Goal: Information Seeking & Learning: Learn about a topic

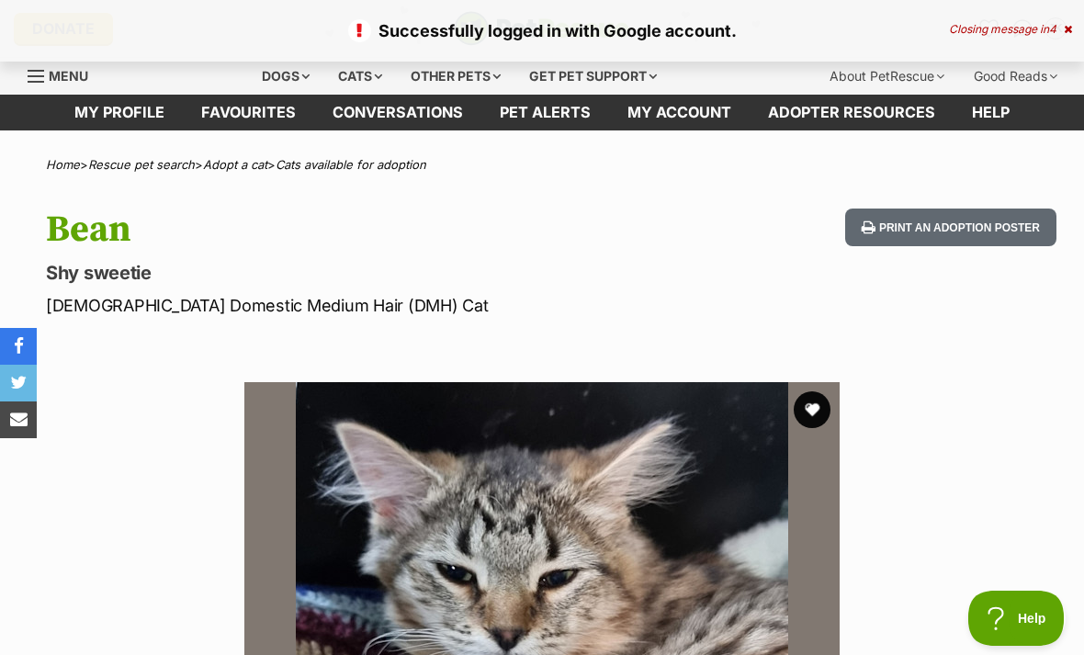
click at [816, 410] on button "favourite" at bounding box center [812, 409] width 37 height 37
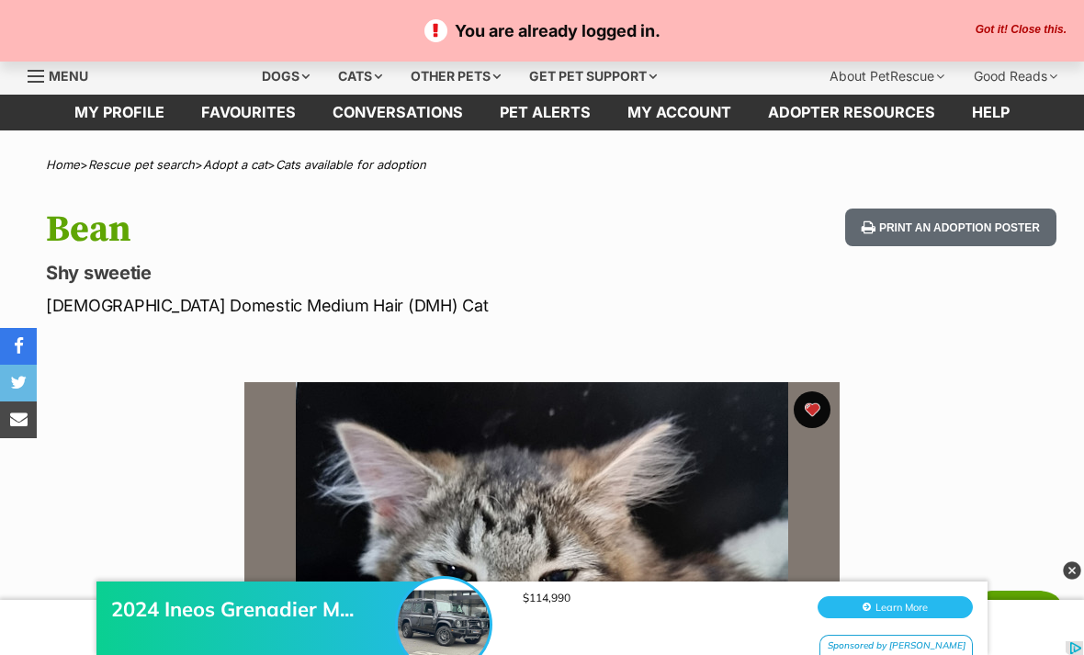
click at [342, 76] on div "Cats" at bounding box center [360, 76] width 70 height 37
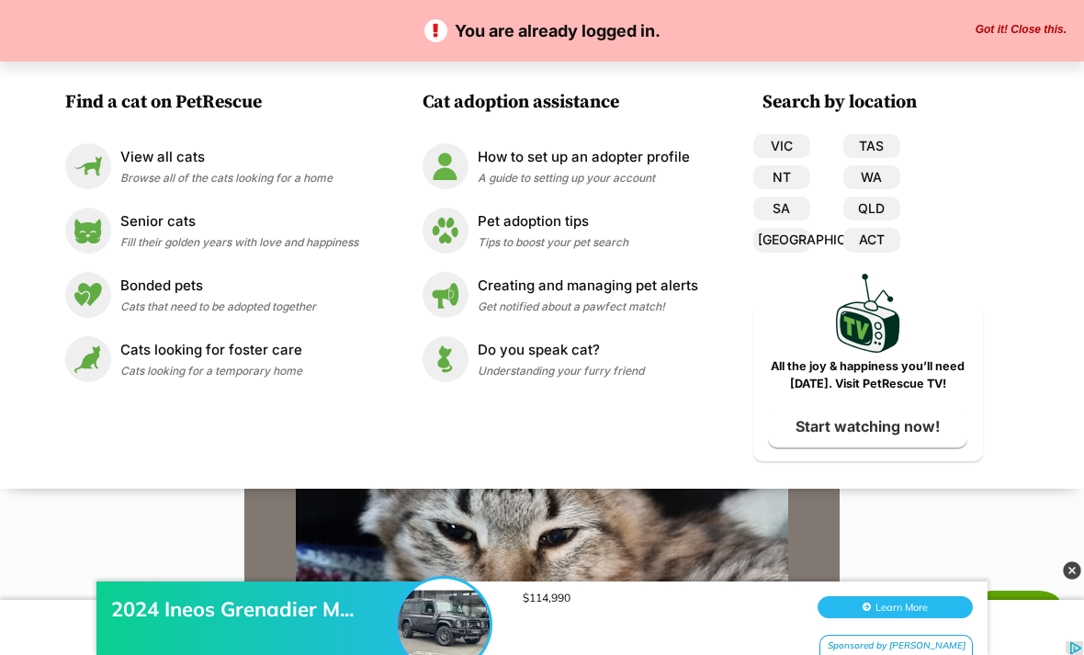
scroll to position [44, 0]
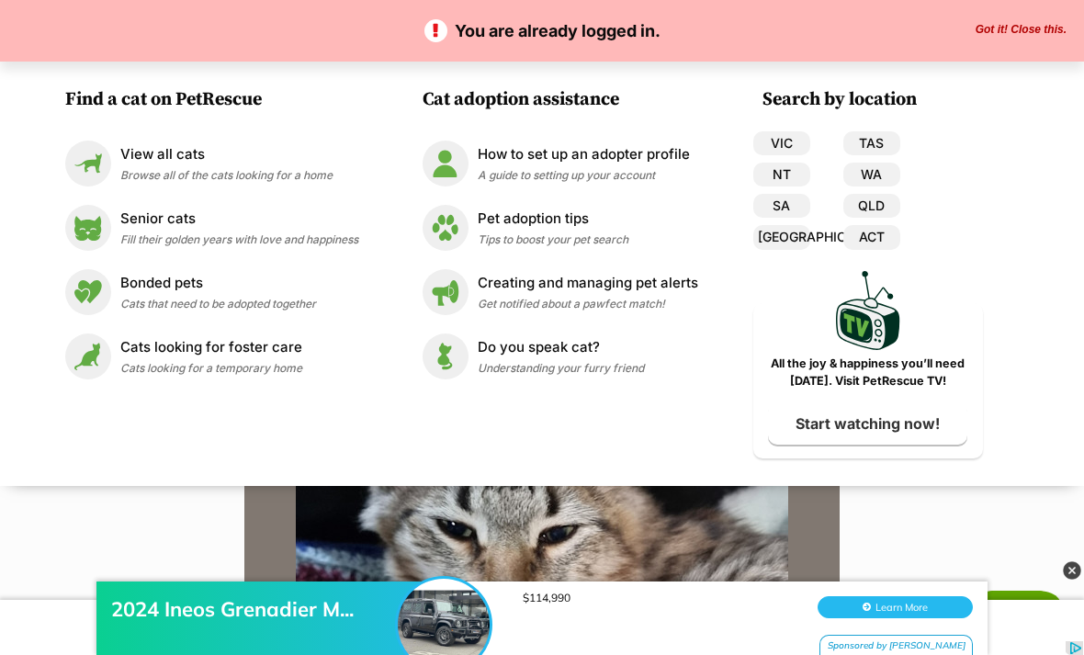
click at [780, 141] on link "VIC" at bounding box center [781, 143] width 57 height 24
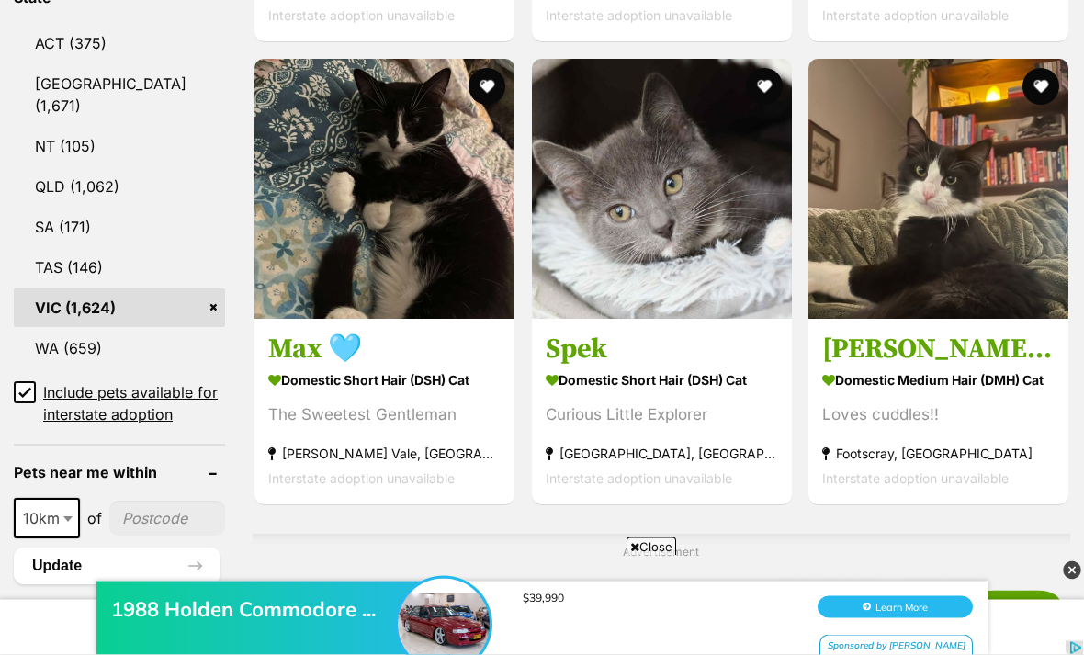
scroll to position [1051, 0]
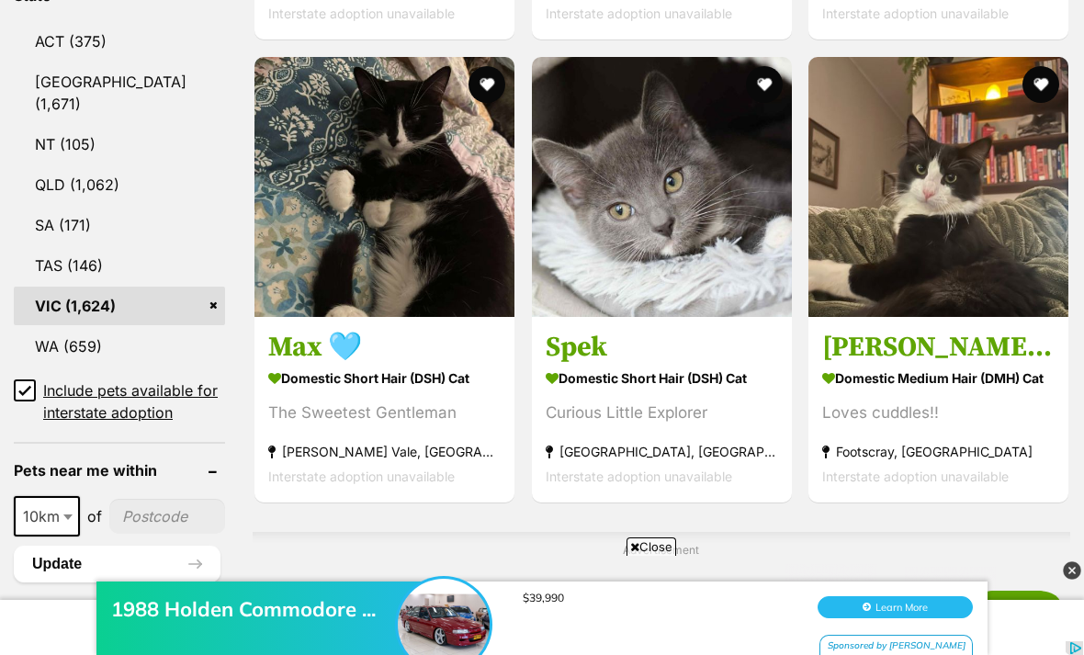
click at [709, 148] on img at bounding box center [662, 187] width 260 height 260
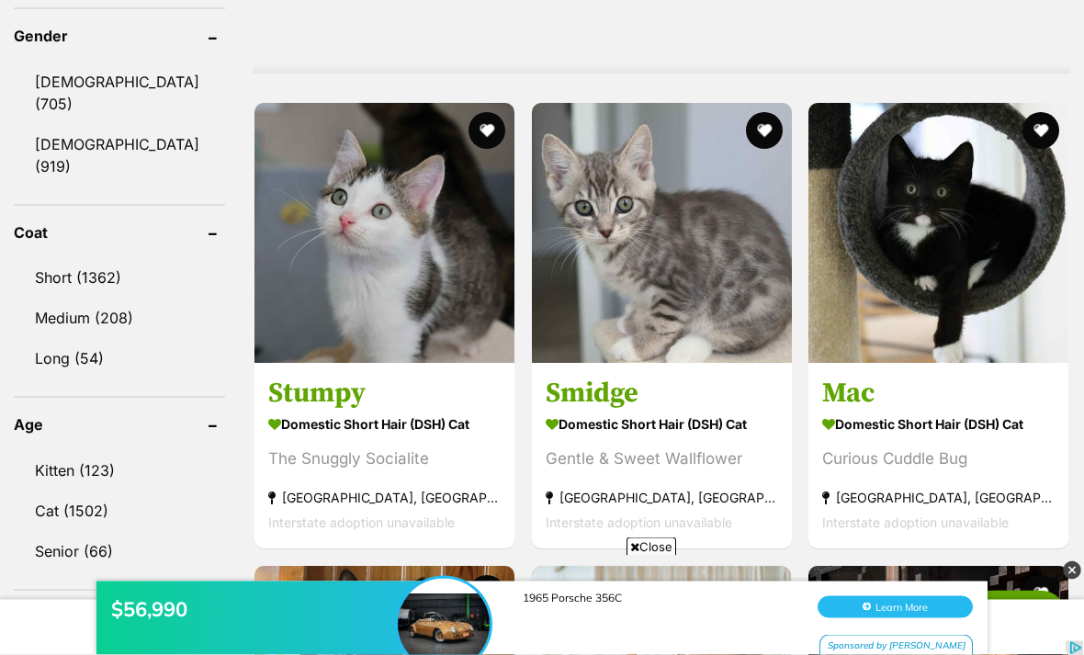
scroll to position [1644, 0]
click at [723, 316] on img at bounding box center [662, 233] width 260 height 260
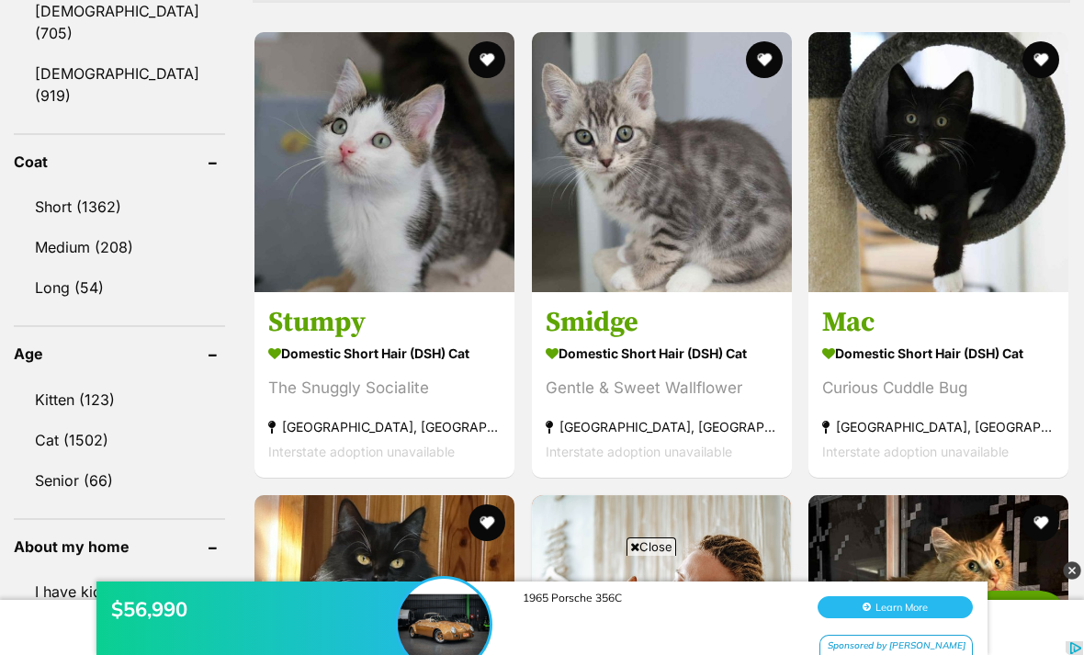
scroll to position [1717, 0]
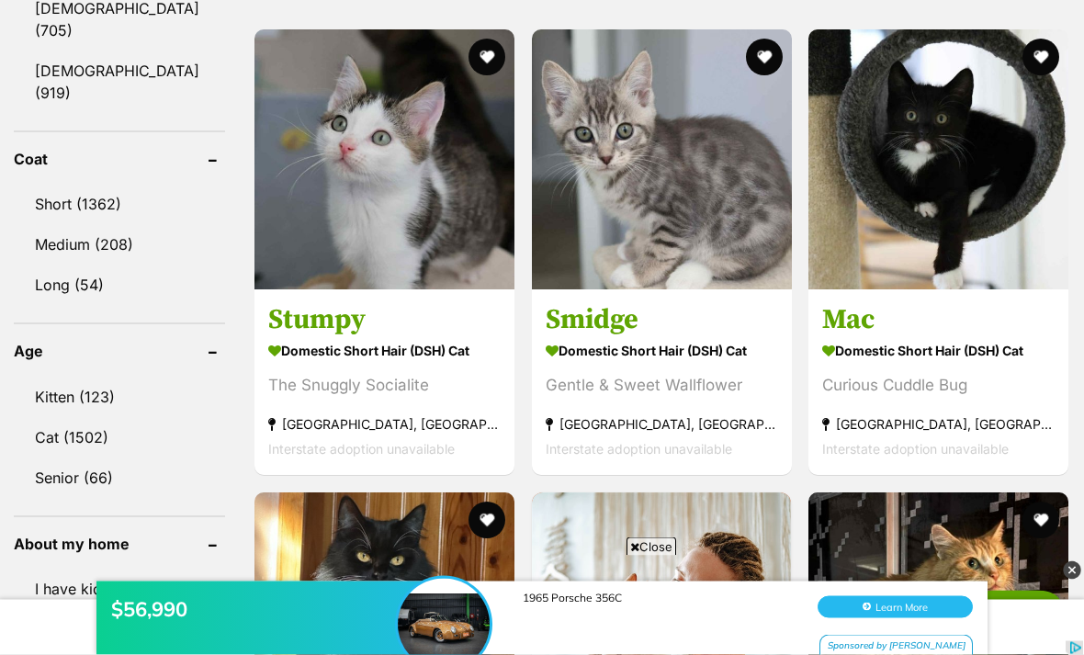
click at [967, 212] on img at bounding box center [938, 160] width 260 height 260
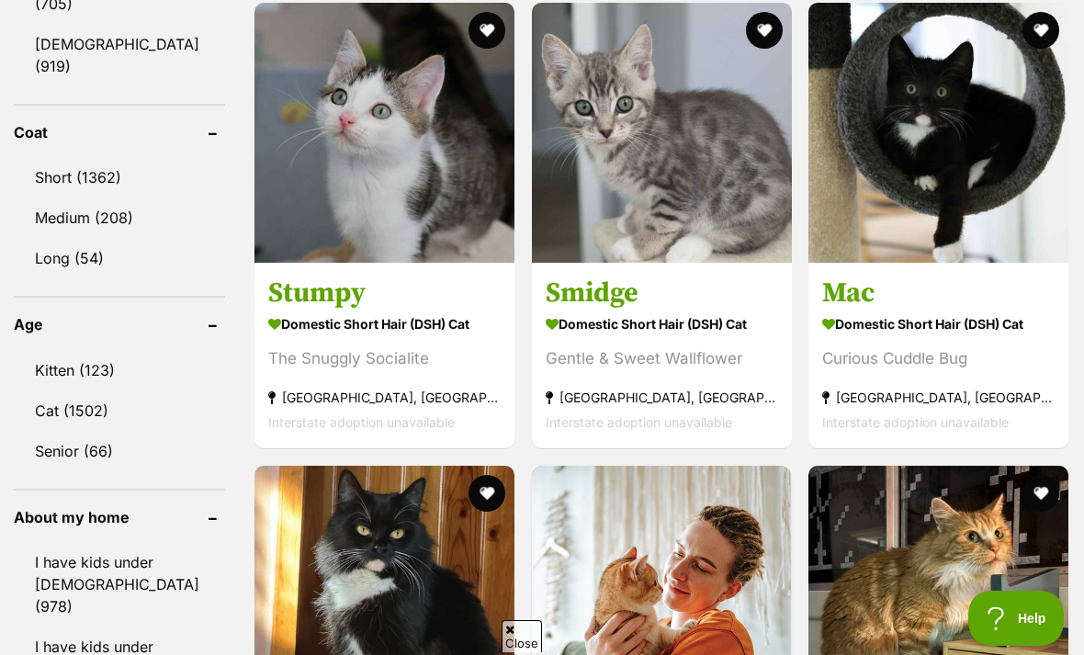
scroll to position [1743, 0]
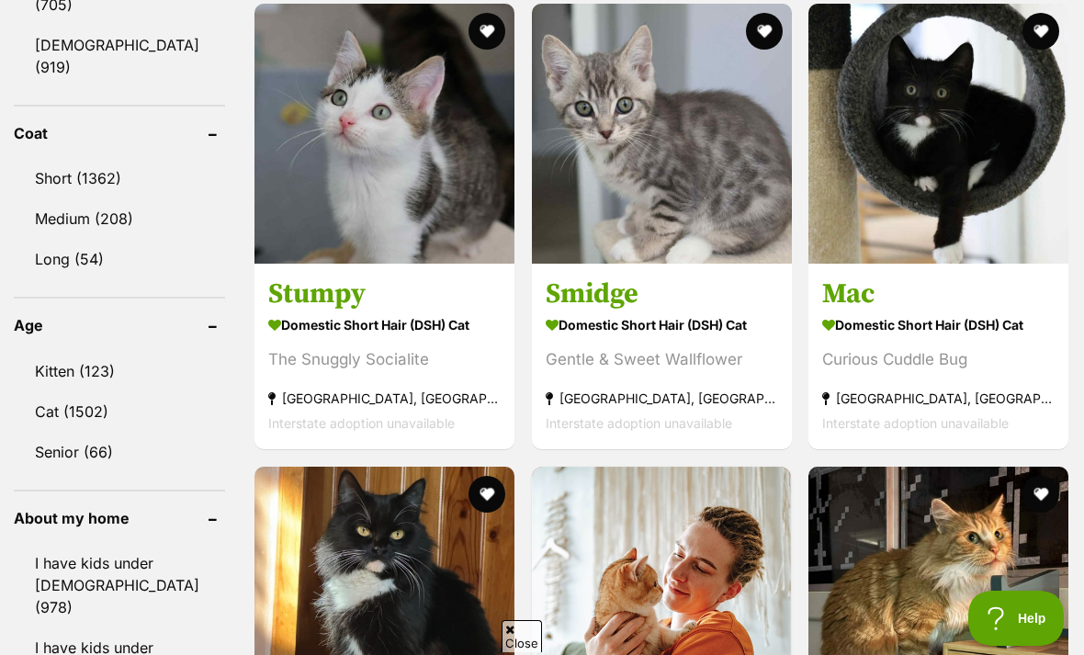
click at [290, 202] on img at bounding box center [384, 134] width 260 height 260
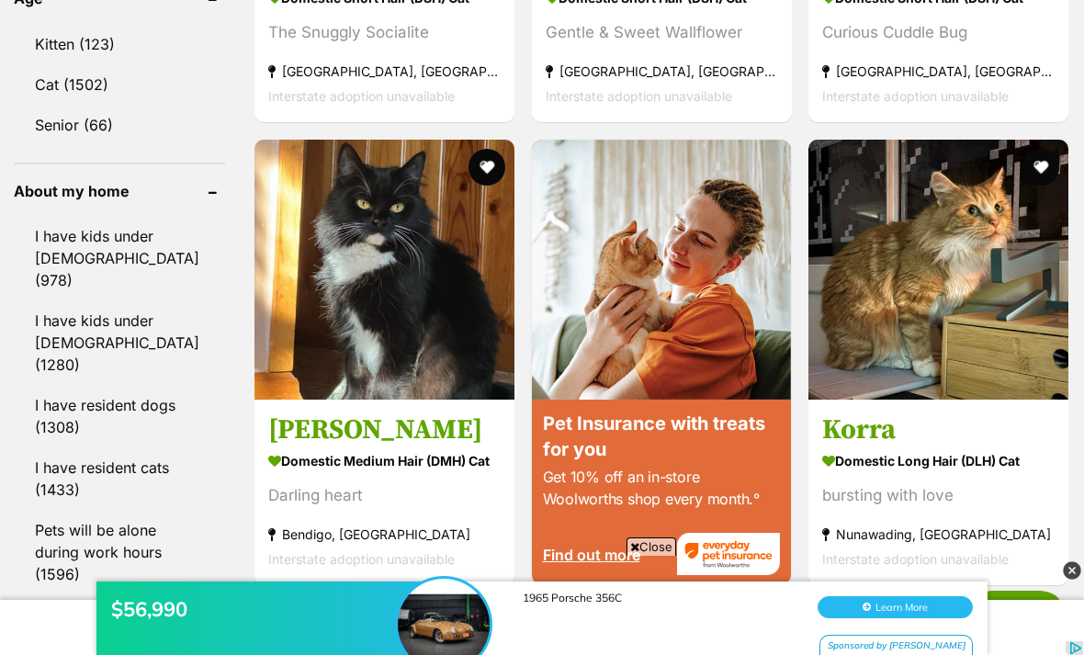
scroll to position [0, 0]
click at [886, 351] on img at bounding box center [938, 270] width 260 height 260
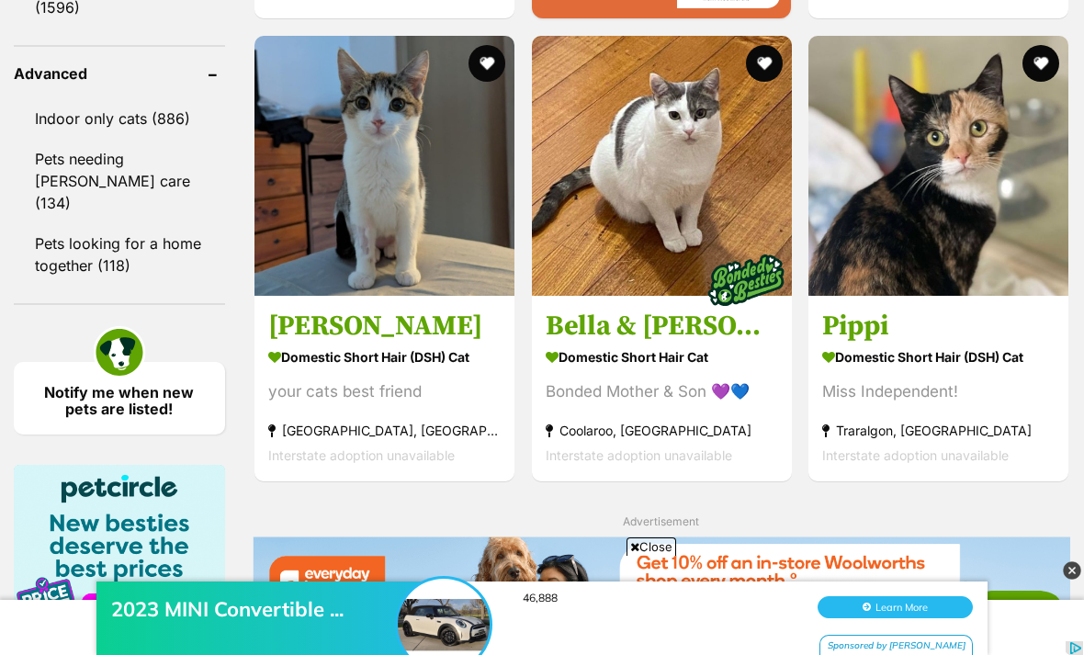
click at [289, 269] on img at bounding box center [384, 166] width 260 height 260
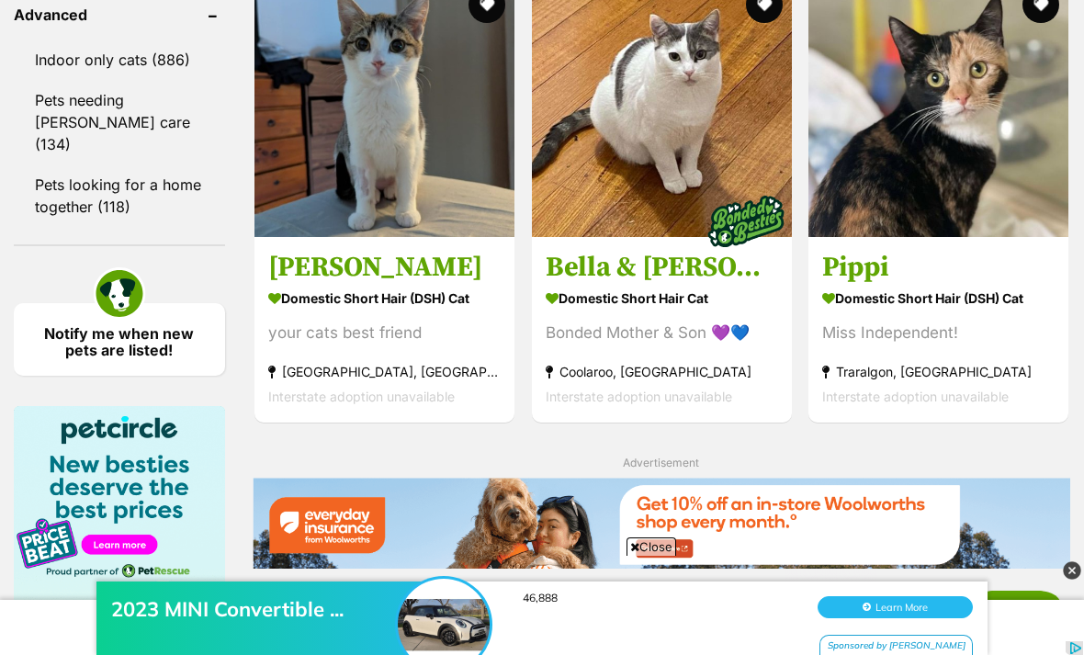
click at [468, 23] on button "favourite" at bounding box center [486, 4] width 37 height 37
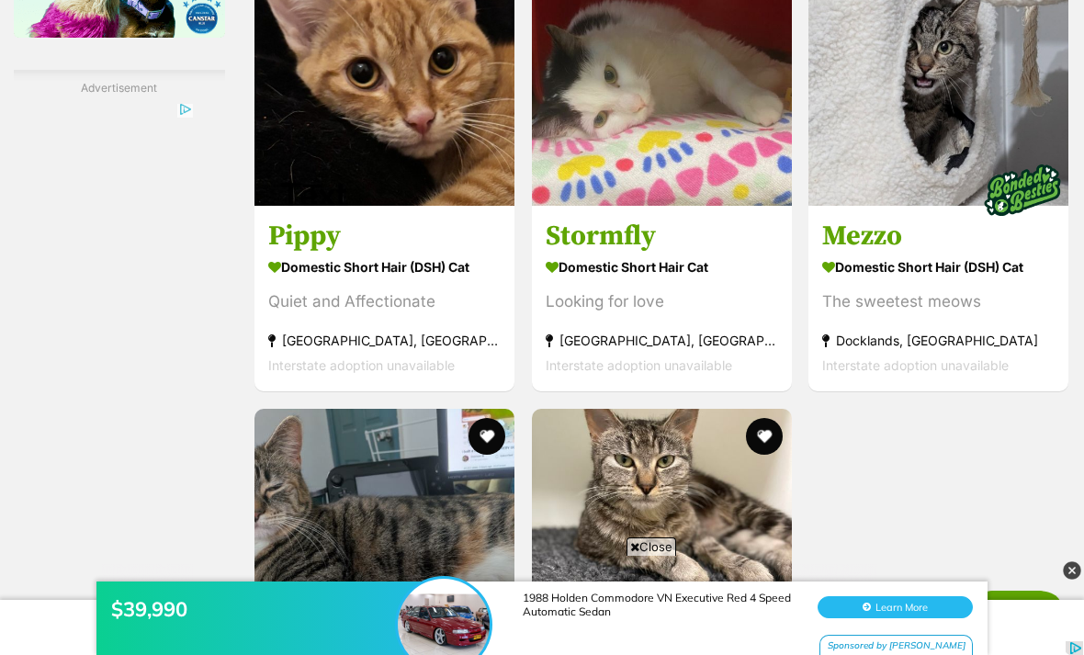
scroll to position [0, 0]
click at [411, 197] on img at bounding box center [384, 76] width 260 height 260
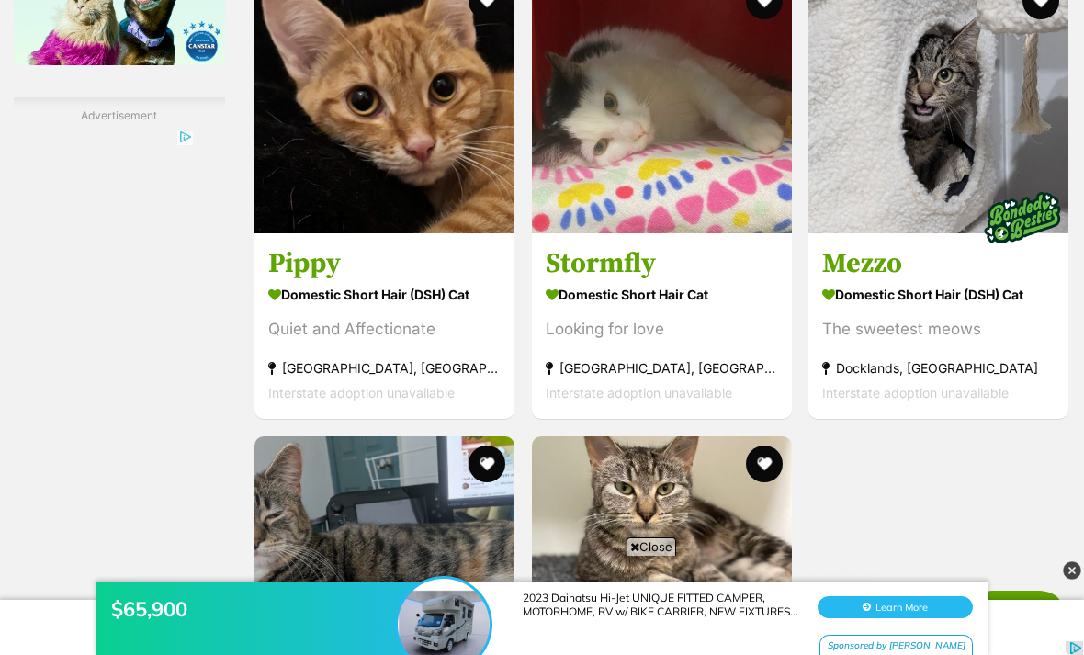
scroll to position [3333, 0]
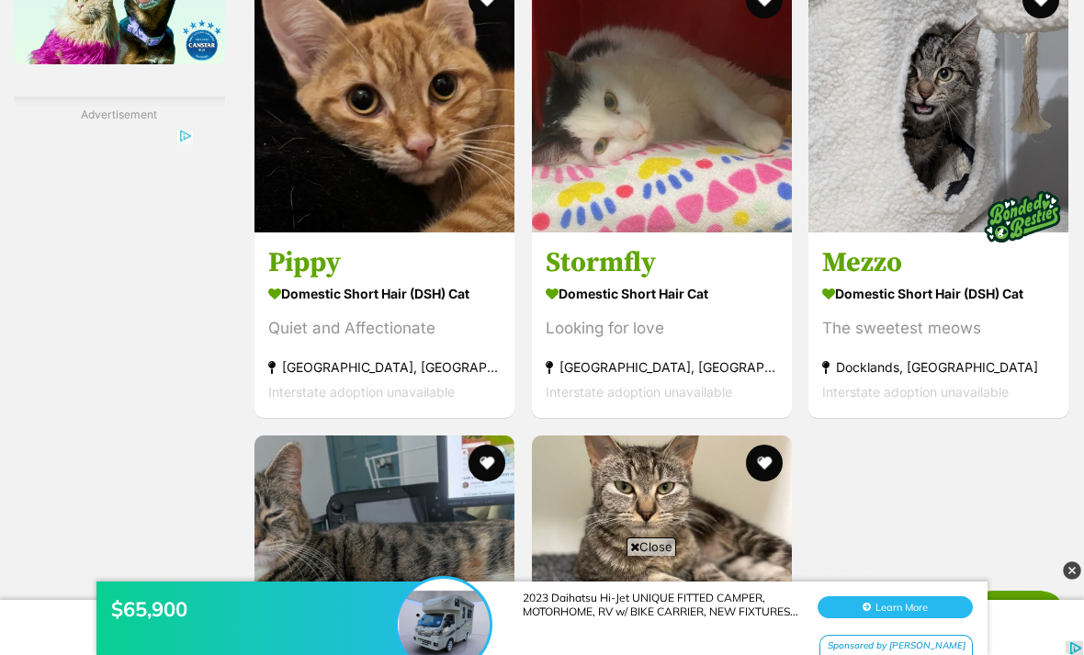
click at [468, 18] on button "favourite" at bounding box center [486, 0] width 37 height 37
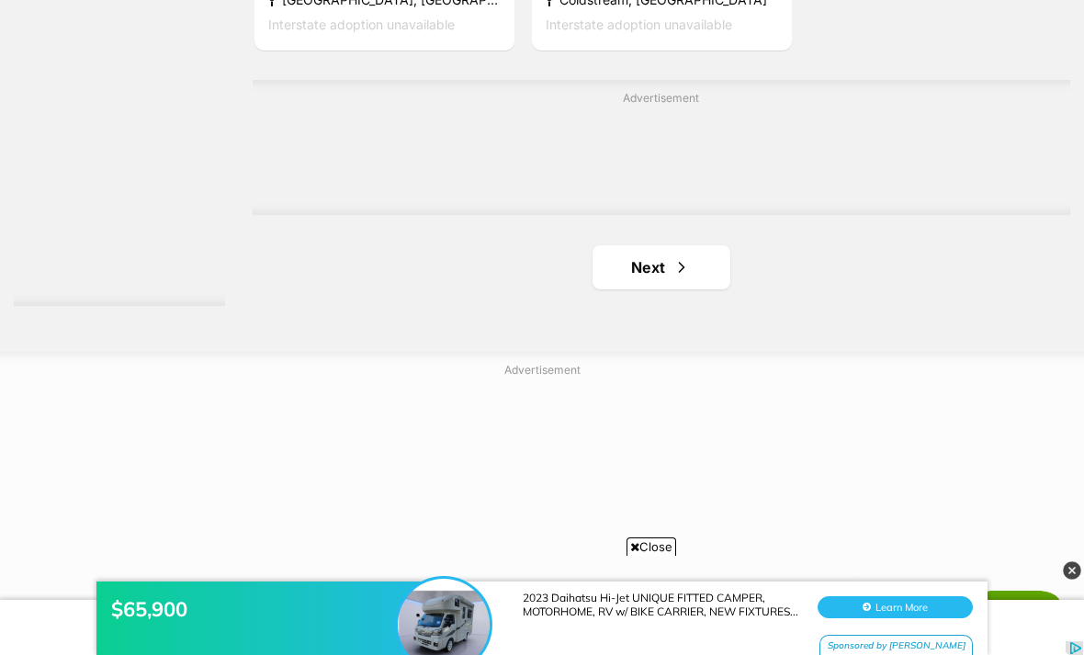
scroll to position [4208, 0]
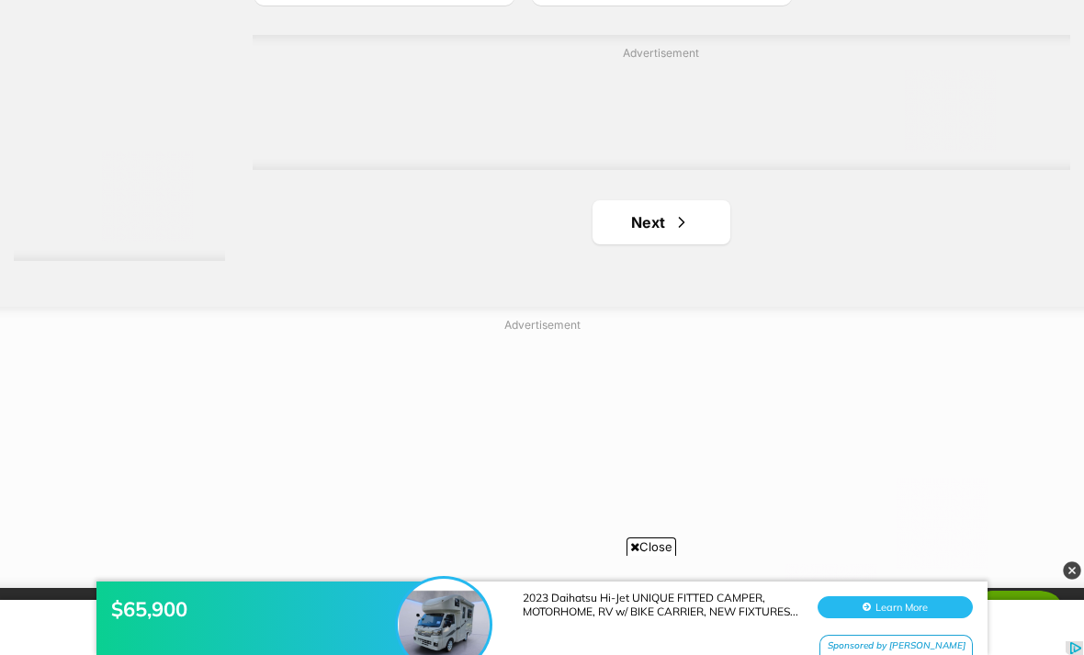
click at [672, 233] on span "Next page" at bounding box center [681, 222] width 18 height 22
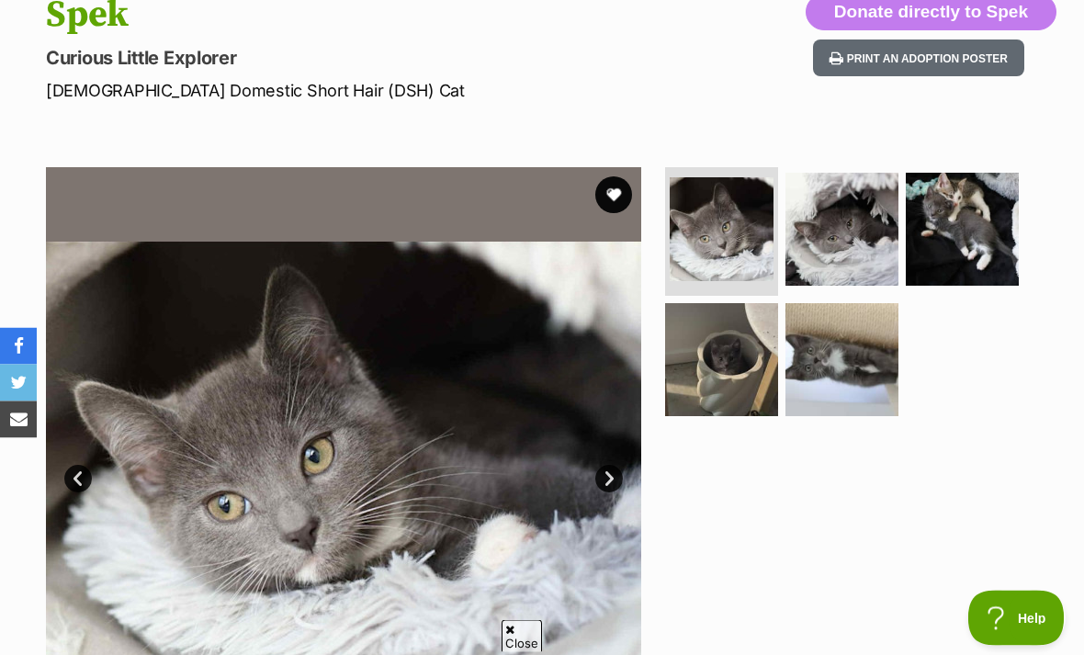
scroll to position [214, 0]
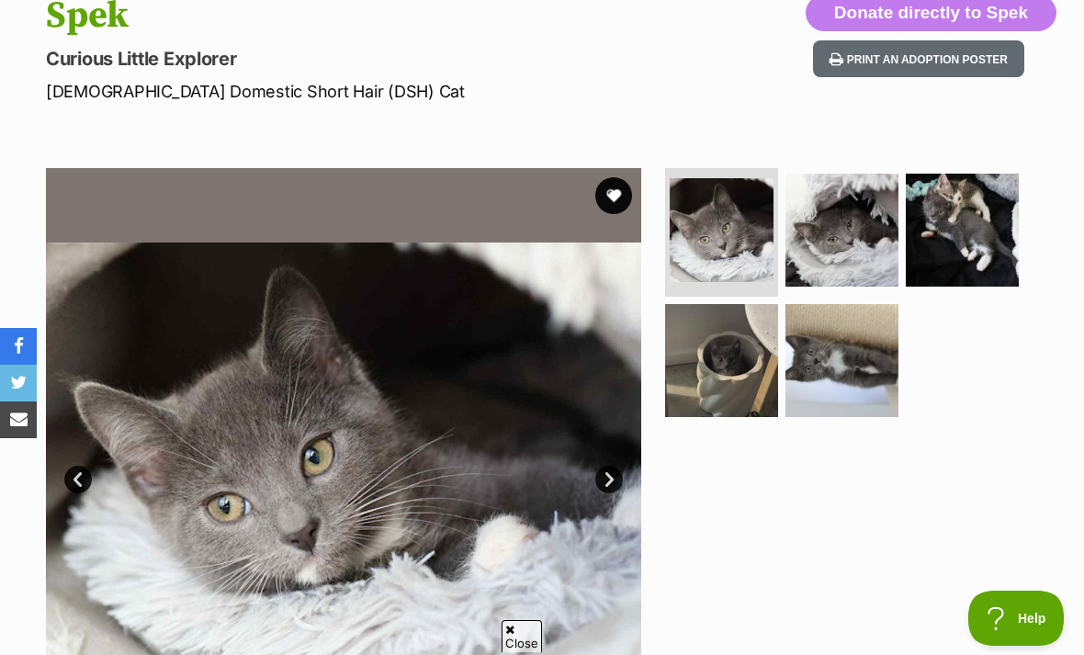
click at [862, 237] on img at bounding box center [841, 230] width 113 height 113
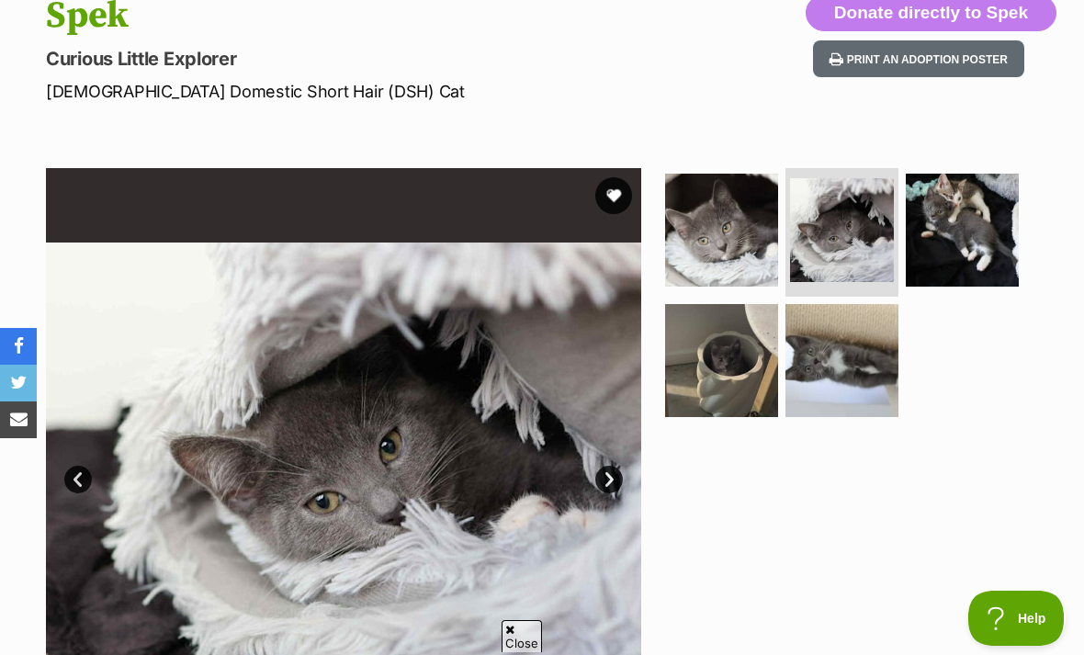
scroll to position [0, 0]
click at [987, 241] on img at bounding box center [962, 230] width 113 height 113
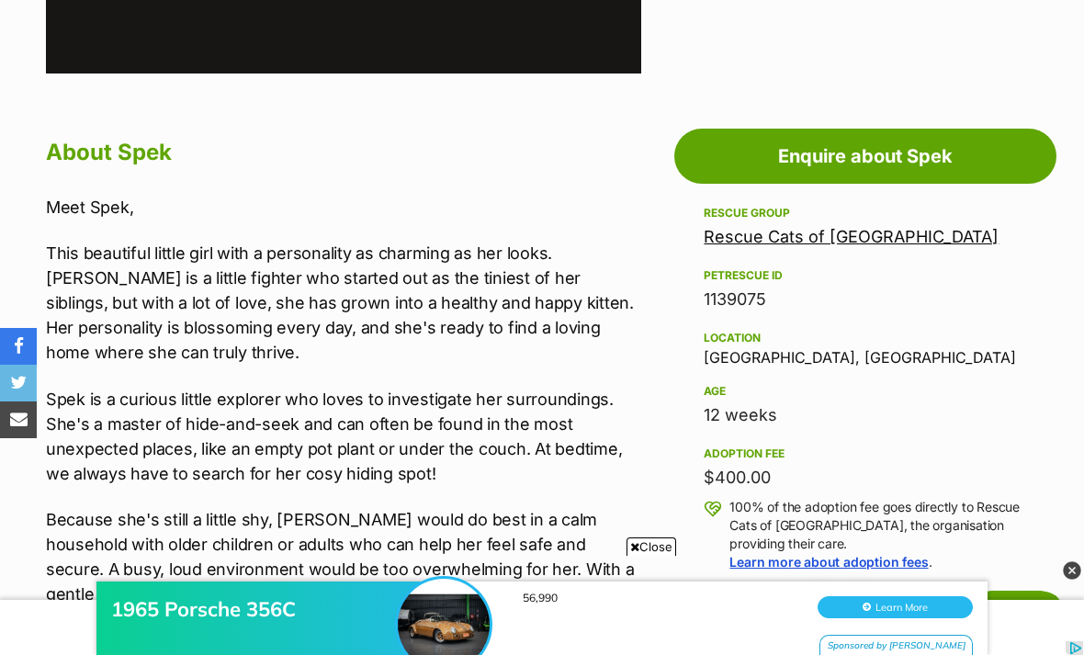
scroll to position [892, 0]
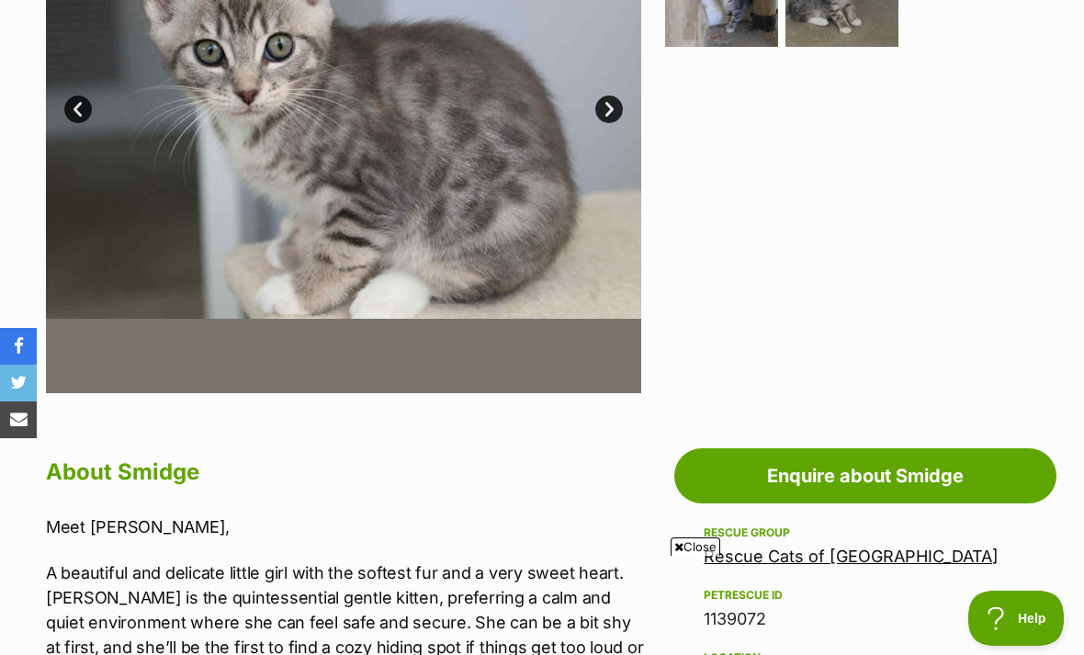
scroll to position [583, 0]
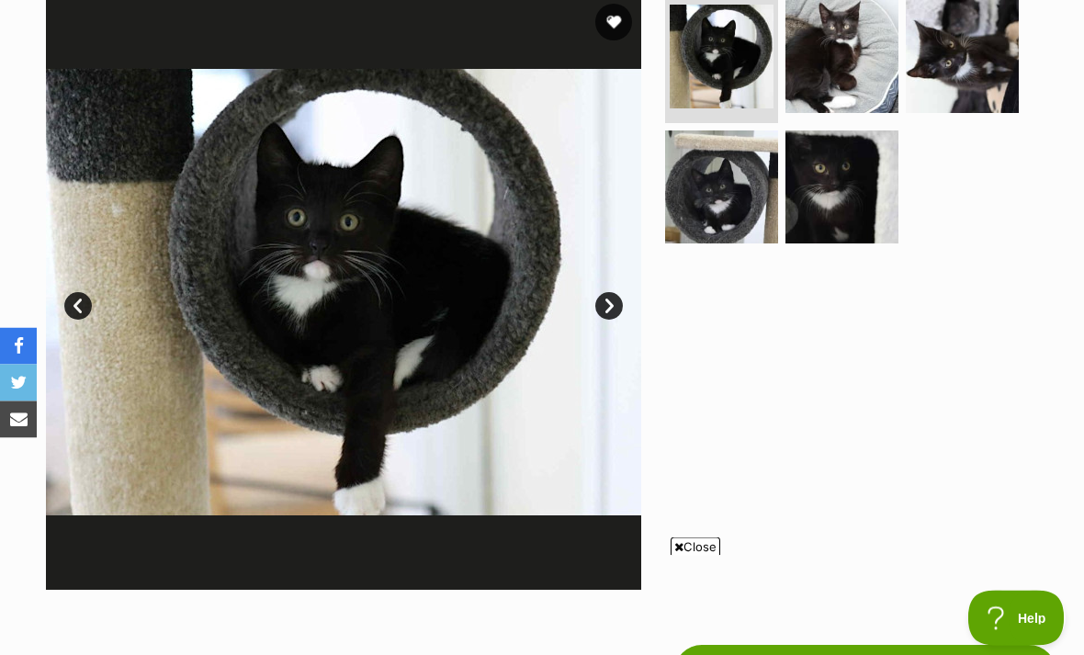
scroll to position [388, 0]
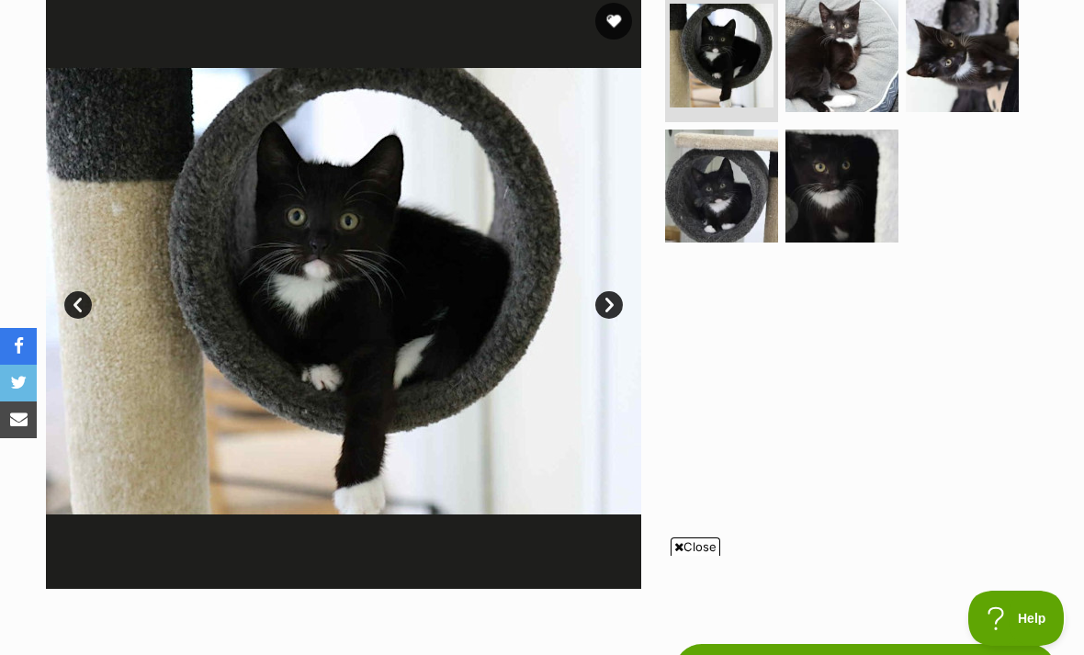
click at [824, 67] on img at bounding box center [841, 55] width 113 height 113
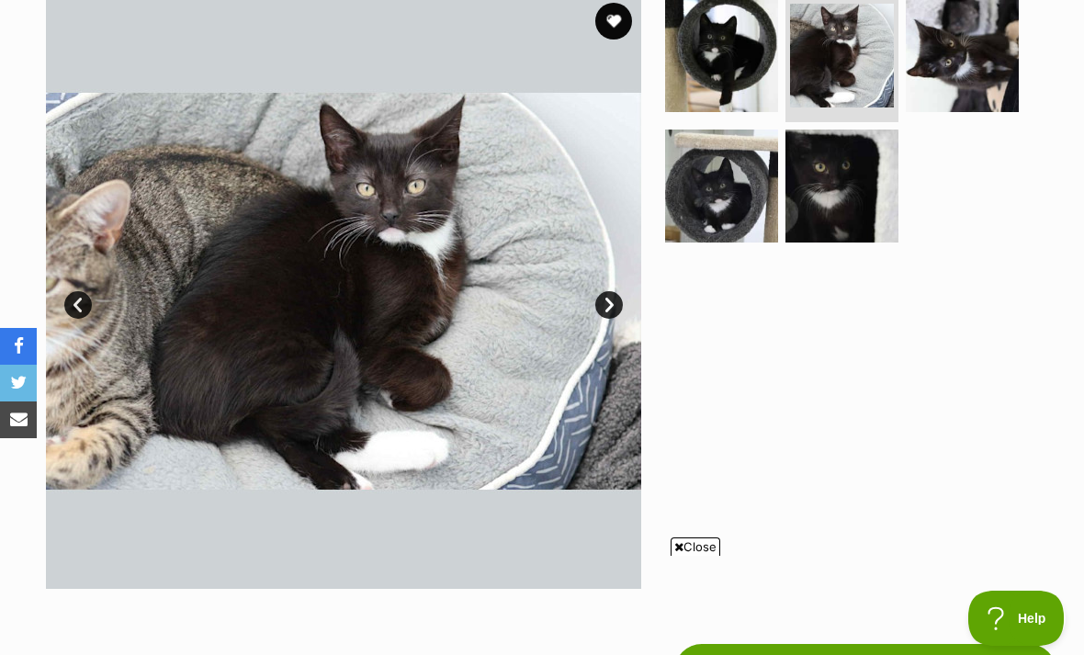
click at [1000, 74] on img at bounding box center [962, 55] width 113 height 113
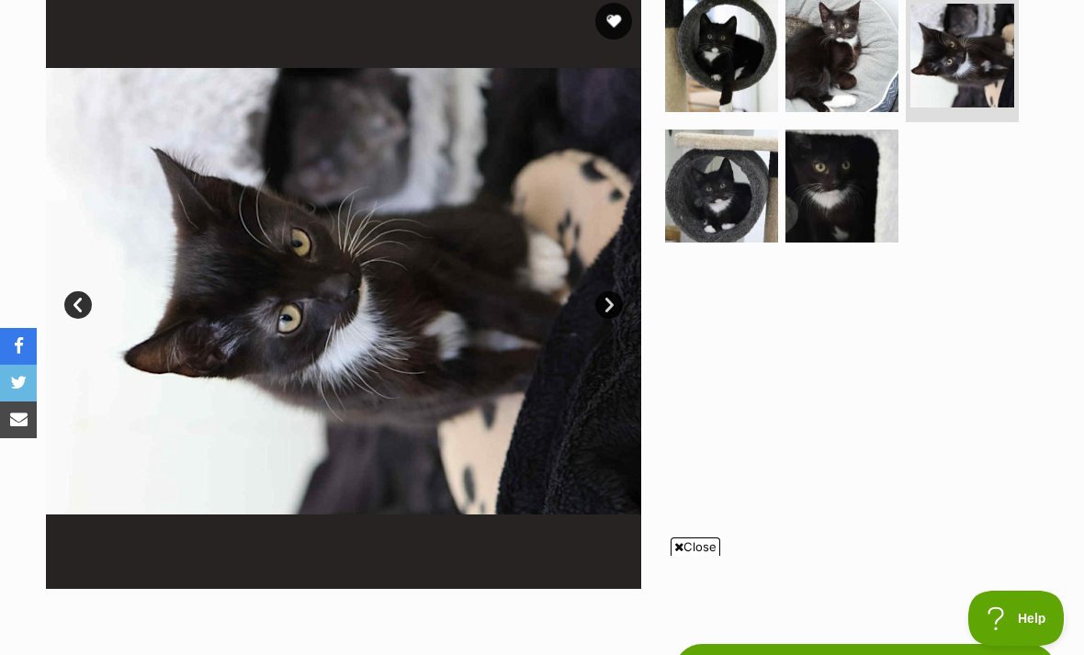
click at [737, 212] on img at bounding box center [721, 185] width 113 height 113
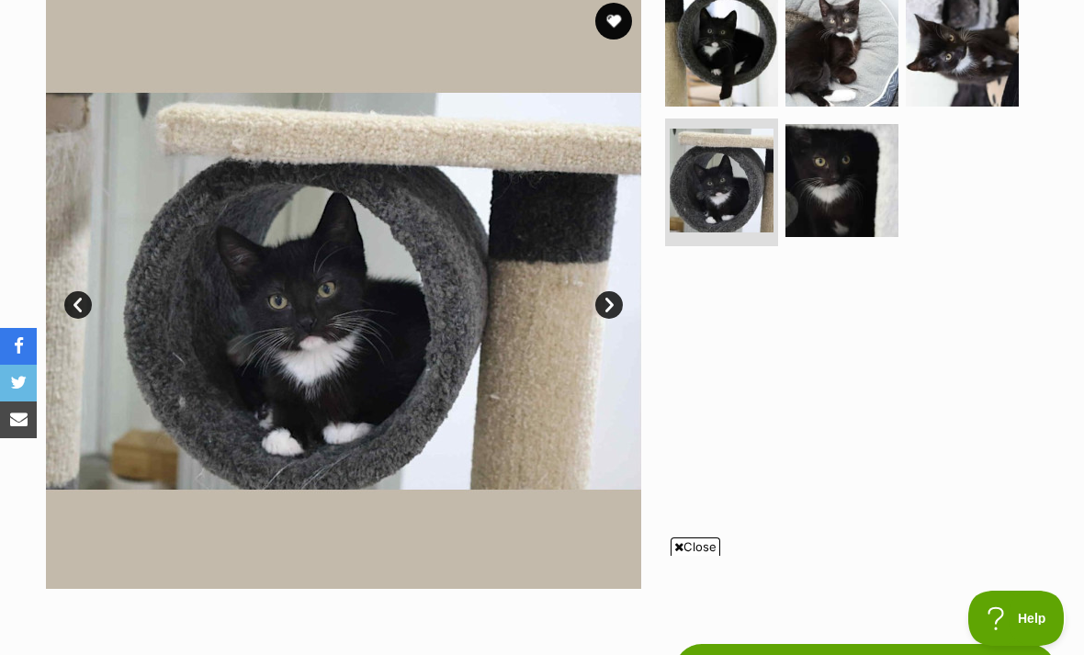
click at [844, 209] on img at bounding box center [841, 180] width 113 height 113
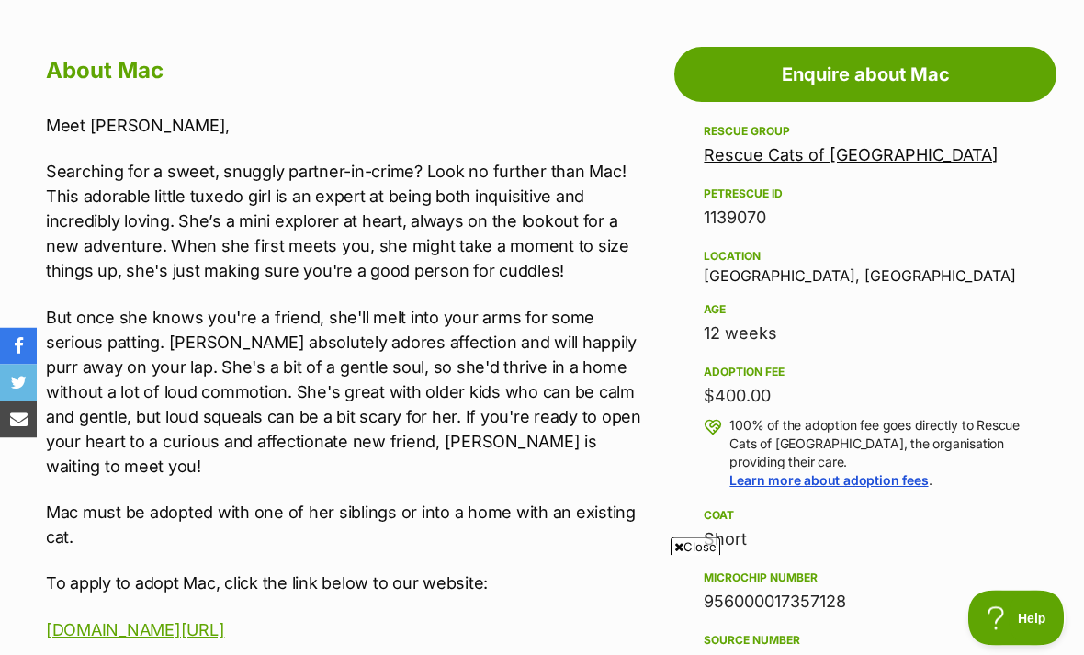
scroll to position [974, 0]
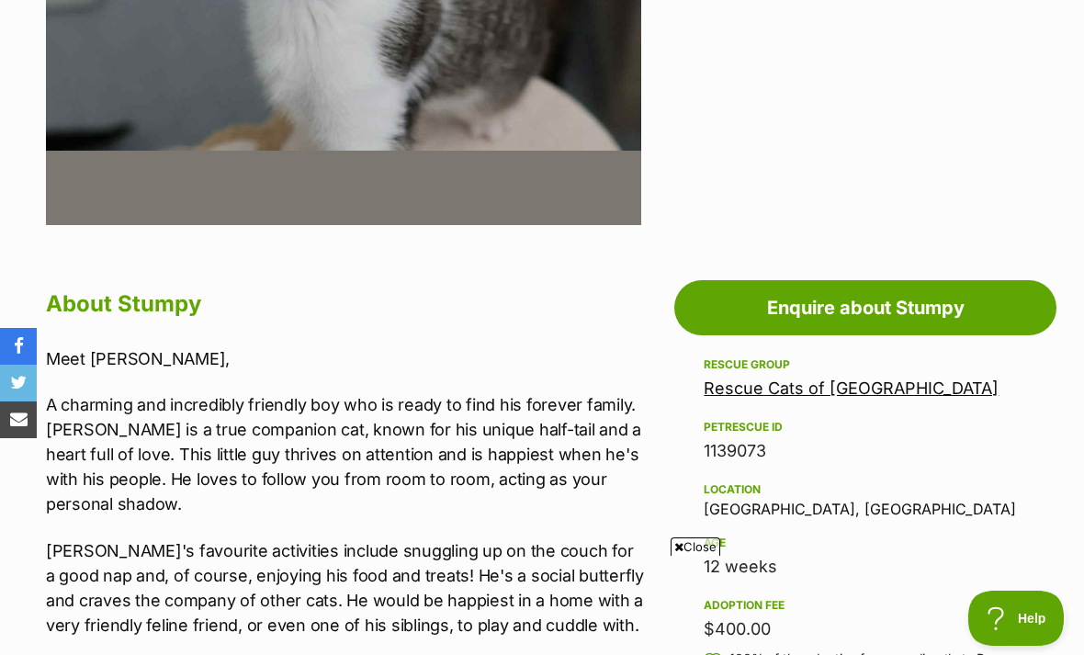
scroll to position [722, 0]
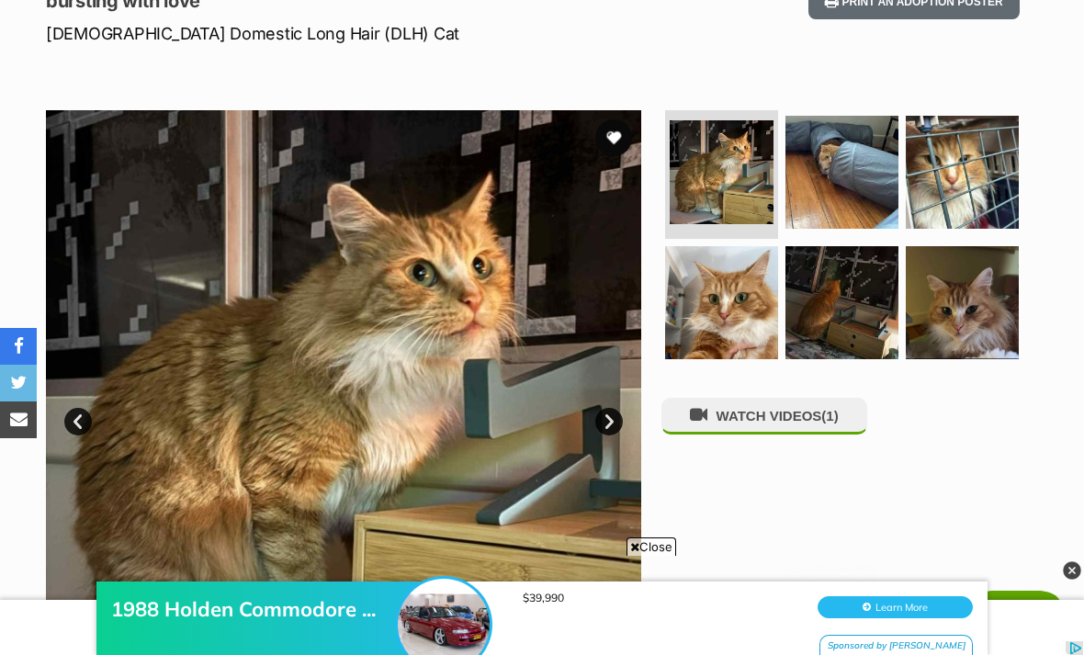
scroll to position [242, 0]
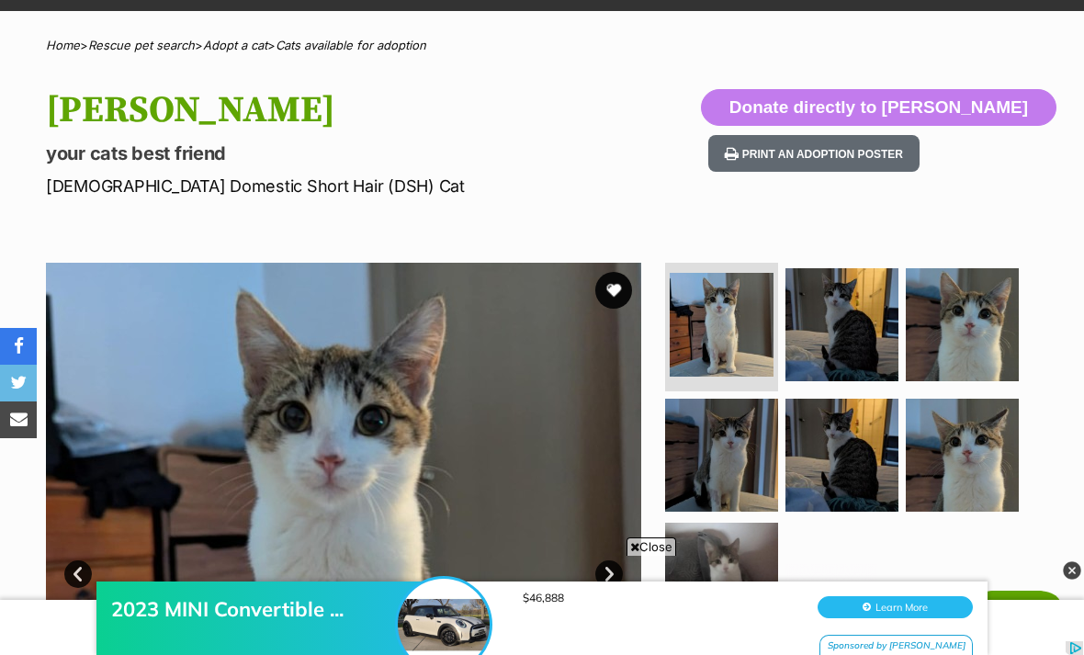
scroll to position [84, 0]
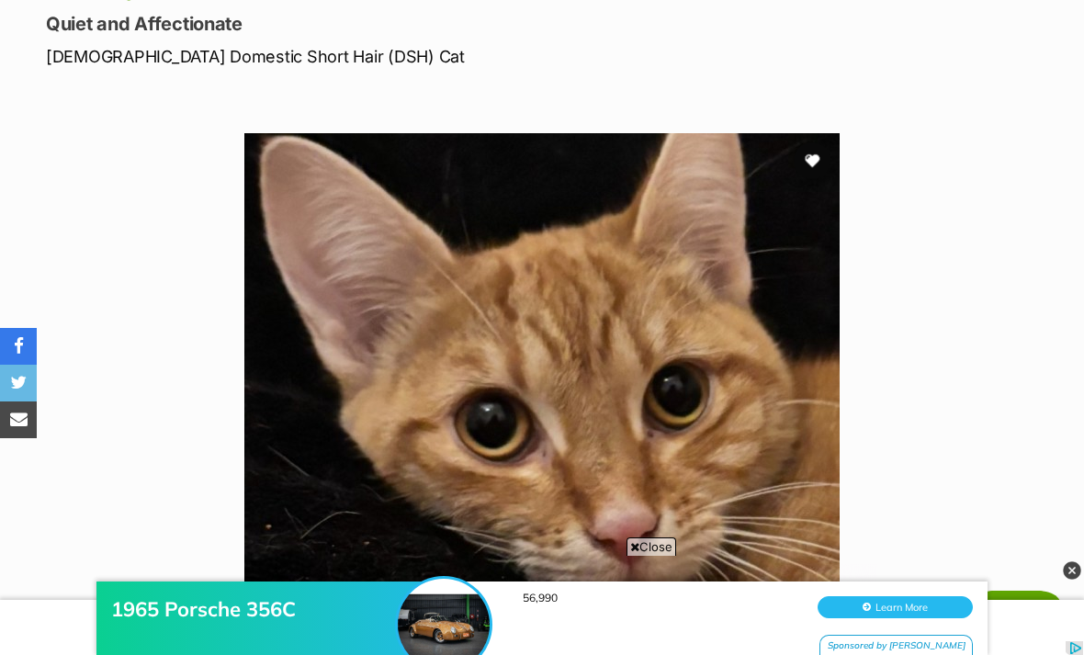
scroll to position [232, 0]
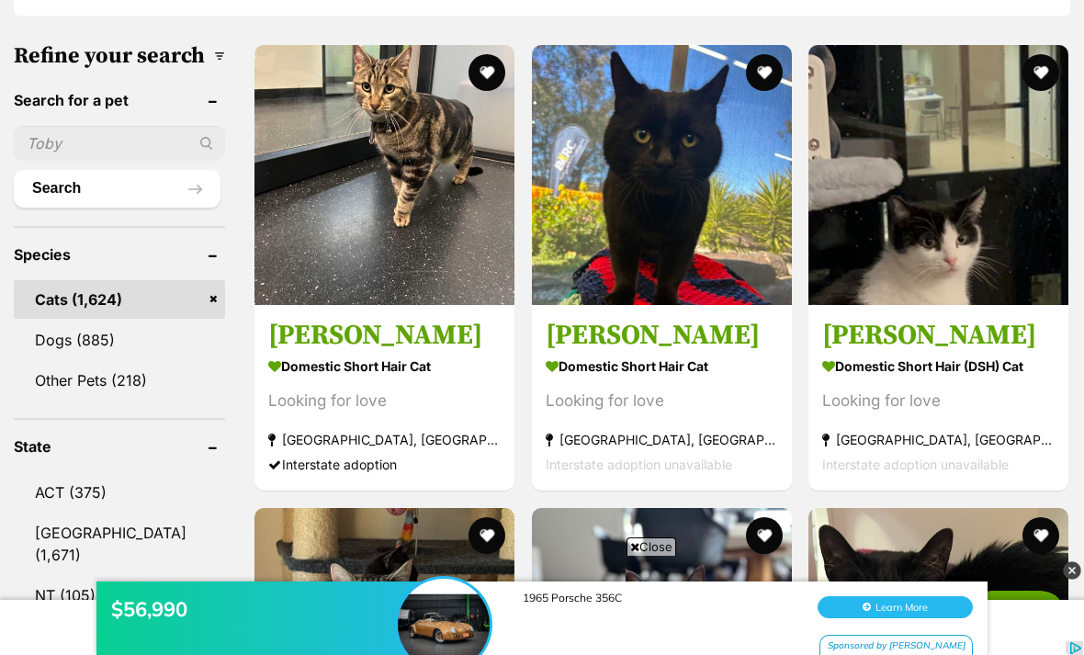
scroll to position [598, 0]
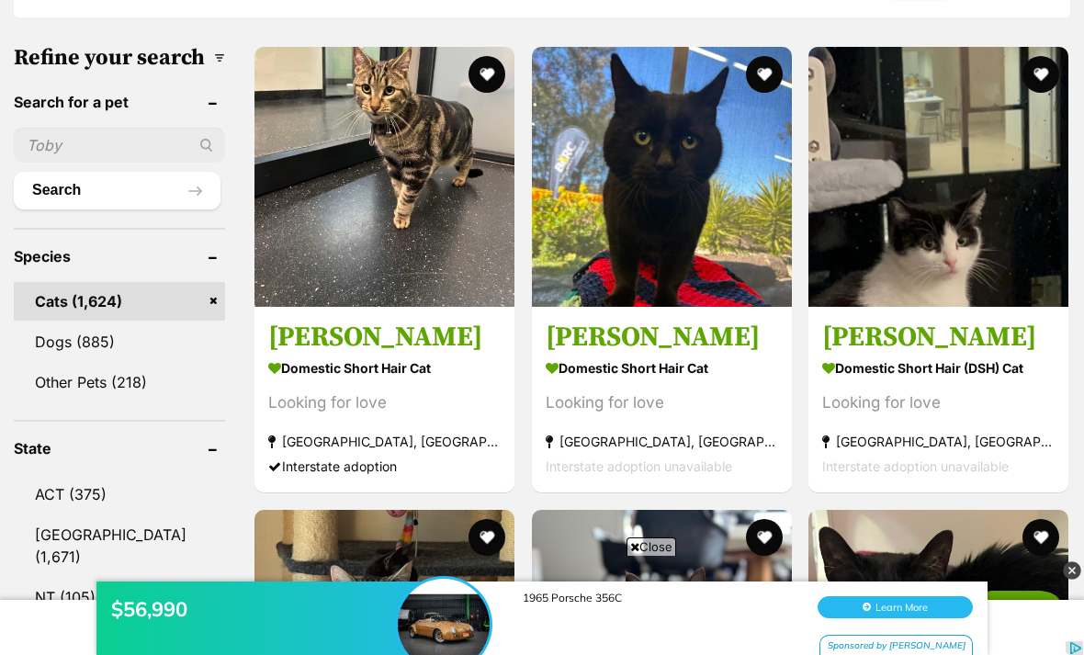
click at [1023, 201] on img at bounding box center [938, 177] width 260 height 260
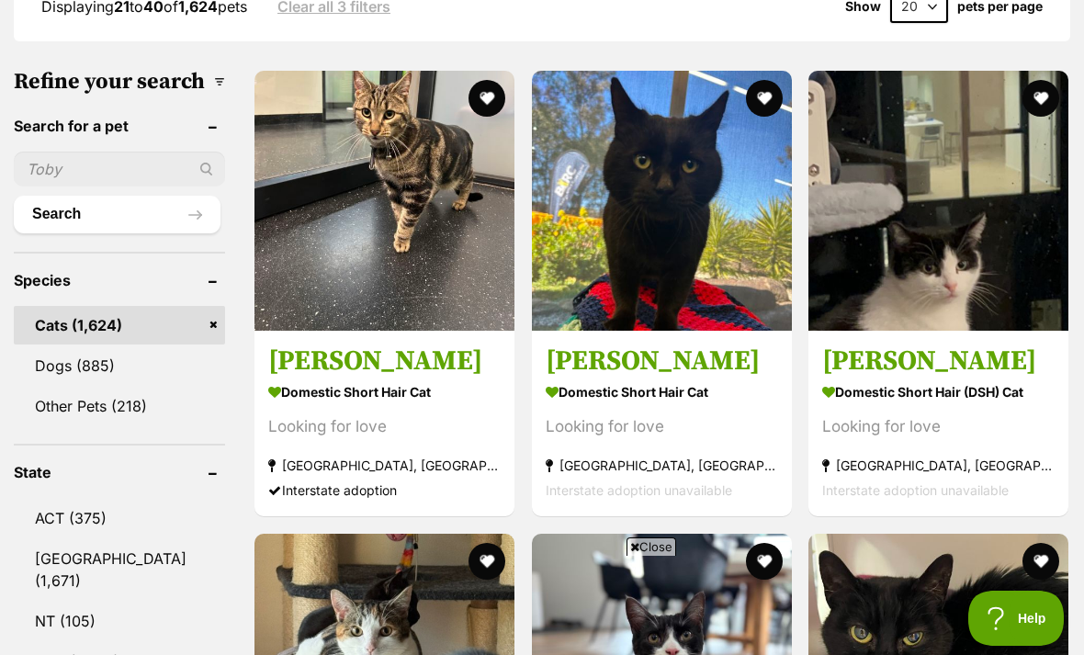
scroll to position [0, 0]
click at [1042, 80] on button "favourite" at bounding box center [1040, 98] width 37 height 37
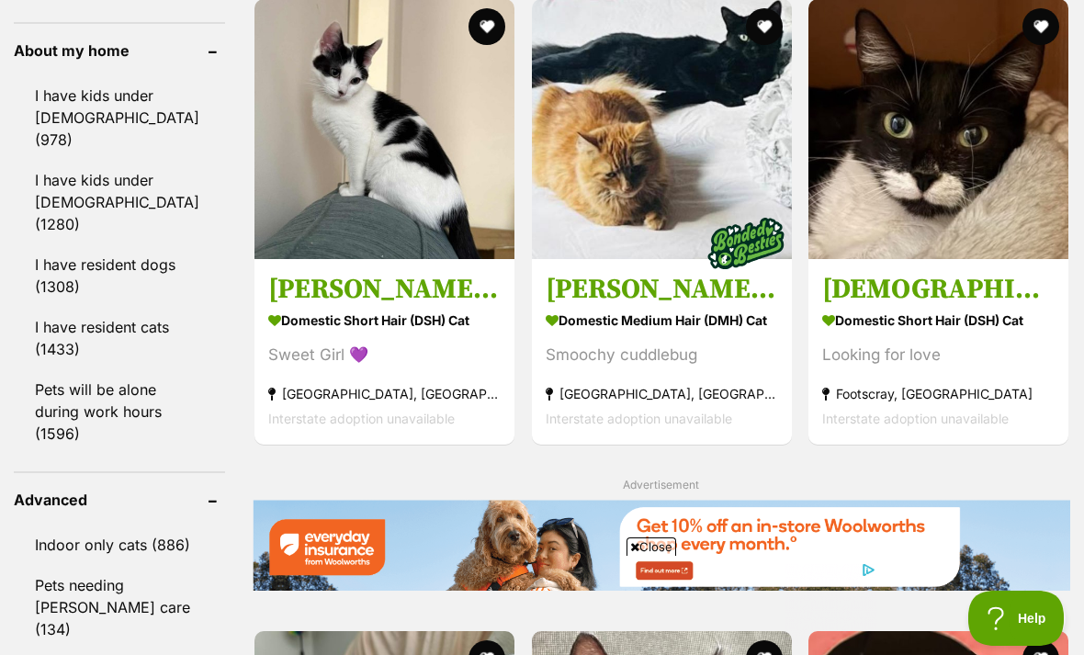
scroll to position [2210, 0]
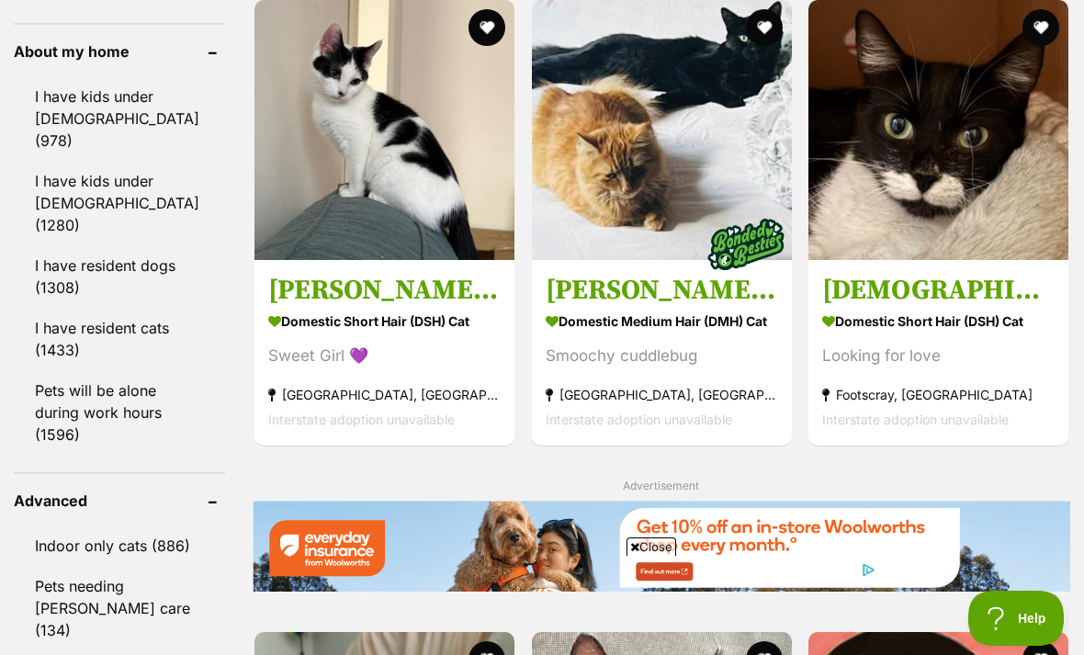
click at [396, 174] on img at bounding box center [384, 130] width 260 height 260
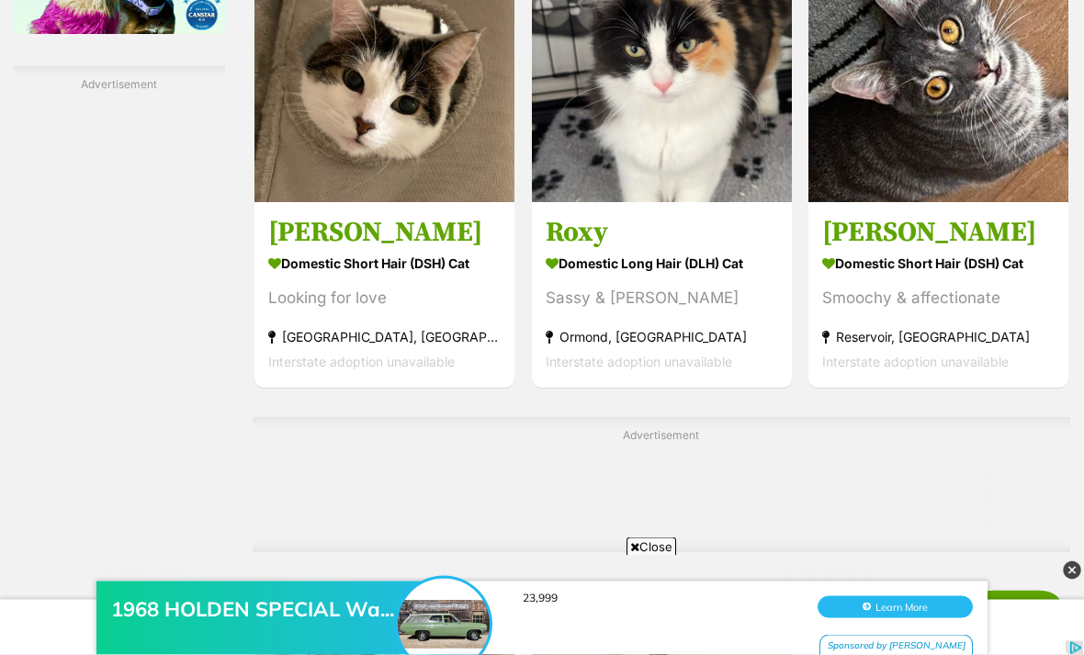
scroll to position [3363, 0]
click at [390, 179] on img at bounding box center [384, 72] width 260 height 260
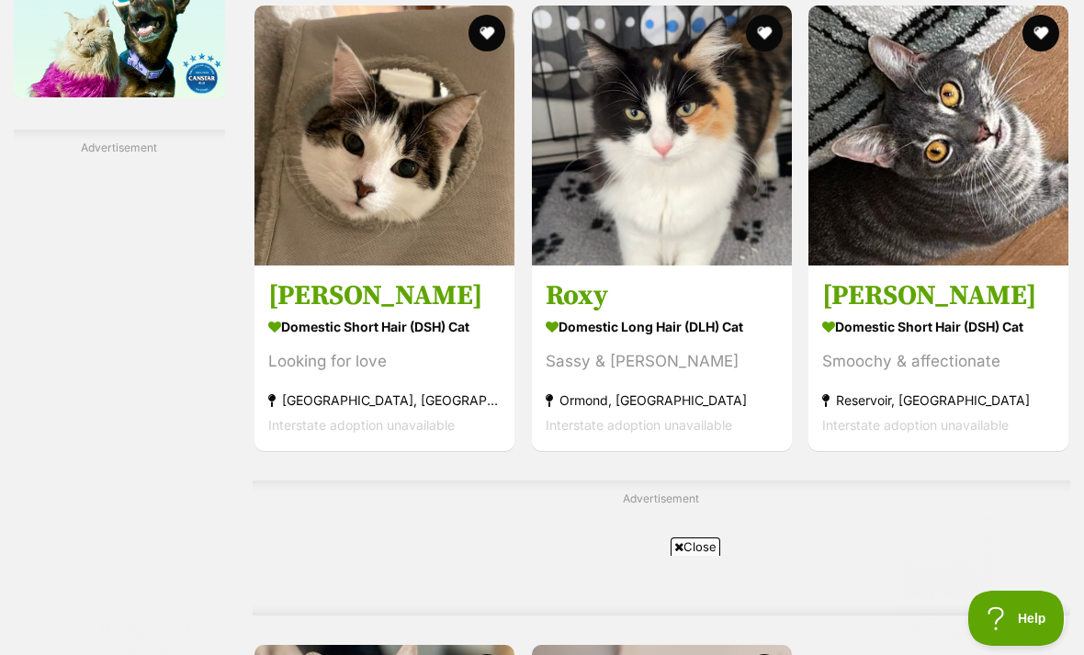
scroll to position [0, 0]
click at [468, 51] on button "favourite" at bounding box center [486, 33] width 37 height 37
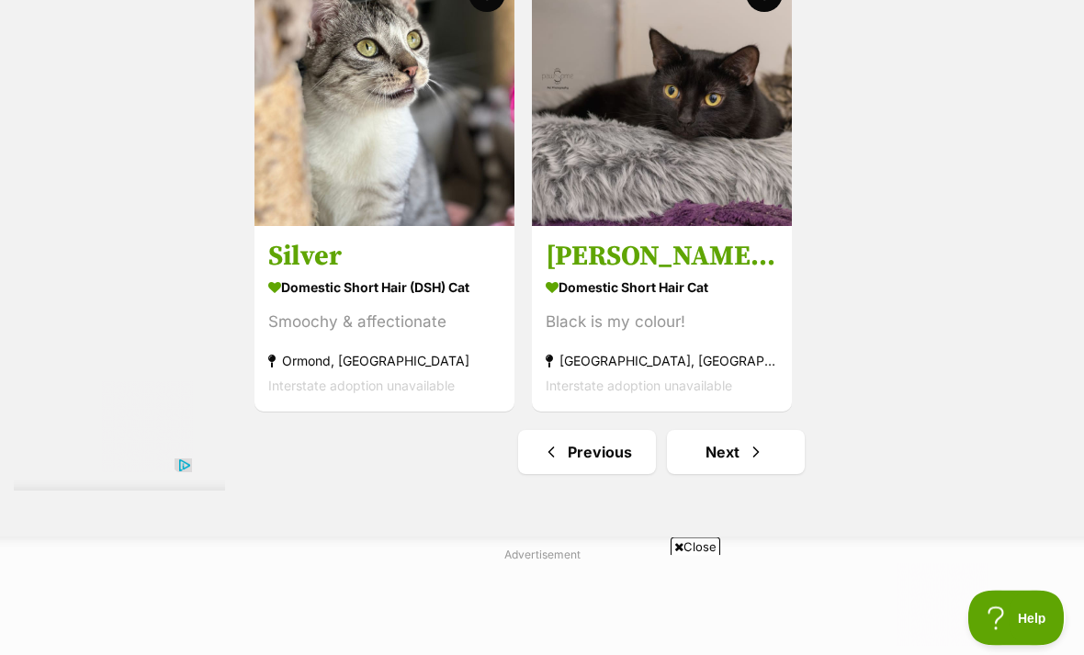
scroll to position [3980, 0]
click at [747, 462] on span "Next page" at bounding box center [756, 451] width 18 height 22
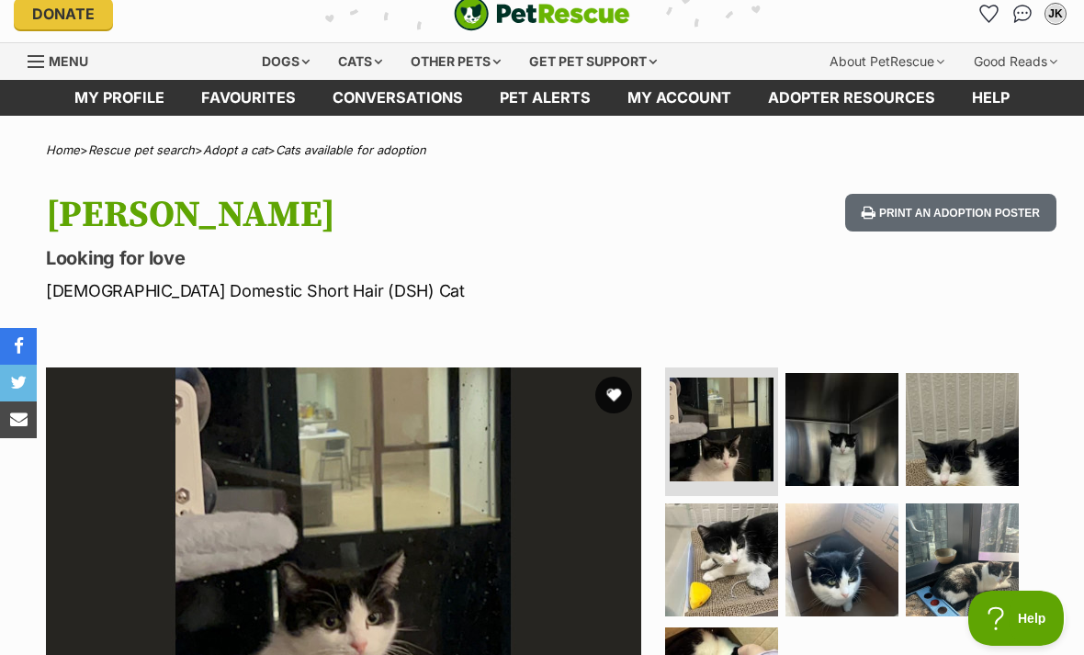
click at [839, 451] on img at bounding box center [841, 429] width 113 height 113
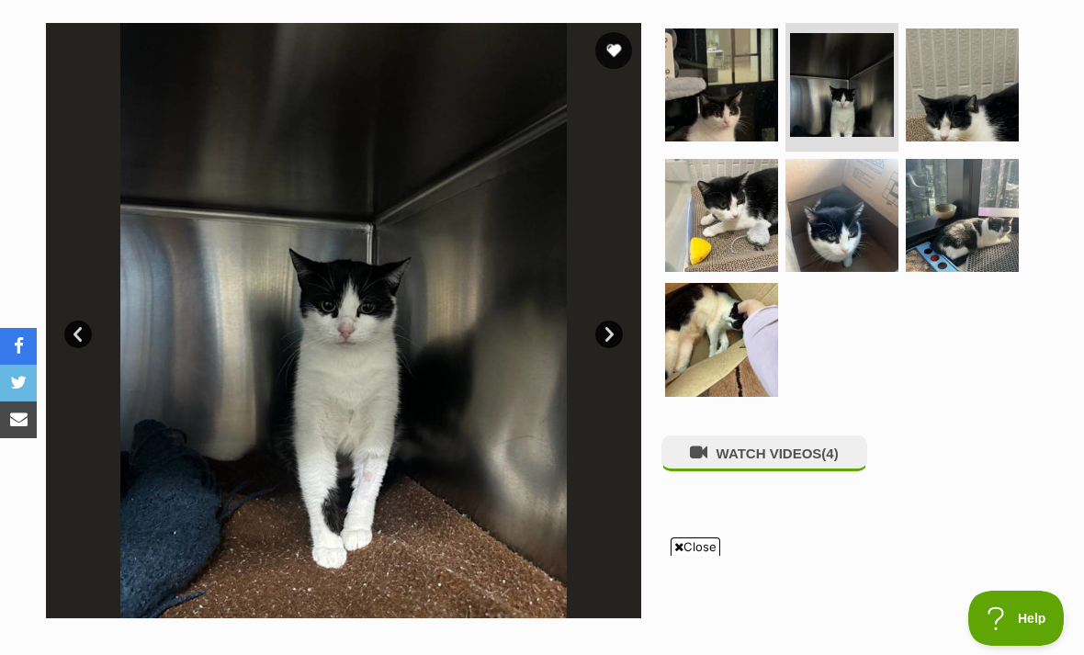
click at [989, 112] on img at bounding box center [962, 84] width 113 height 113
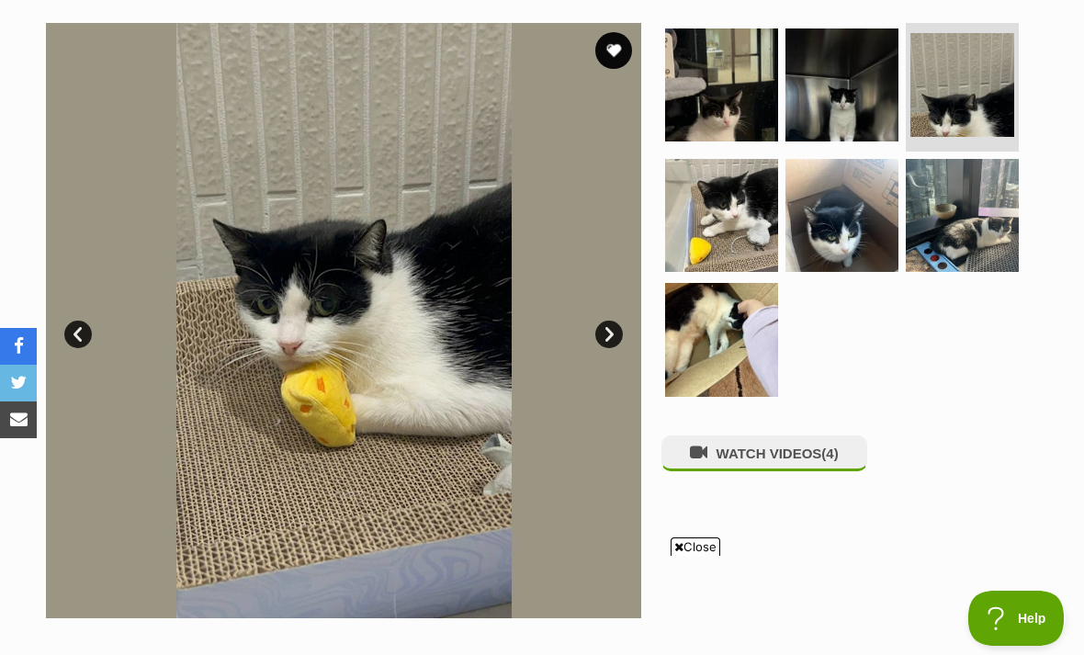
click at [988, 215] on img at bounding box center [962, 215] width 113 height 113
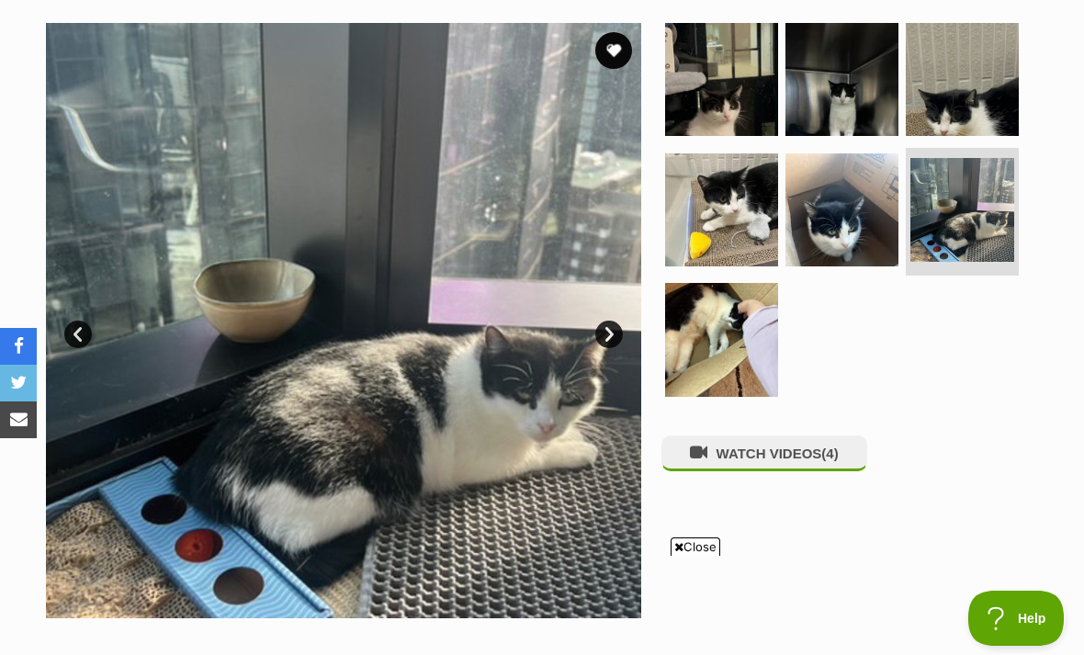
click at [841, 223] on img at bounding box center [841, 209] width 113 height 113
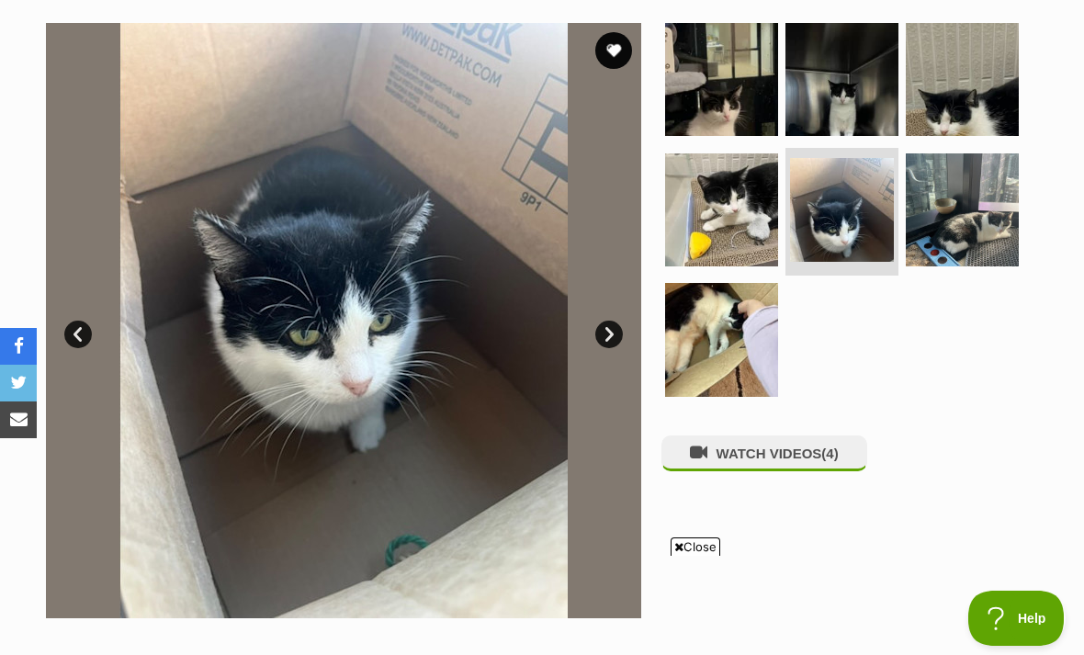
click at [749, 351] on img at bounding box center [721, 339] width 113 height 113
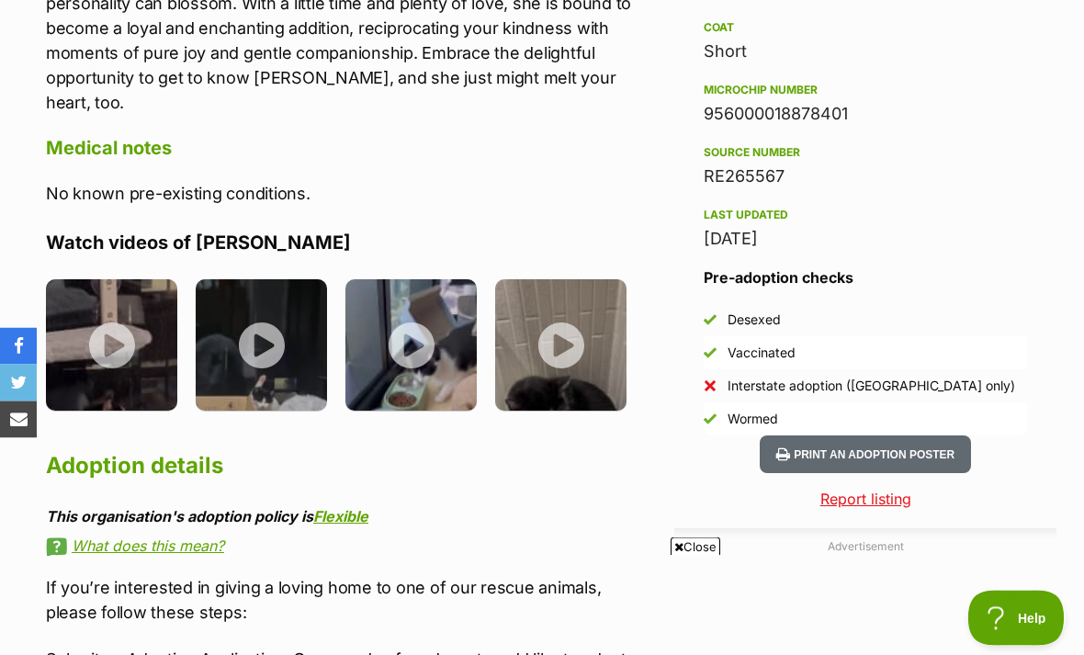
scroll to position [1473, 0]
click at [107, 285] on img at bounding box center [111, 344] width 131 height 131
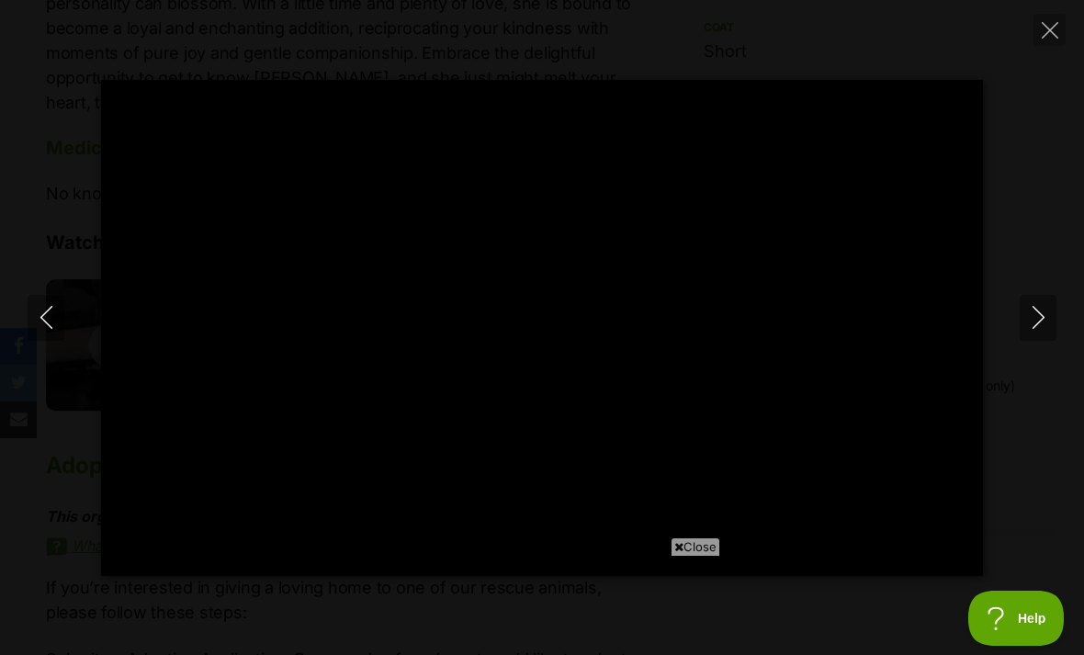
scroll to position [0, 0]
type input "100"
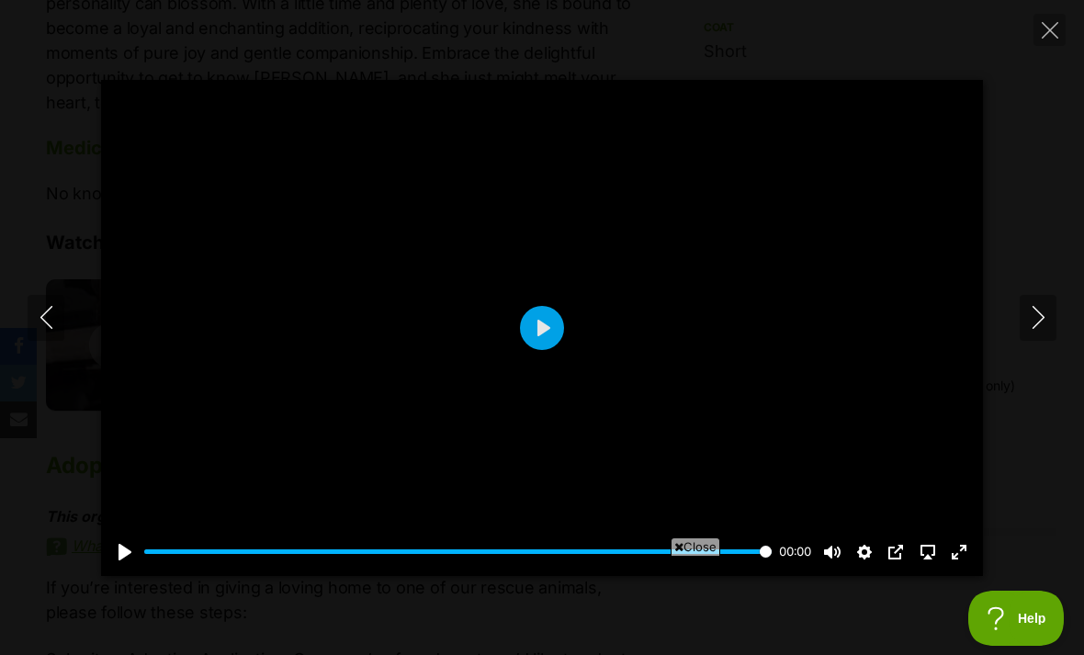
click at [1045, 29] on icon "Close" at bounding box center [1049, 30] width 17 height 17
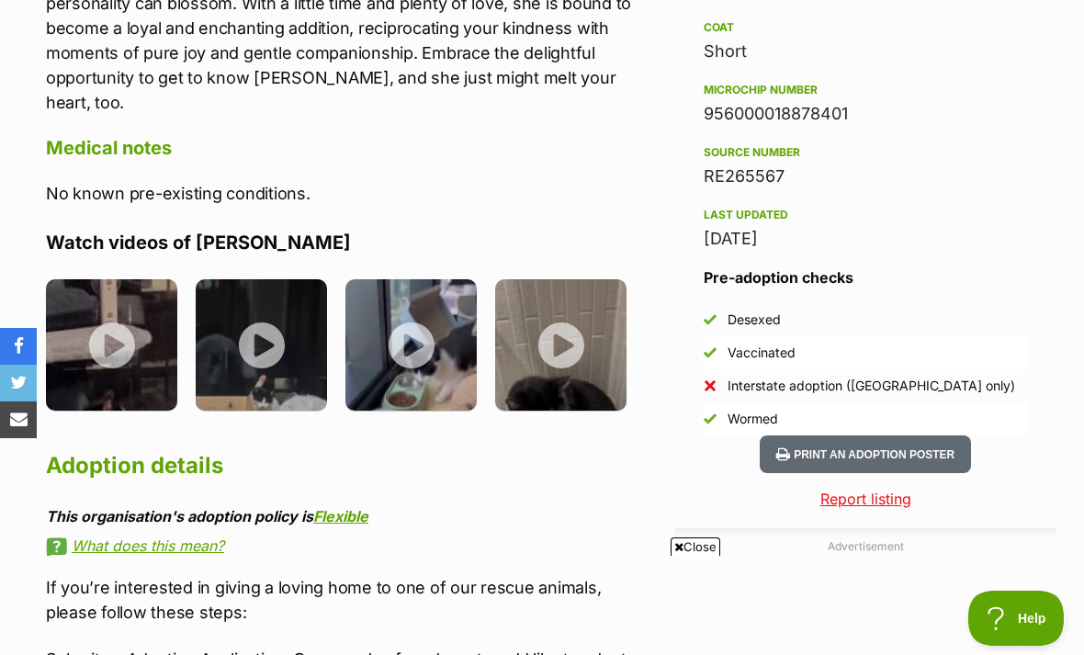
click at [431, 298] on img at bounding box center [410, 344] width 131 height 131
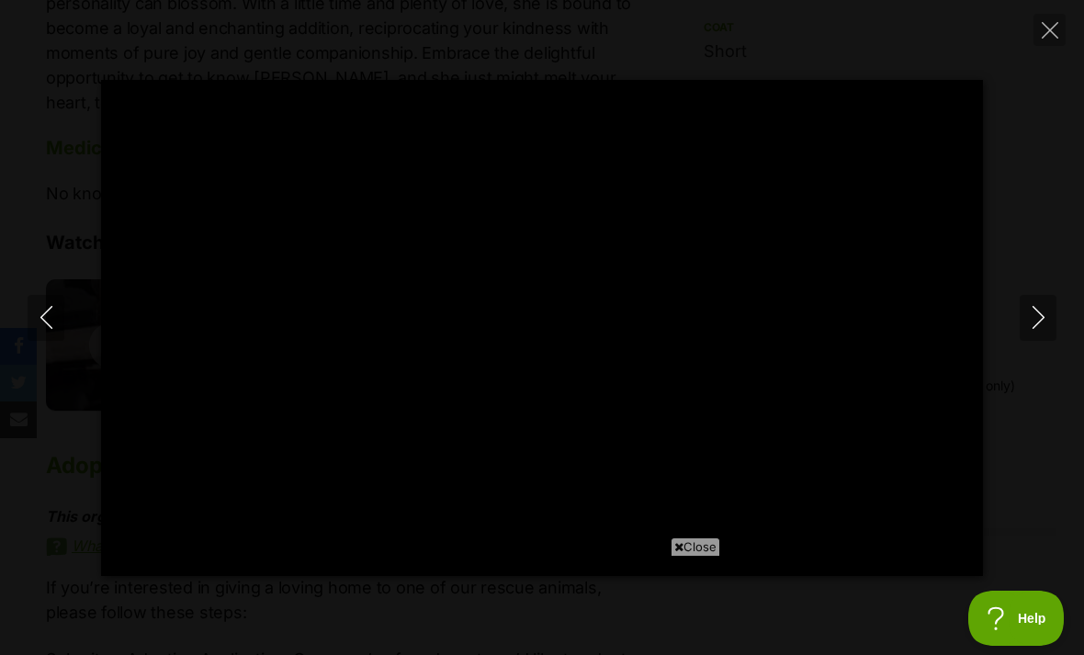
click at [1041, 44] on button "Close" at bounding box center [1049, 30] width 32 height 32
type input "32.46"
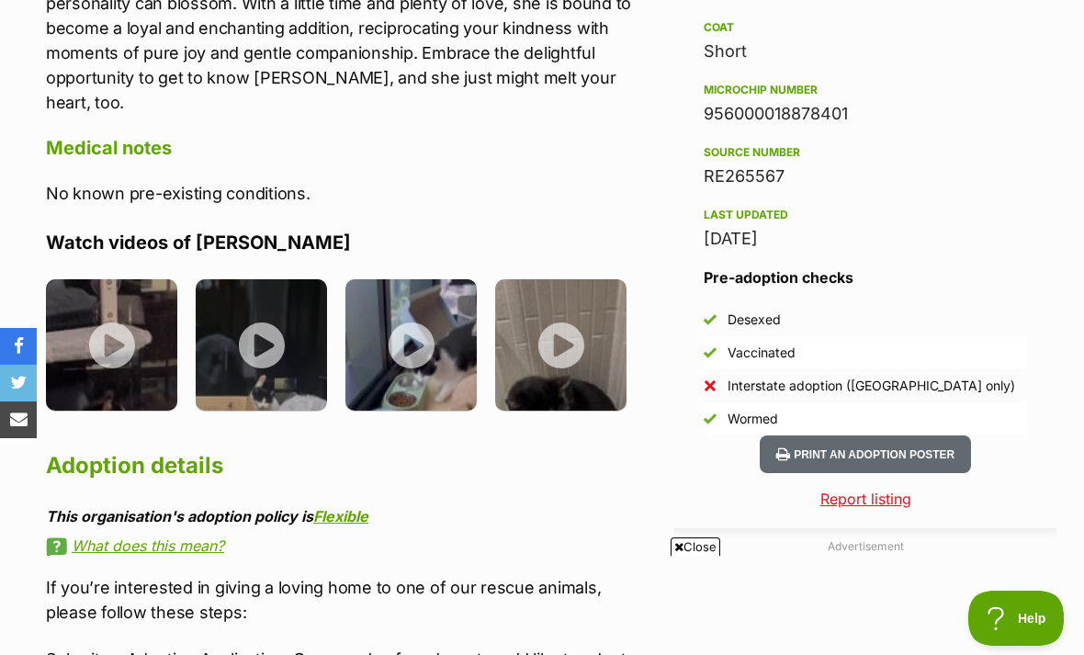
click at [569, 294] on img at bounding box center [560, 344] width 131 height 131
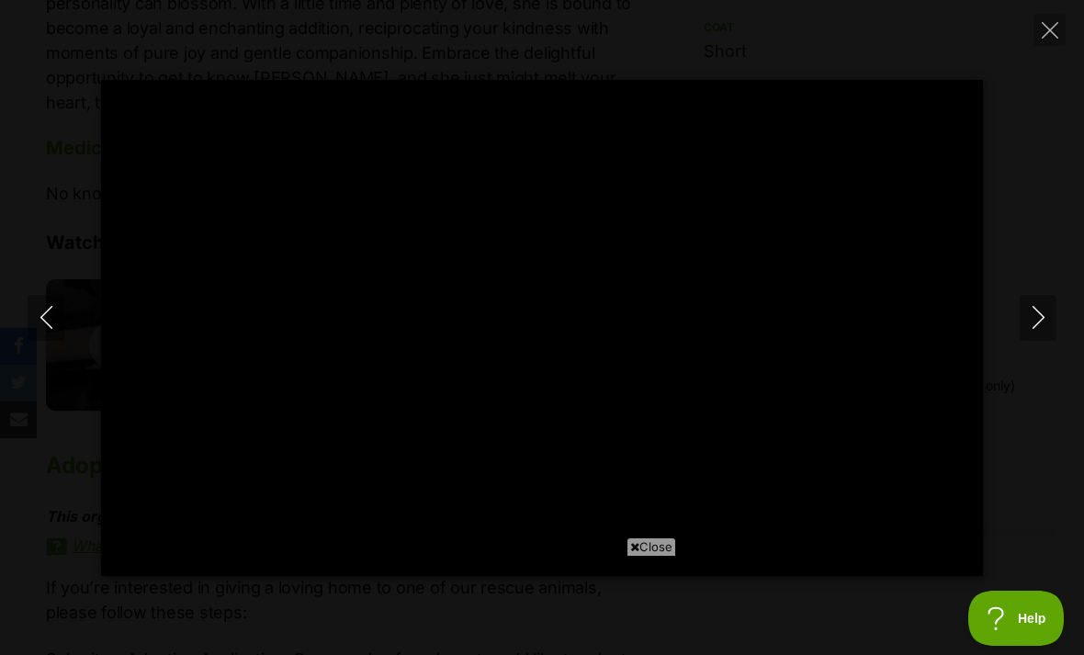
click at [1046, 37] on icon "Close" at bounding box center [1049, 30] width 17 height 17
type input "31.36"
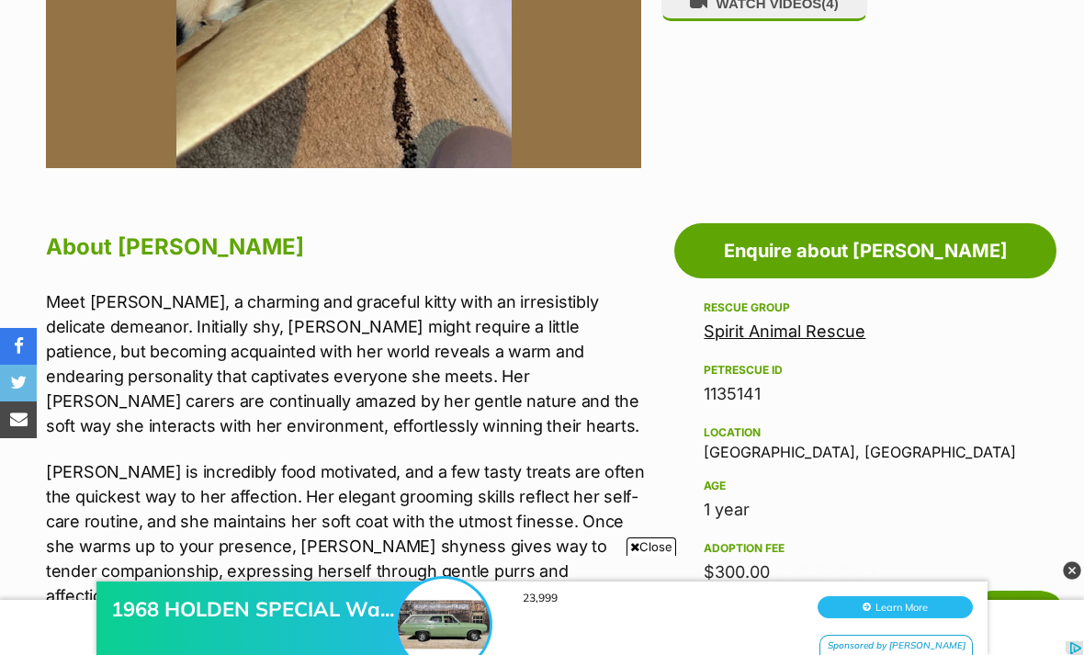
scroll to position [771, 0]
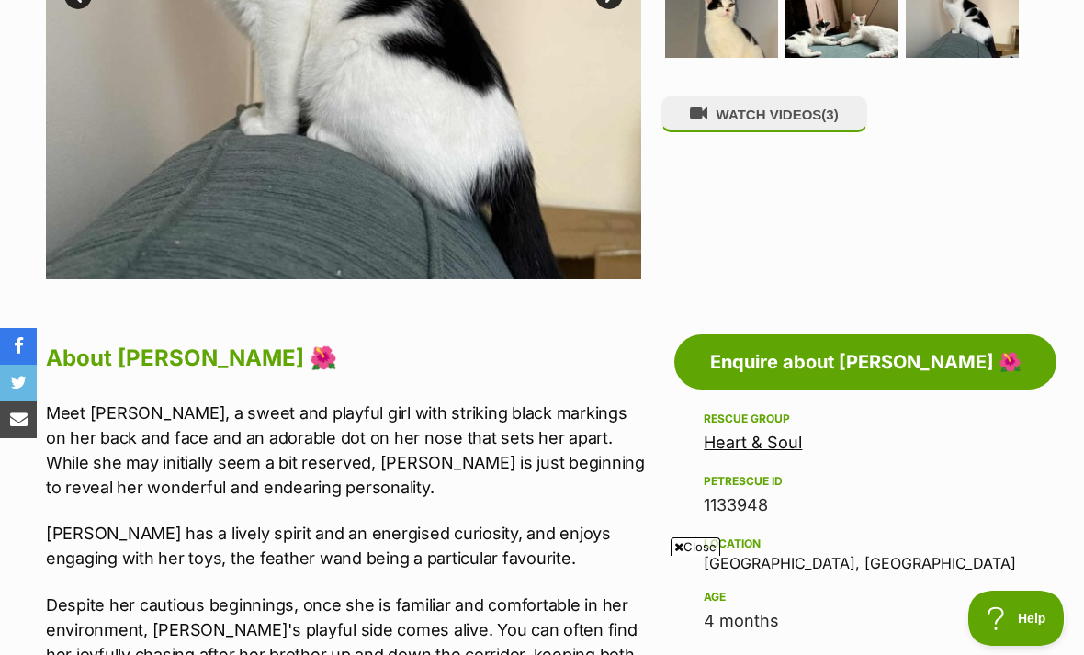
scroll to position [673, 0]
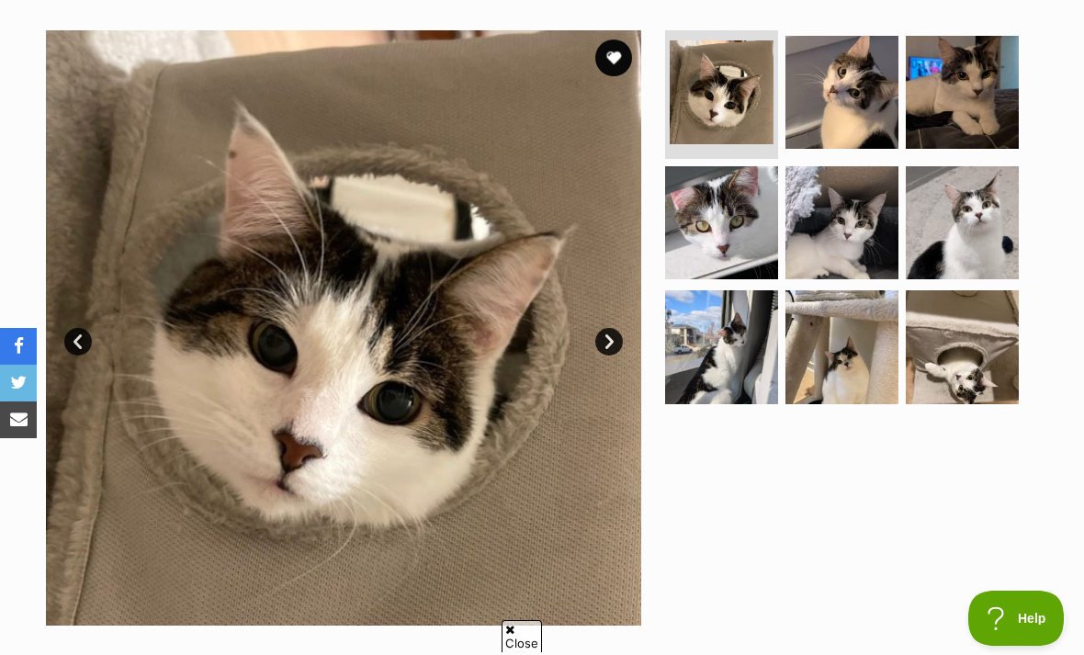
click at [849, 121] on img at bounding box center [841, 92] width 113 height 113
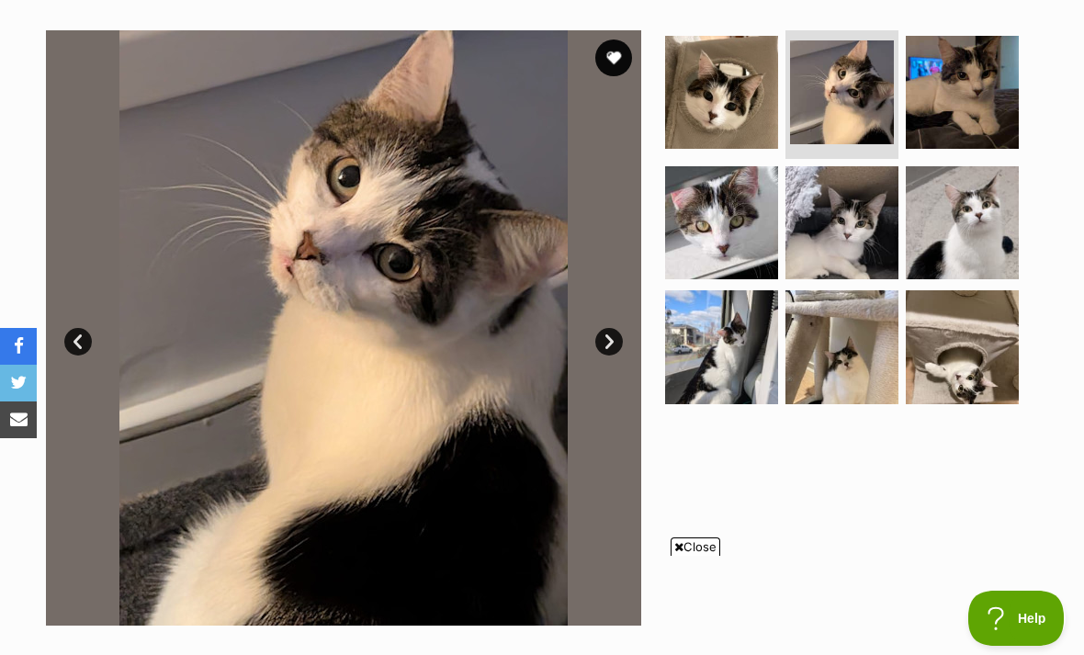
click at [866, 218] on img at bounding box center [841, 222] width 113 height 113
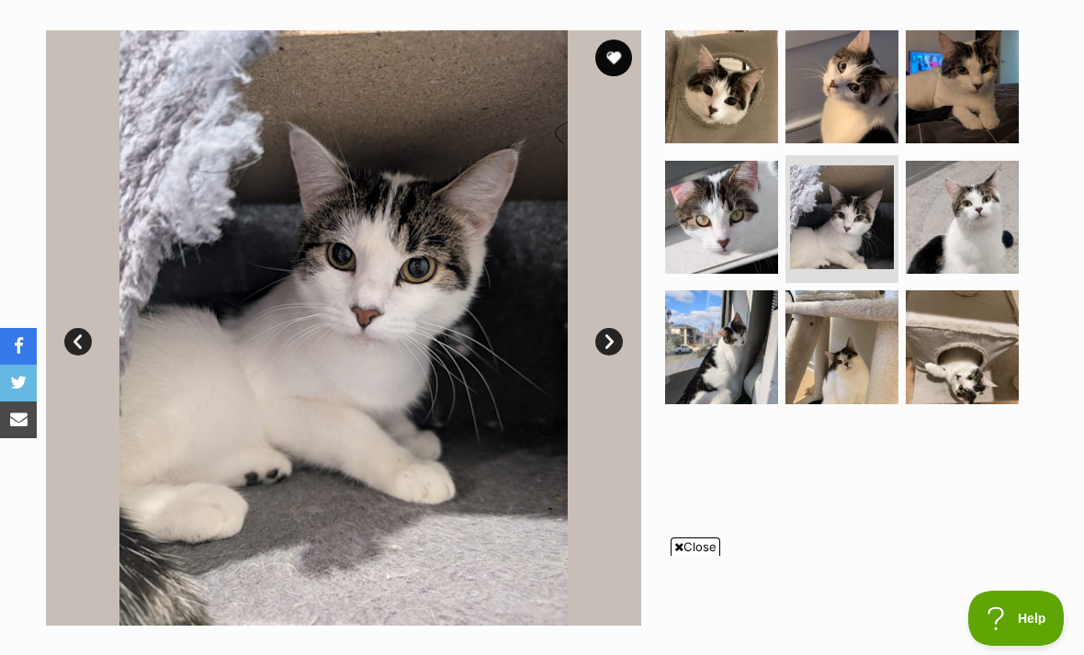
click at [874, 338] on img at bounding box center [841, 346] width 113 height 113
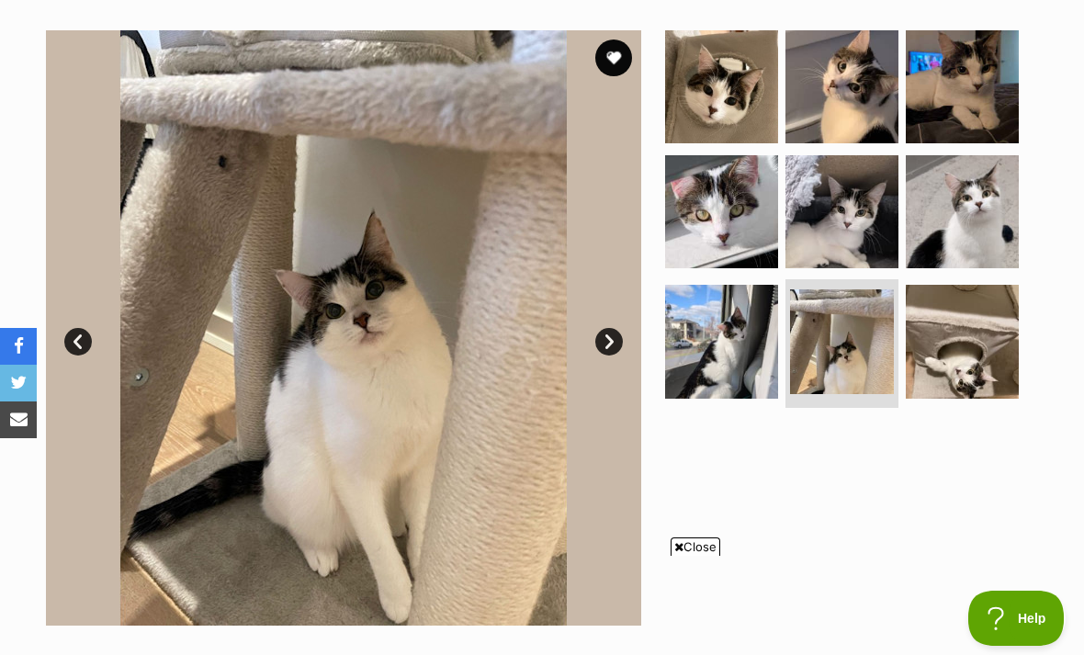
click at [975, 365] on img at bounding box center [962, 341] width 113 height 113
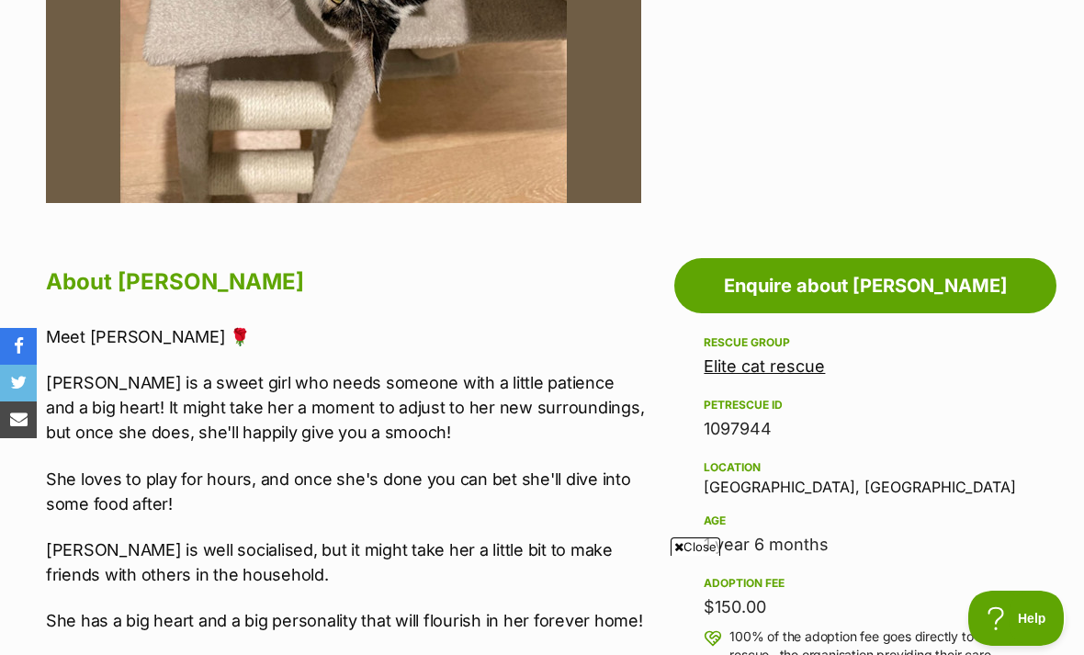
scroll to position [730, 0]
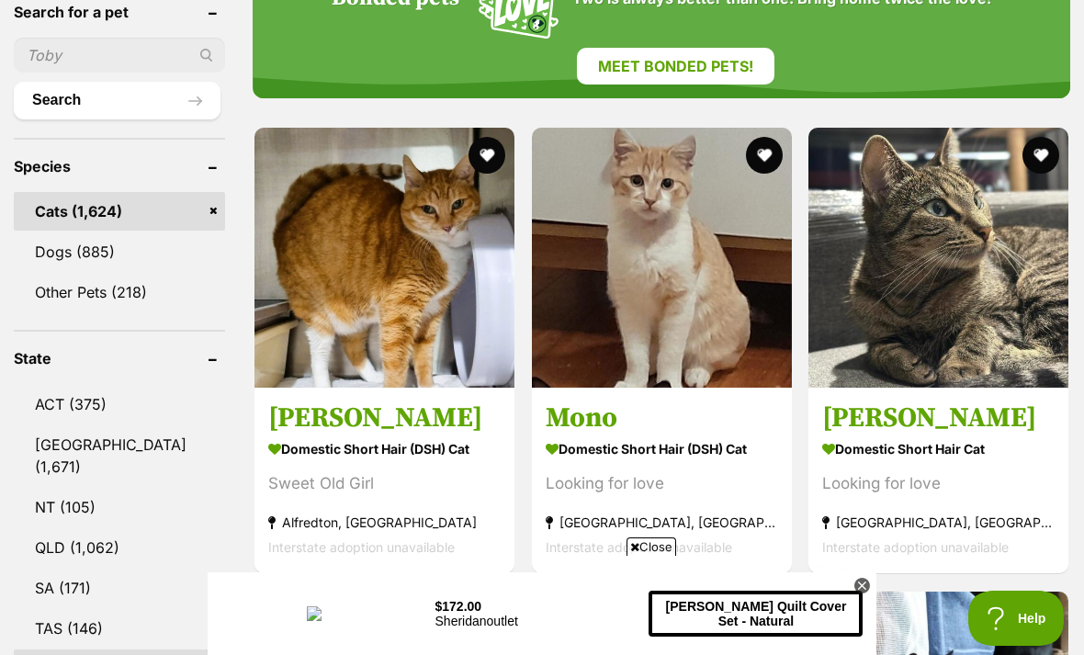
scroll to position [689, 0]
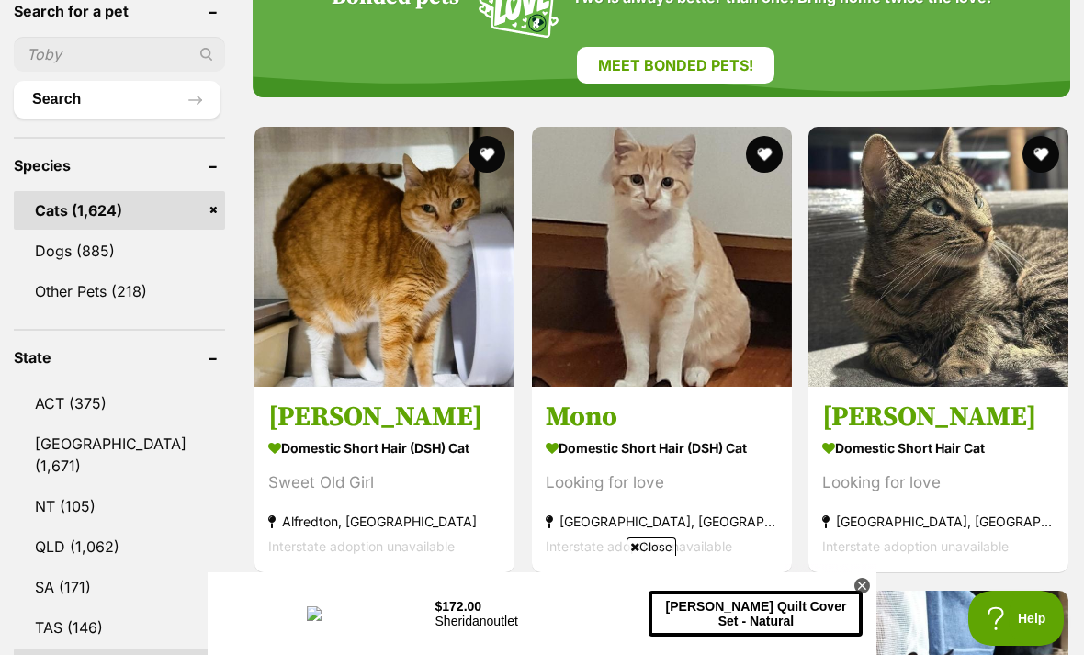
click at [670, 275] on img at bounding box center [662, 257] width 260 height 260
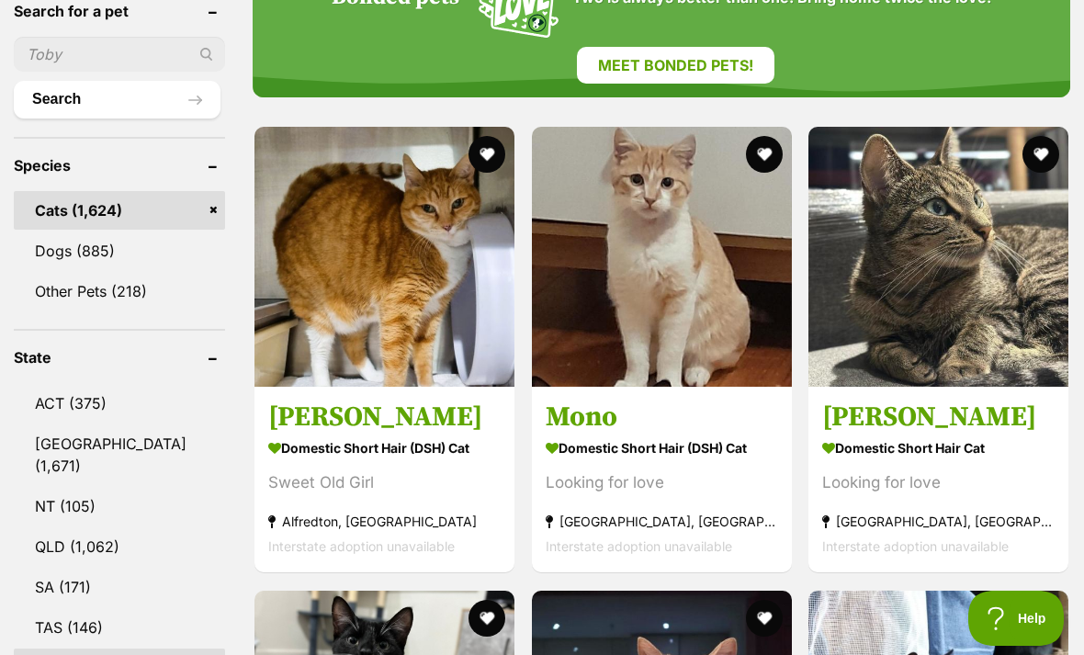
scroll to position [748, 0]
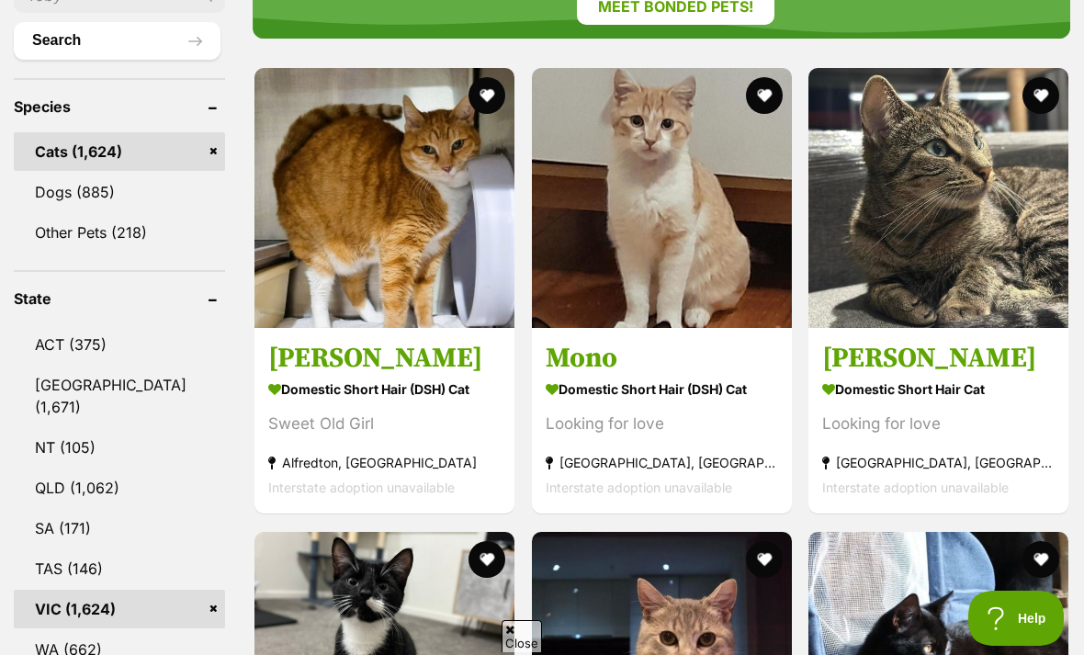
click at [752, 77] on button "favourite" at bounding box center [763, 95] width 37 height 37
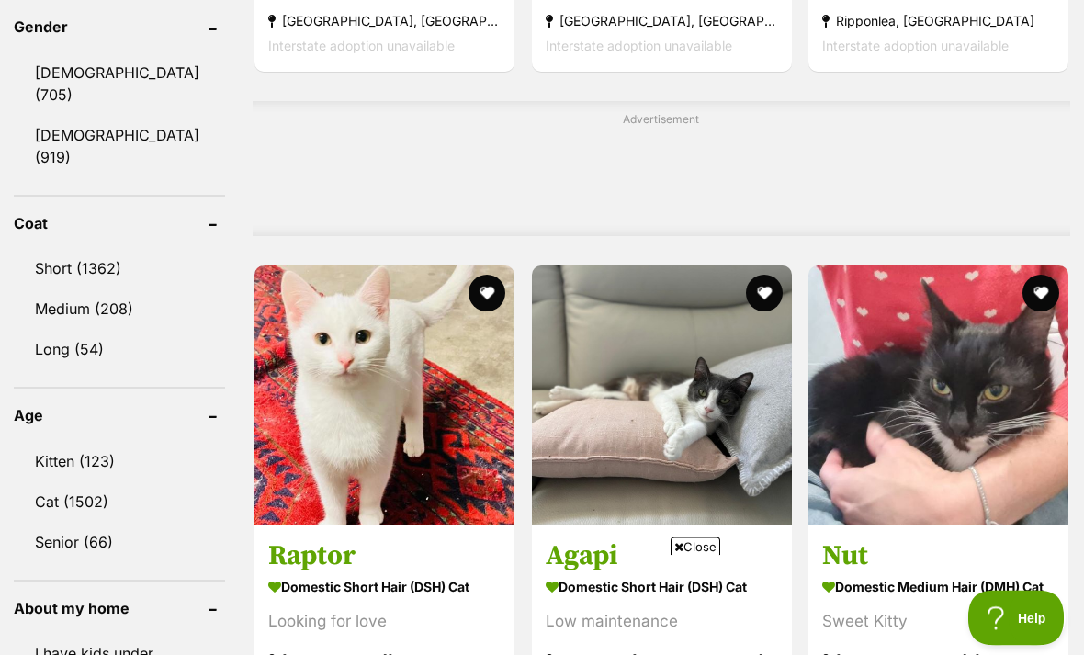
scroll to position [1653, 0]
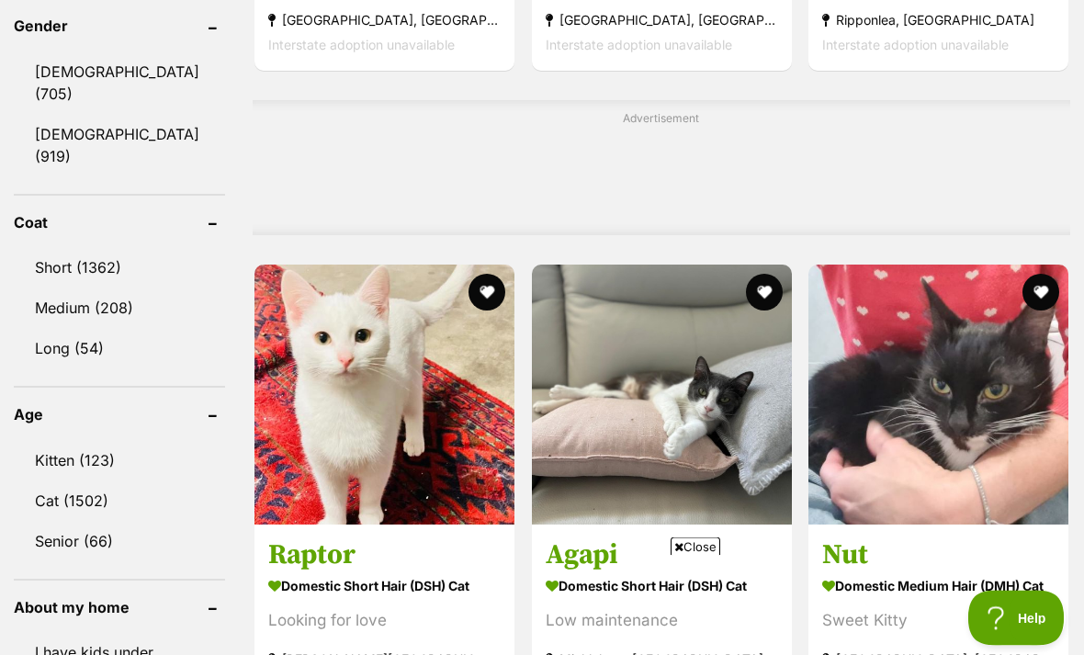
click at [51, 442] on link "Kitten (123)" at bounding box center [119, 461] width 211 height 39
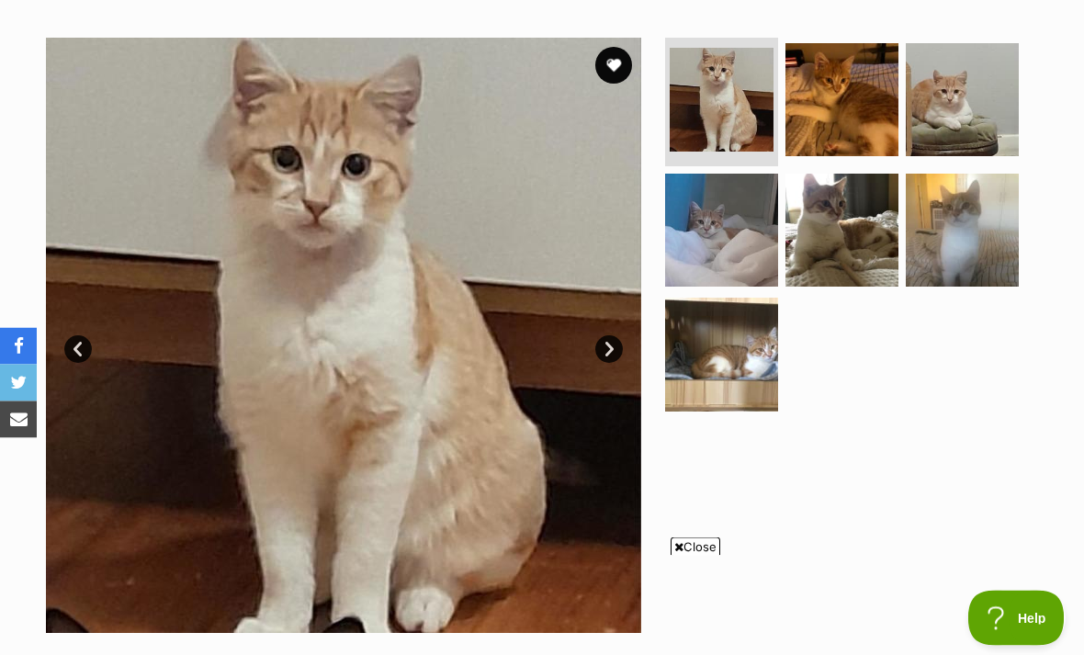
scroll to position [344, 0]
click at [622, 56] on button "favourite" at bounding box center [613, 65] width 37 height 37
click at [849, 95] on img at bounding box center [841, 99] width 113 height 113
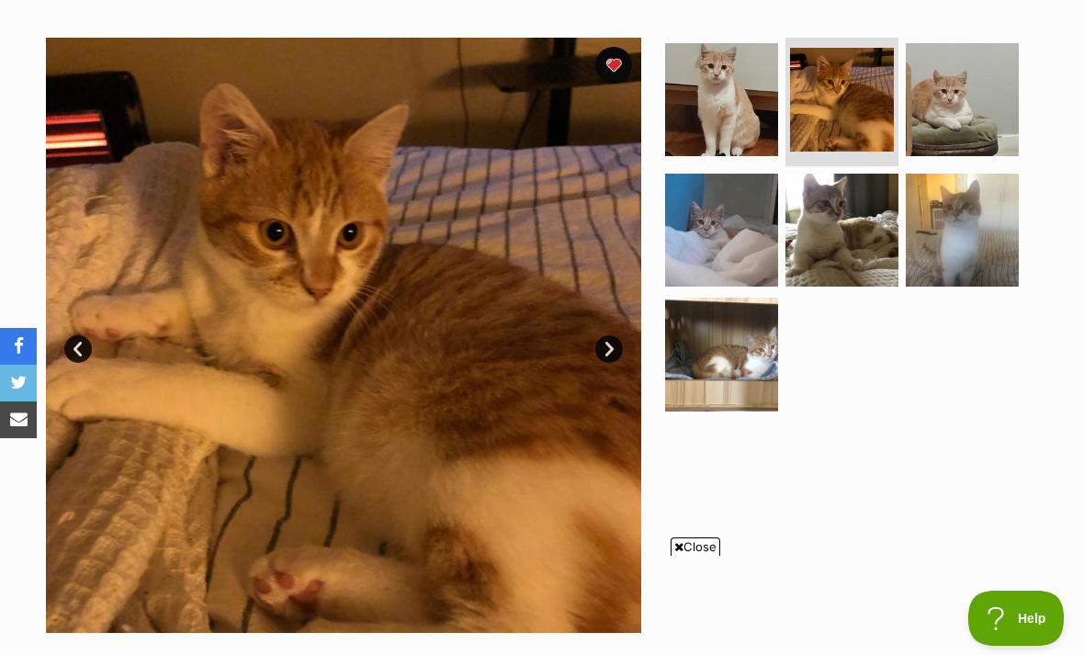
click at [972, 111] on img at bounding box center [962, 99] width 113 height 113
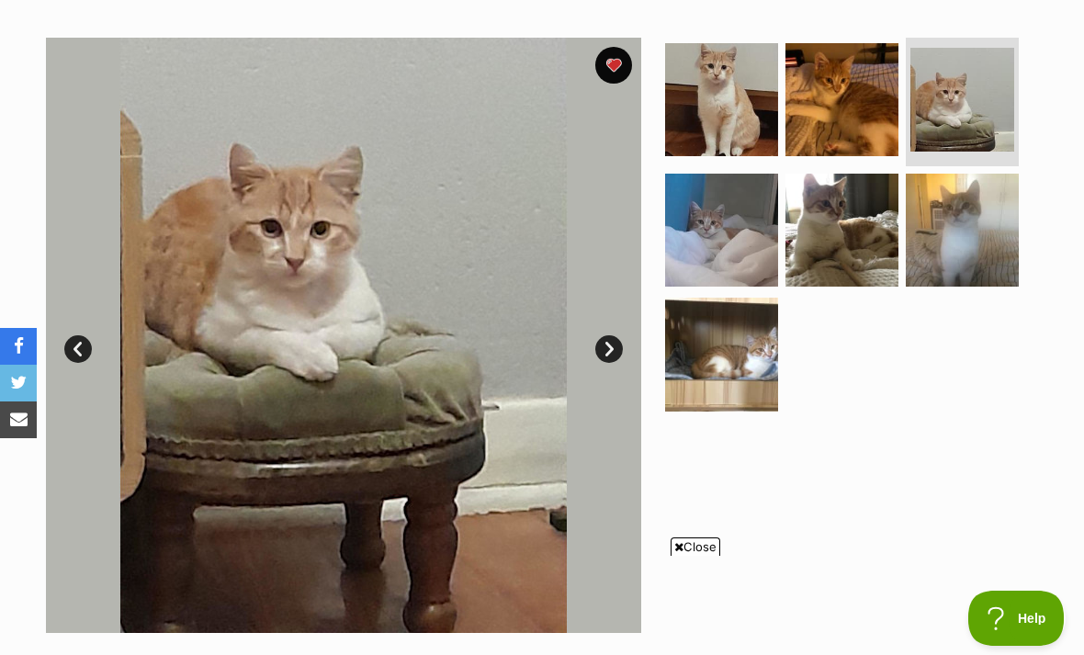
click at [969, 231] on img at bounding box center [962, 230] width 113 height 113
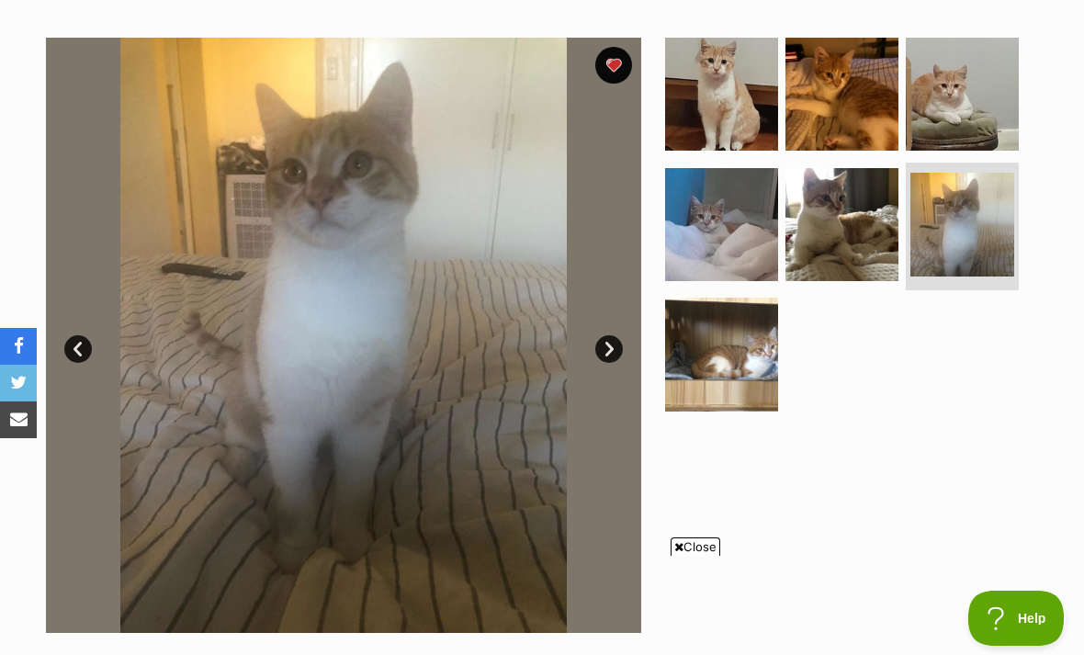
click at [856, 244] on img at bounding box center [841, 224] width 113 height 113
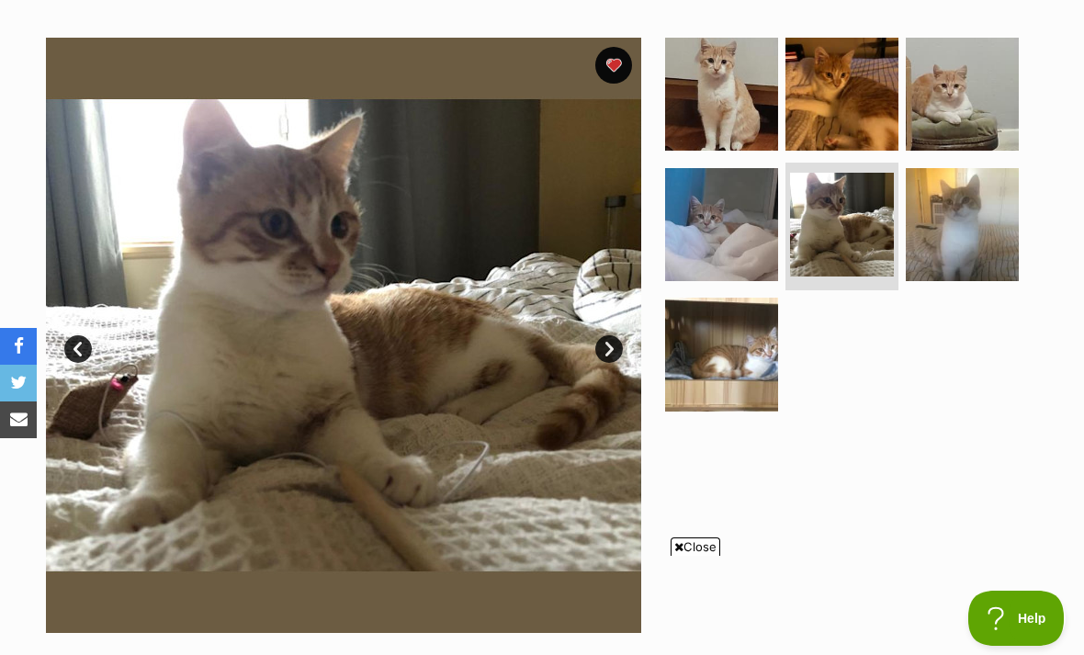
click at [708, 232] on img at bounding box center [721, 224] width 113 height 113
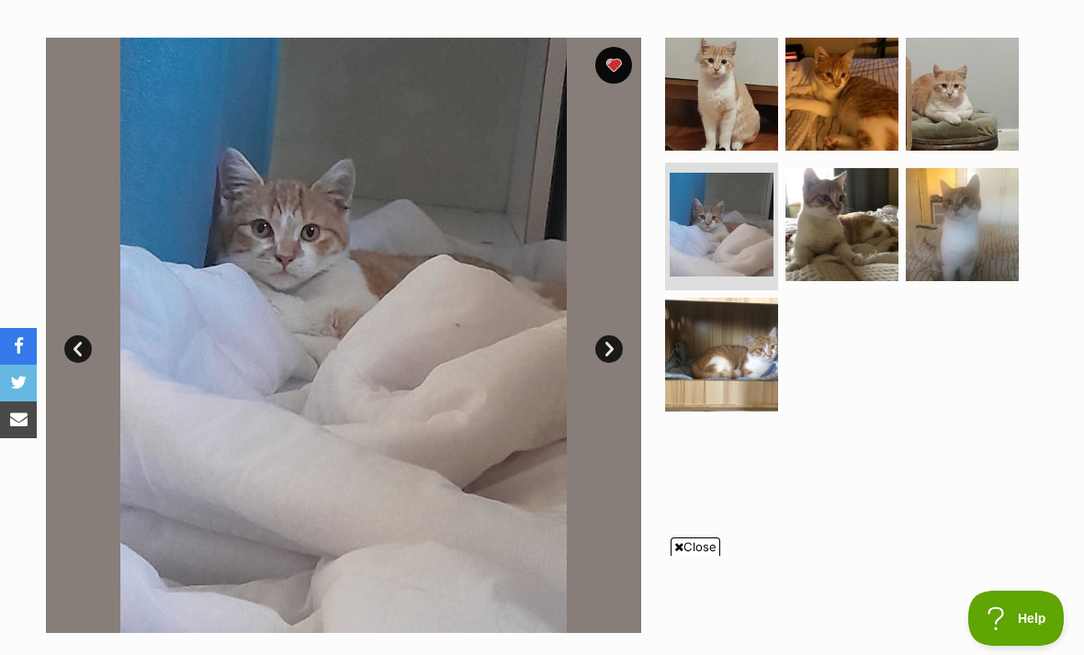
click at [734, 362] on img at bounding box center [721, 354] width 113 height 113
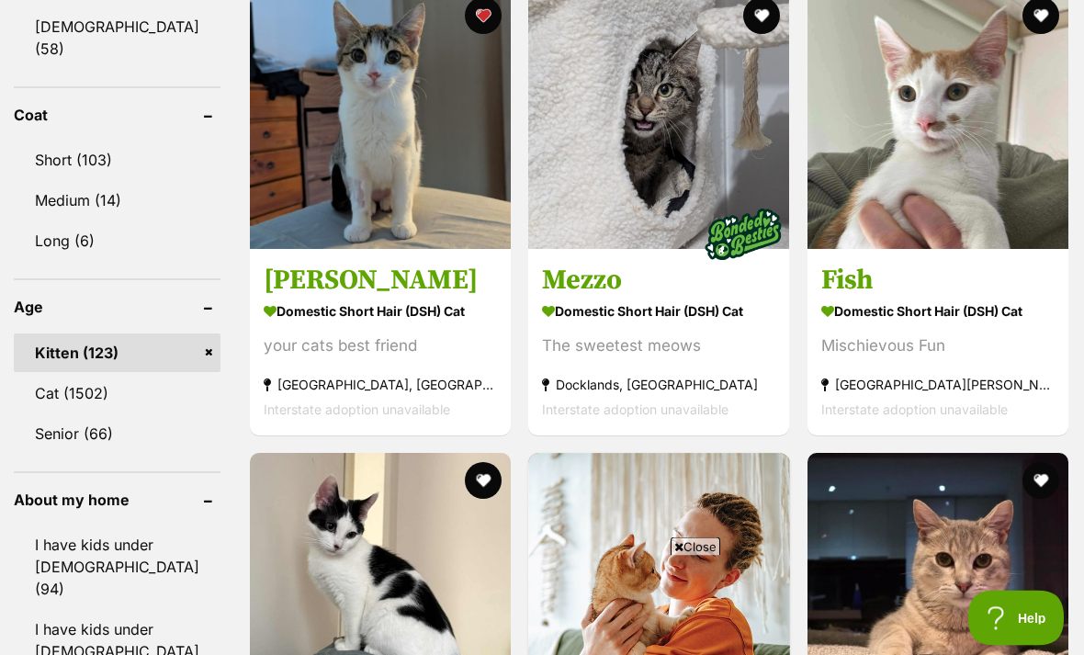
scroll to position [1762, 0]
click at [625, 149] on img at bounding box center [658, 118] width 261 height 261
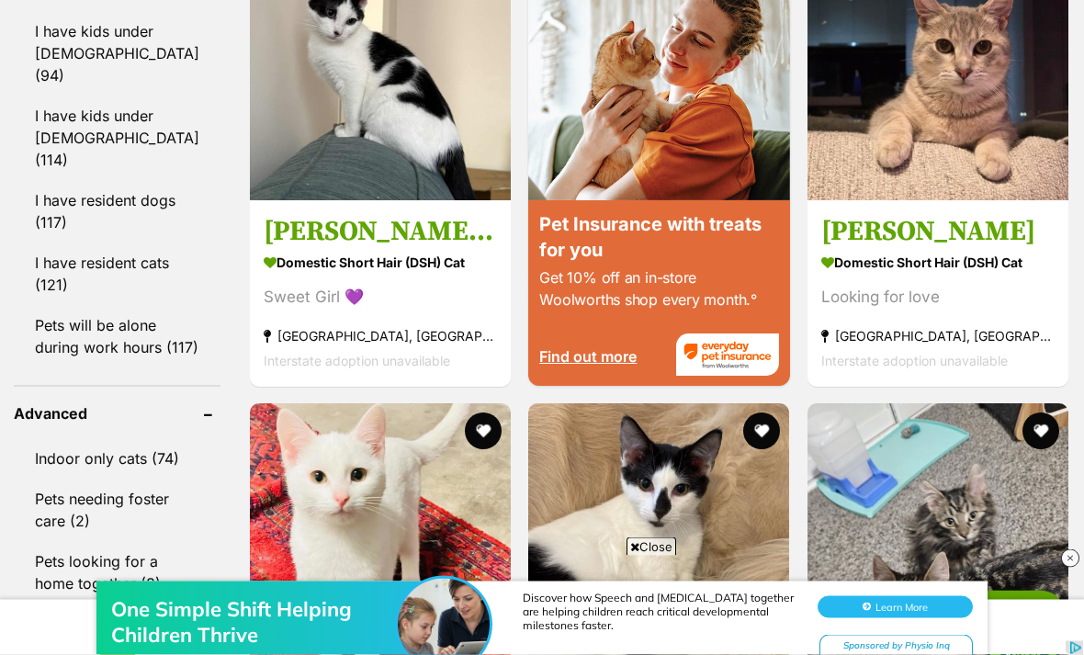
scroll to position [2275, 0]
click at [1007, 174] on img at bounding box center [937, 69] width 261 height 261
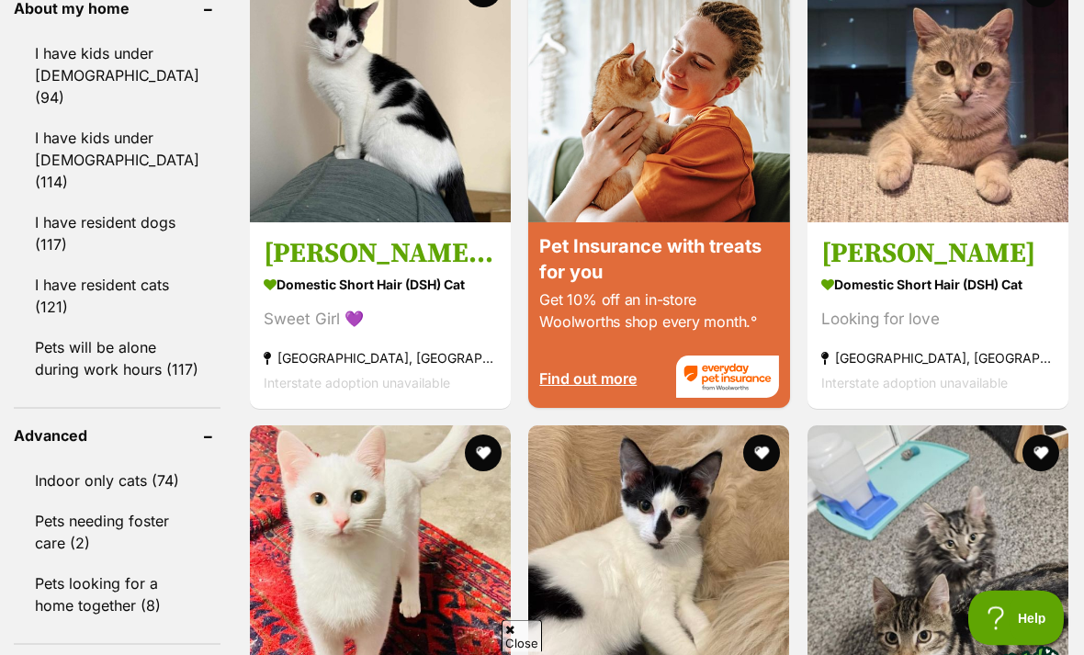
scroll to position [2253, 0]
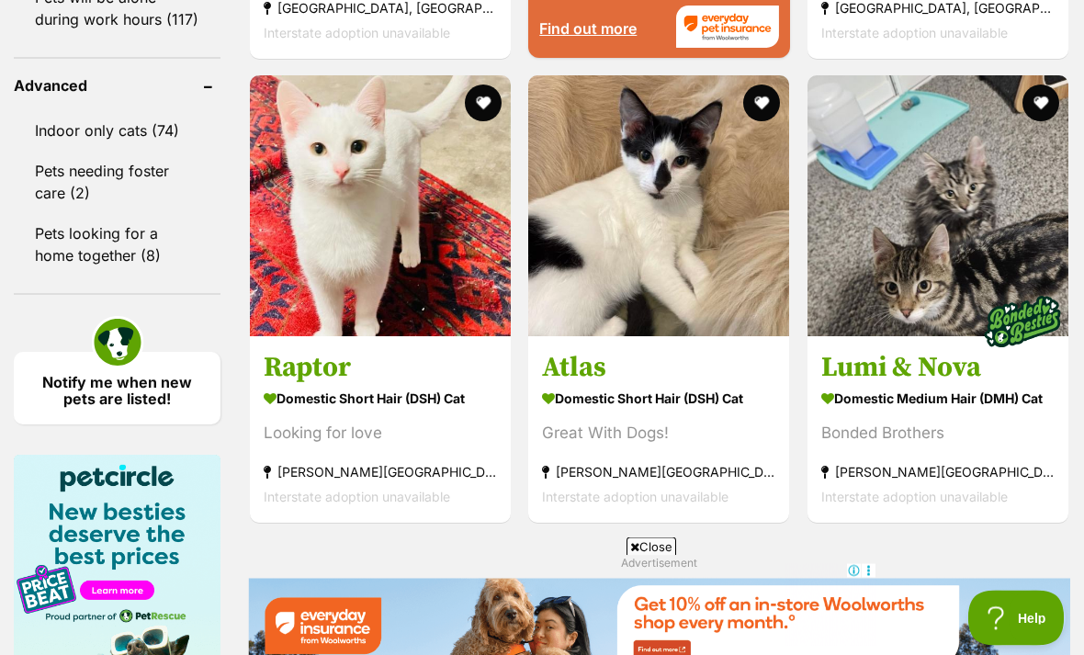
scroll to position [2603, 0]
click at [267, 228] on img at bounding box center [380, 205] width 261 height 261
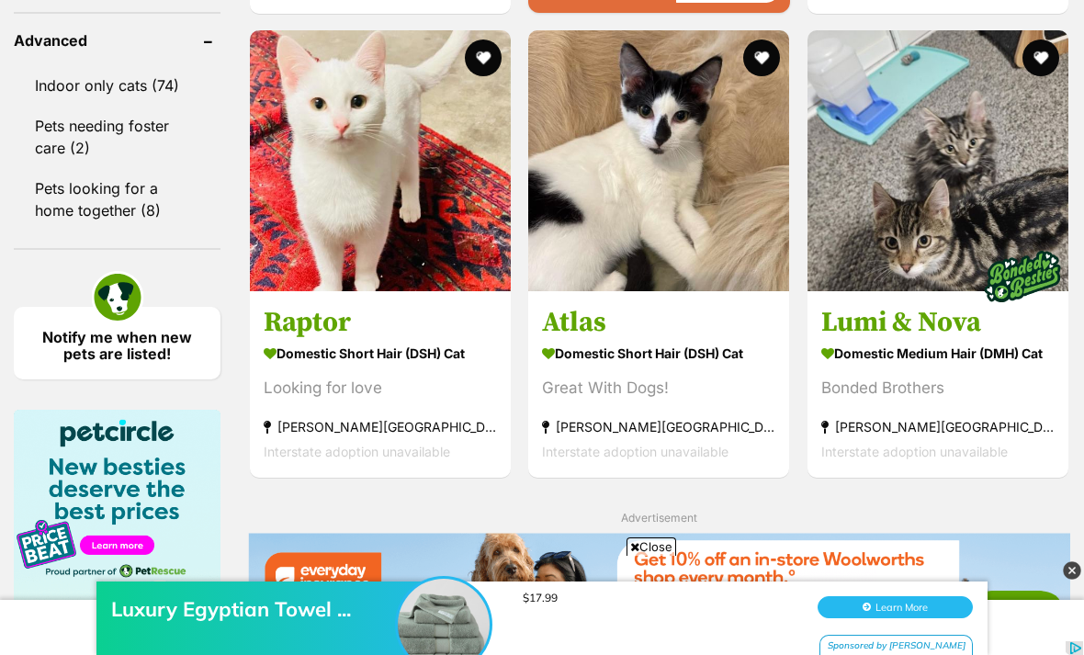
scroll to position [0, 0]
click at [465, 76] on button "favourite" at bounding box center [483, 57] width 37 height 37
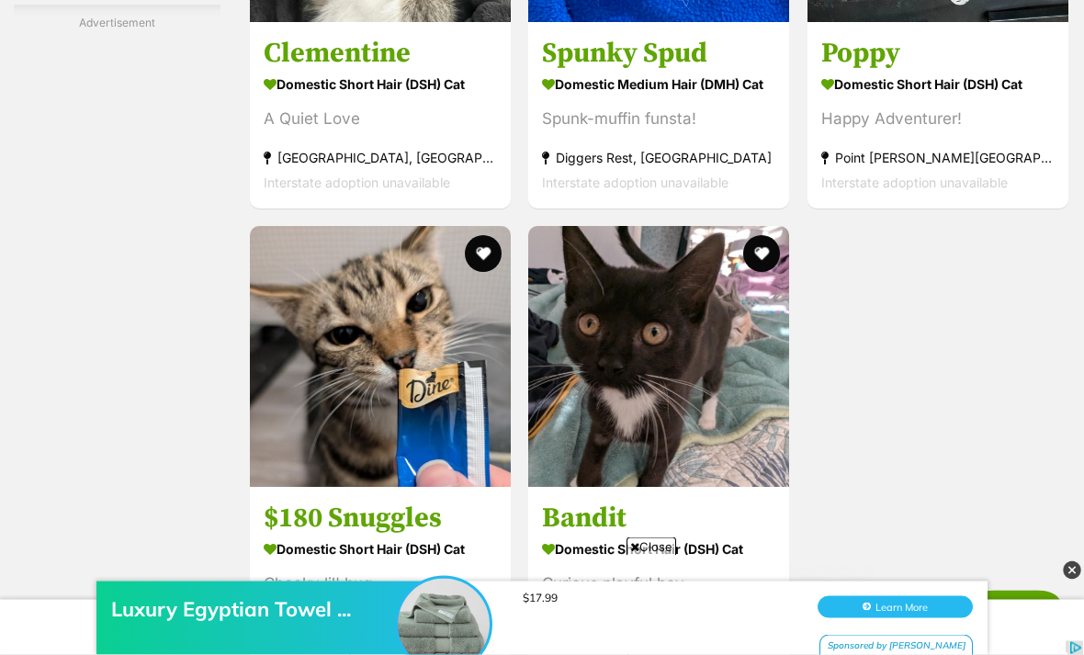
scroll to position [3552, 0]
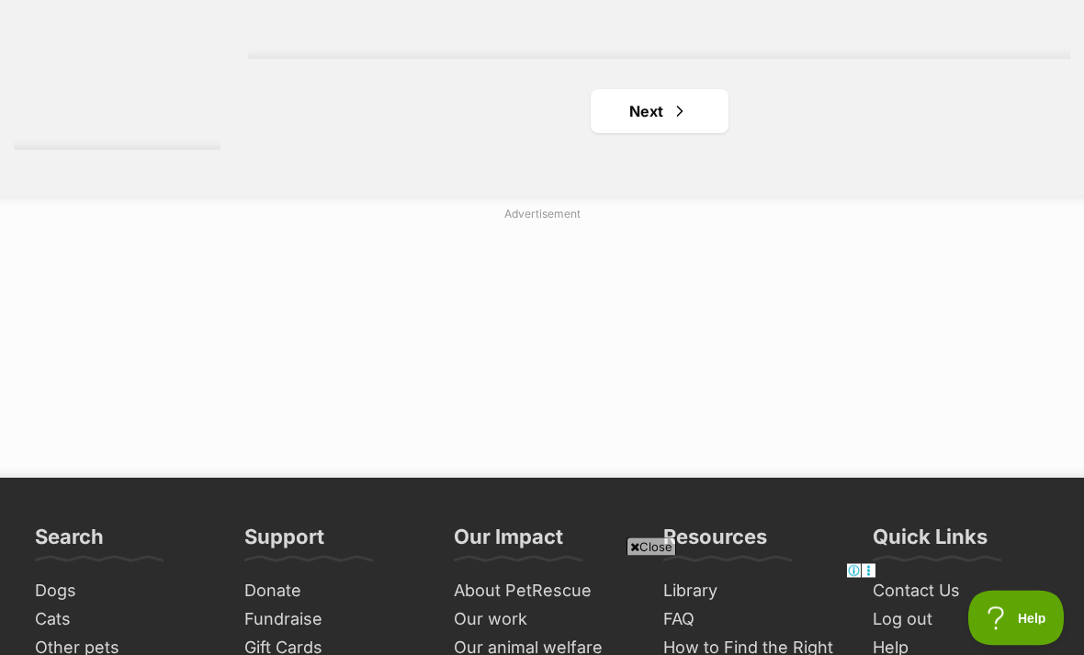
scroll to position [4329, 0]
click at [642, 133] on link "Next" at bounding box center [660, 111] width 138 height 44
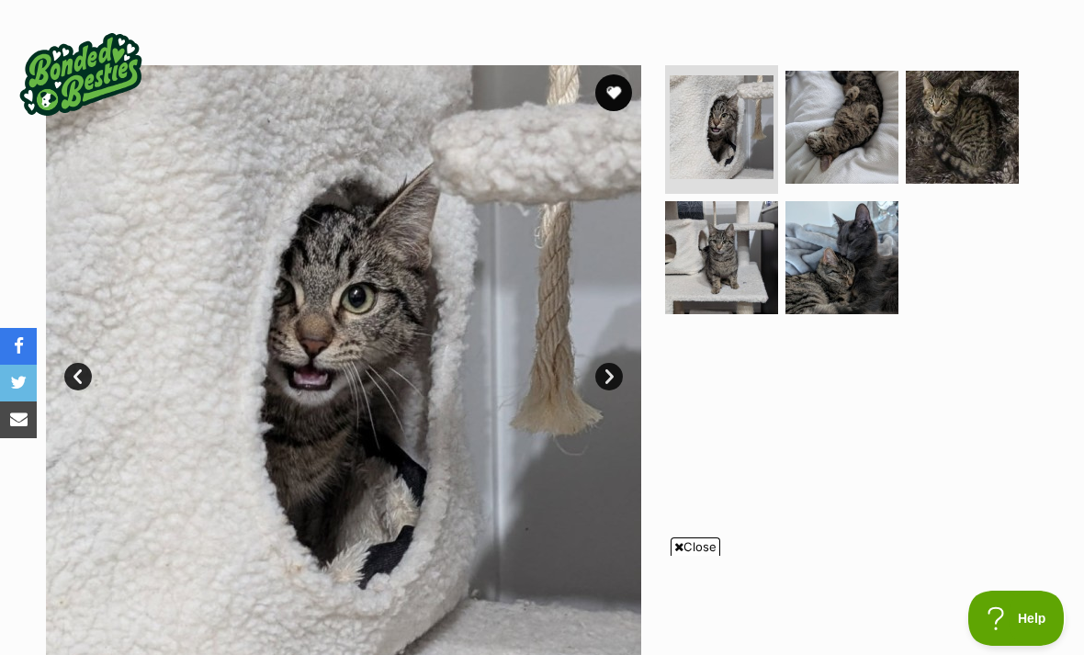
click at [980, 141] on img at bounding box center [962, 127] width 113 height 113
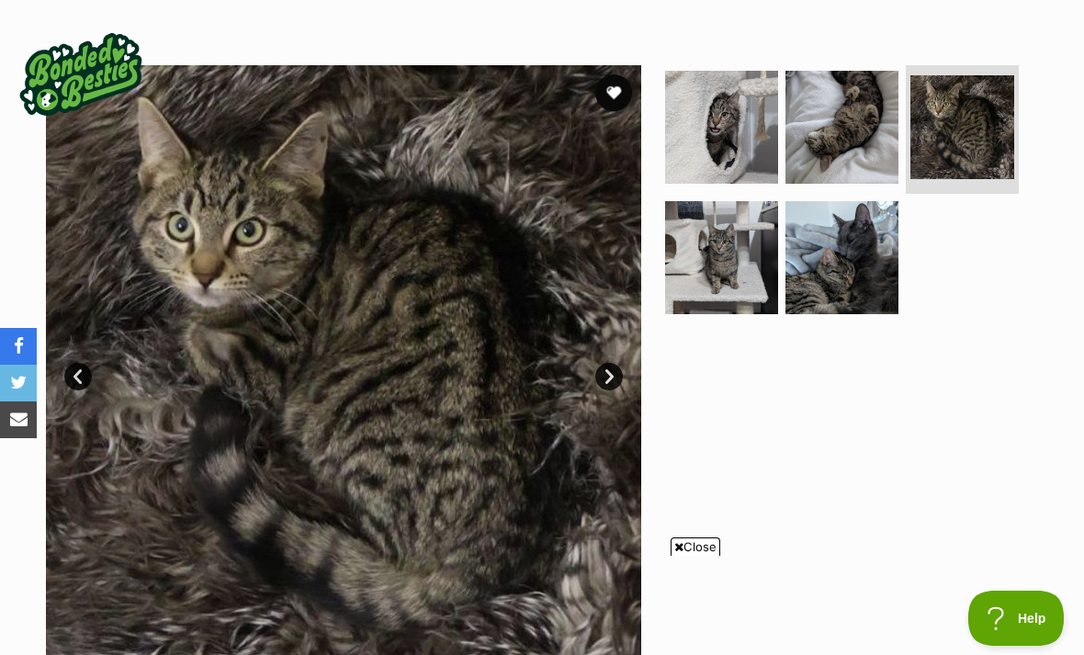
click at [849, 272] on img at bounding box center [841, 257] width 113 height 113
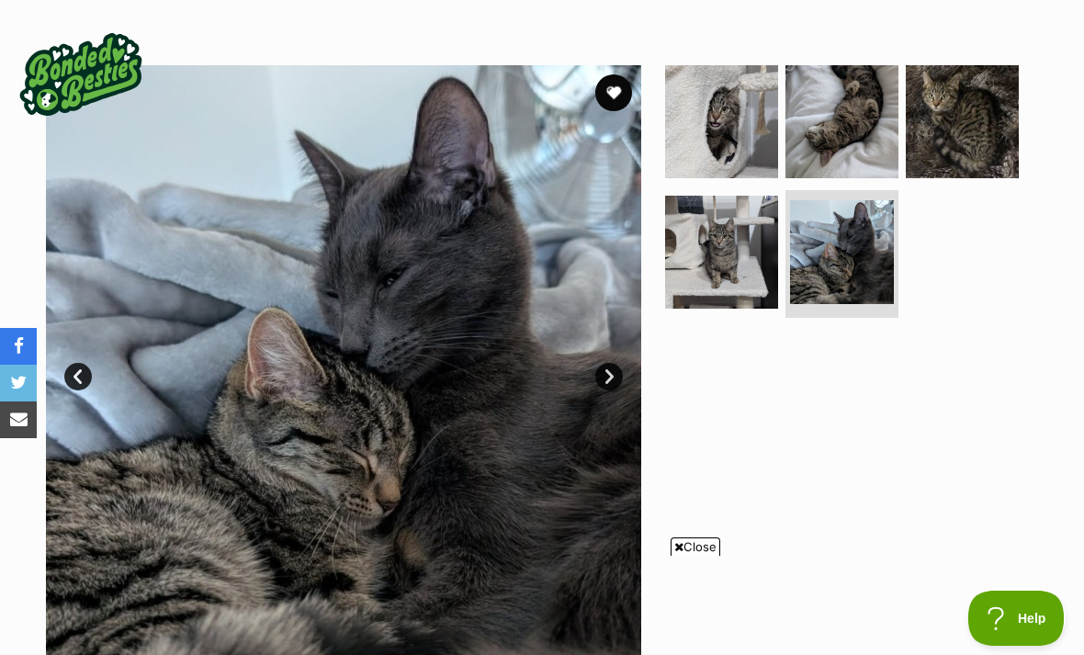
click at [733, 283] on img at bounding box center [721, 252] width 113 height 113
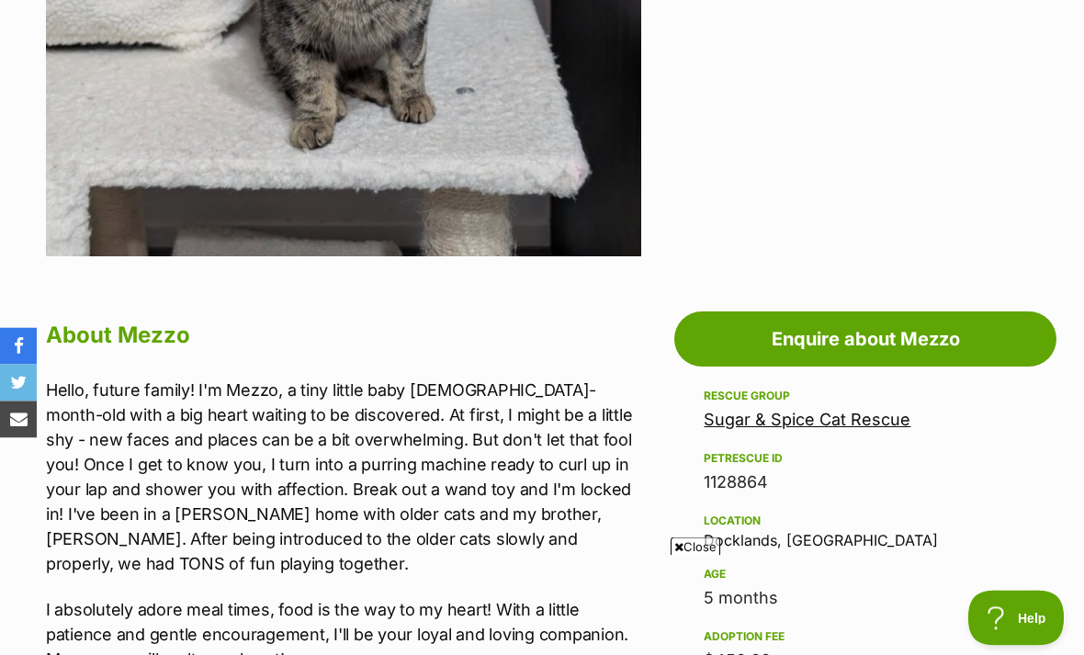
scroll to position [667, 0]
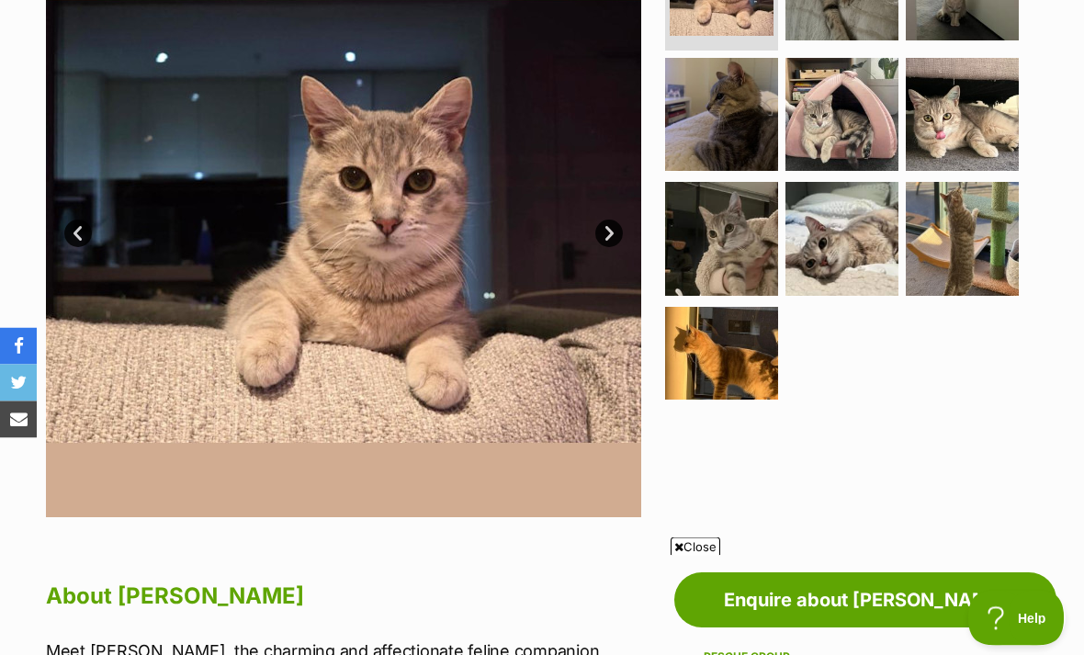
scroll to position [460, 0]
click at [860, 236] on img at bounding box center [841, 238] width 113 height 113
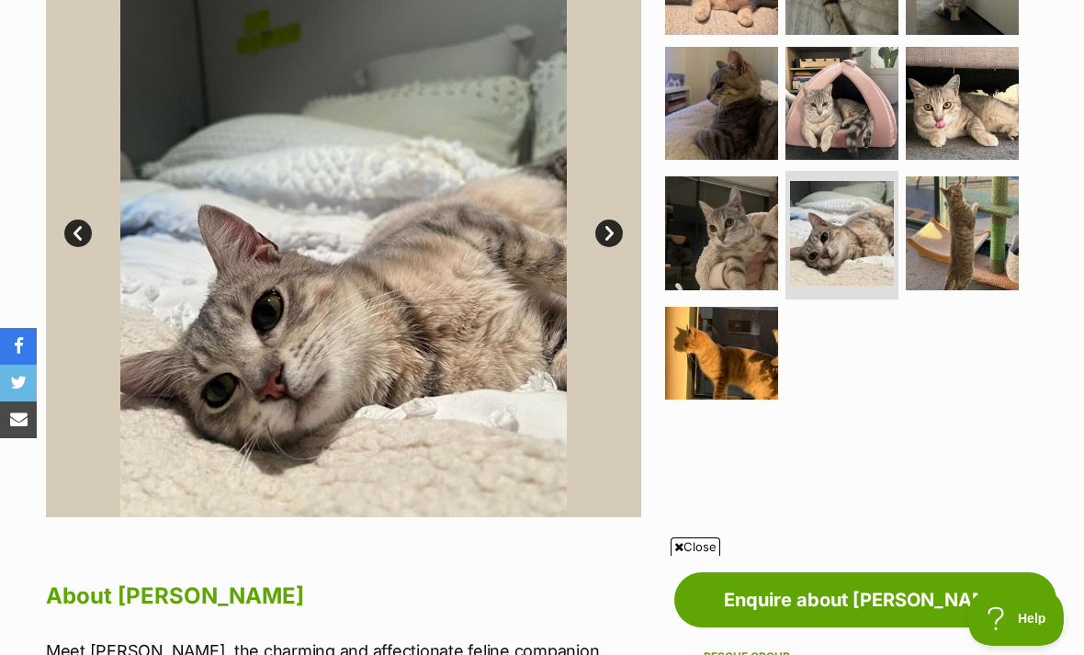
click at [978, 104] on img at bounding box center [962, 103] width 113 height 113
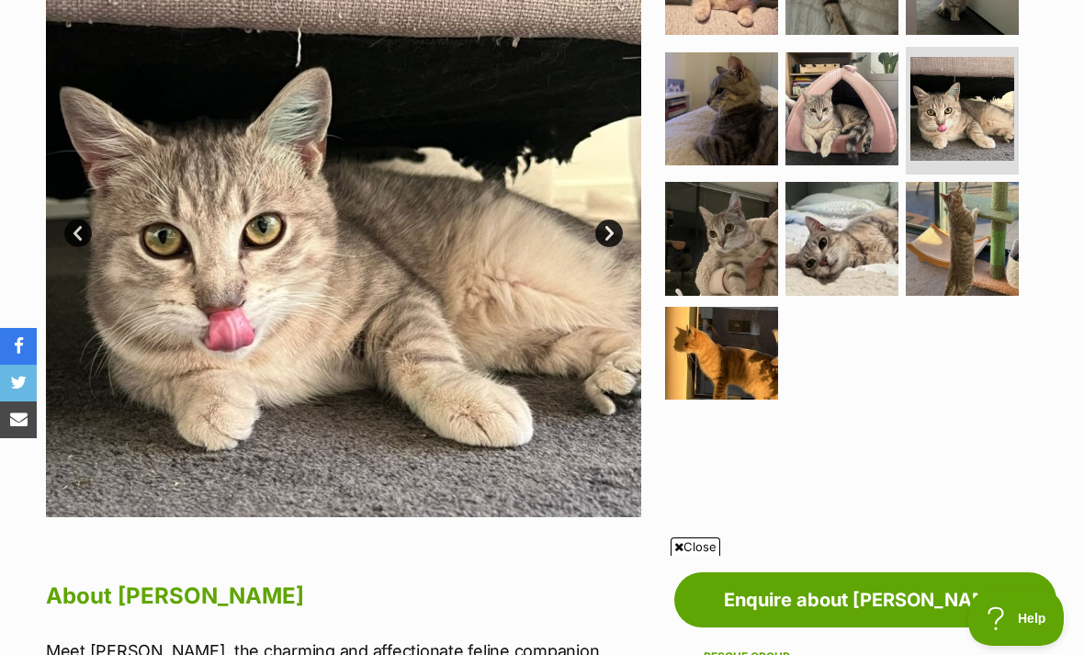
click at [737, 369] on img at bounding box center [721, 363] width 113 height 113
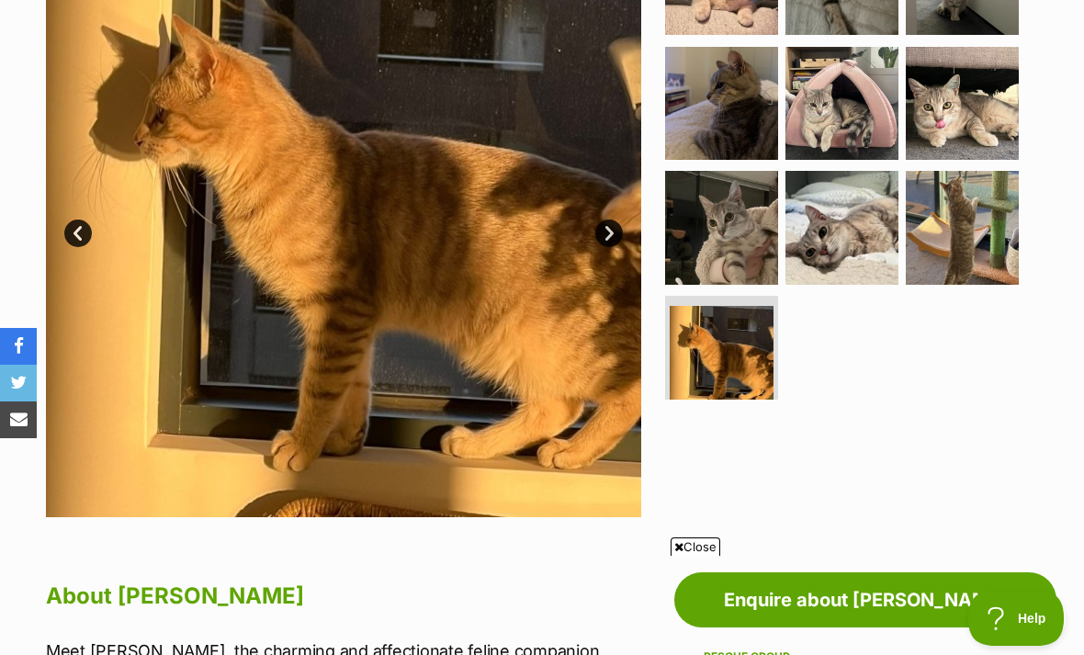
scroll to position [0, 0]
click at [724, 241] on img at bounding box center [721, 227] width 113 height 113
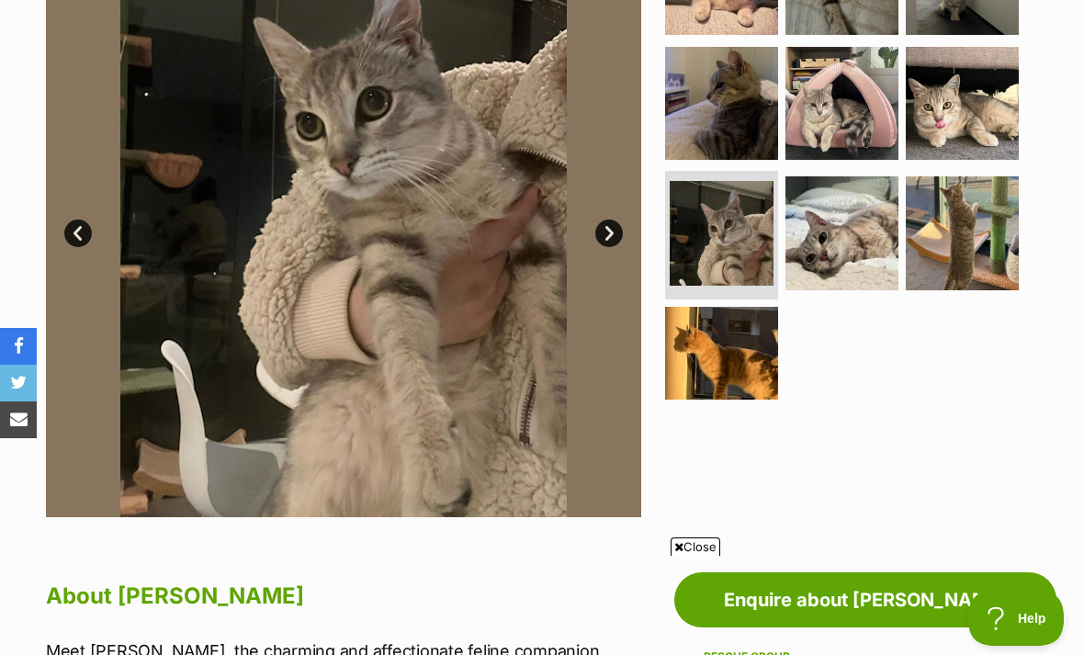
click at [955, 248] on img at bounding box center [962, 232] width 113 height 113
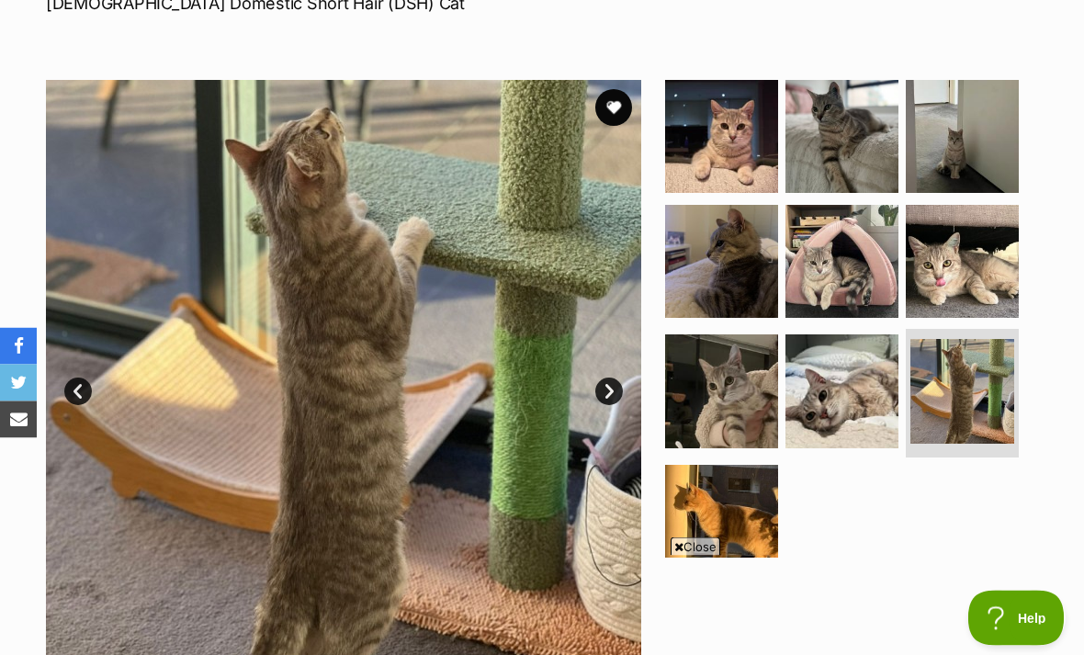
scroll to position [304, 0]
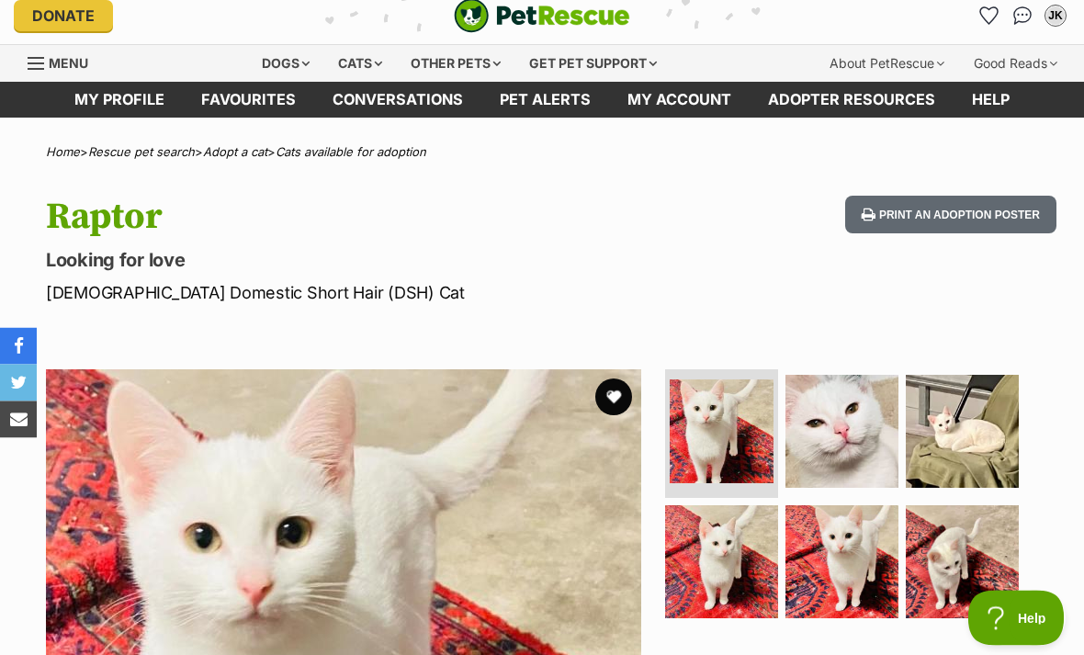
scroll to position [15, 0]
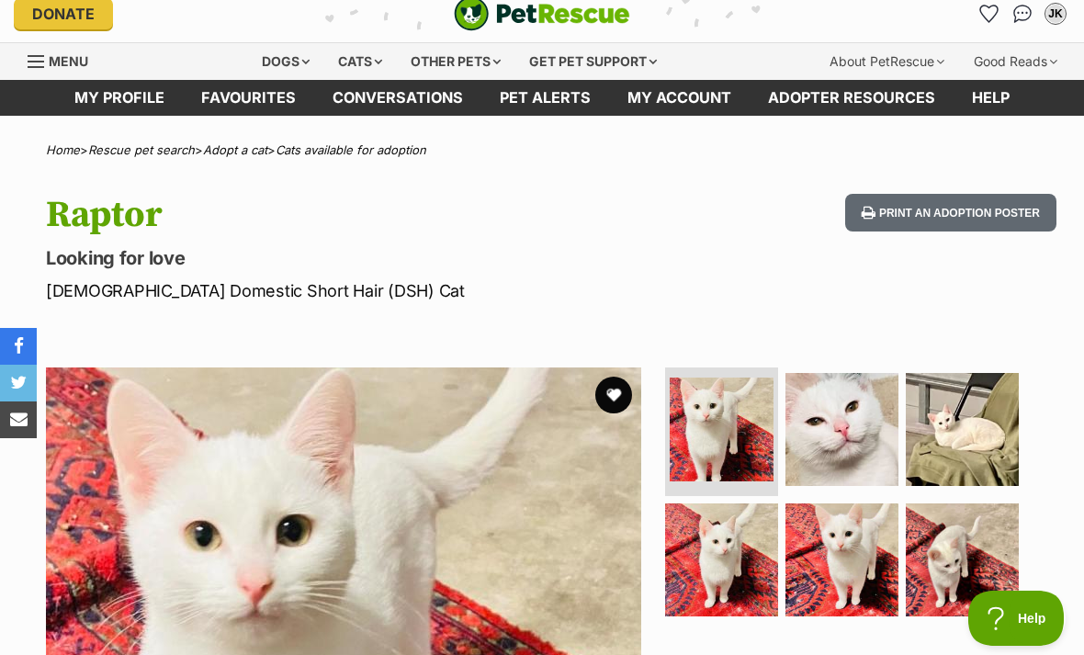
click at [856, 454] on img at bounding box center [841, 429] width 113 height 113
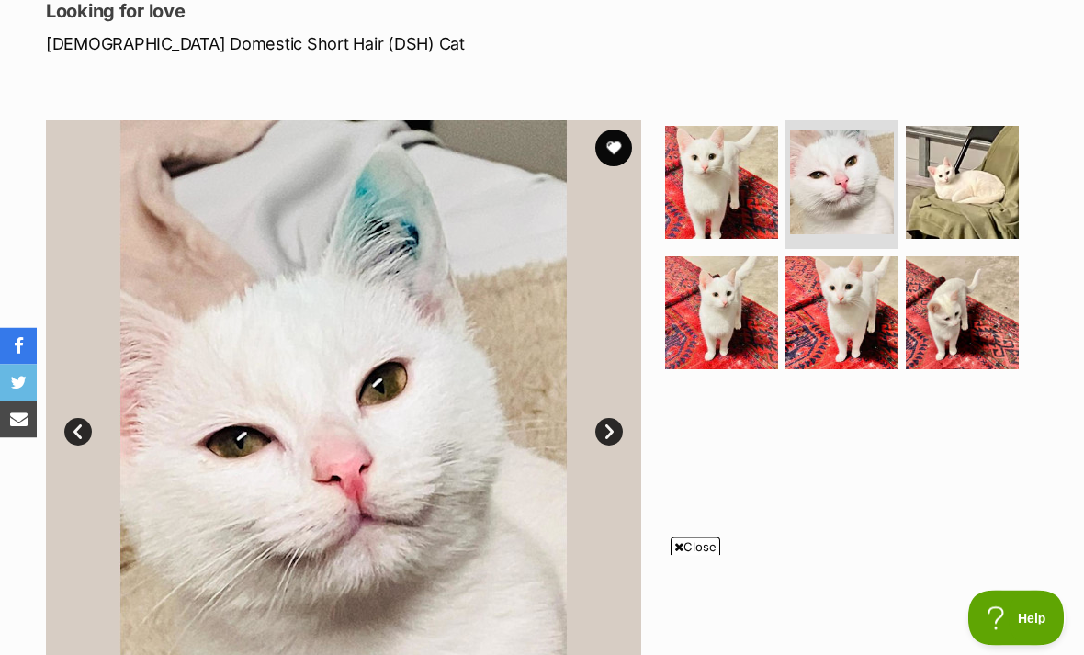
scroll to position [262, 0]
click at [976, 313] on img at bounding box center [962, 312] width 113 height 113
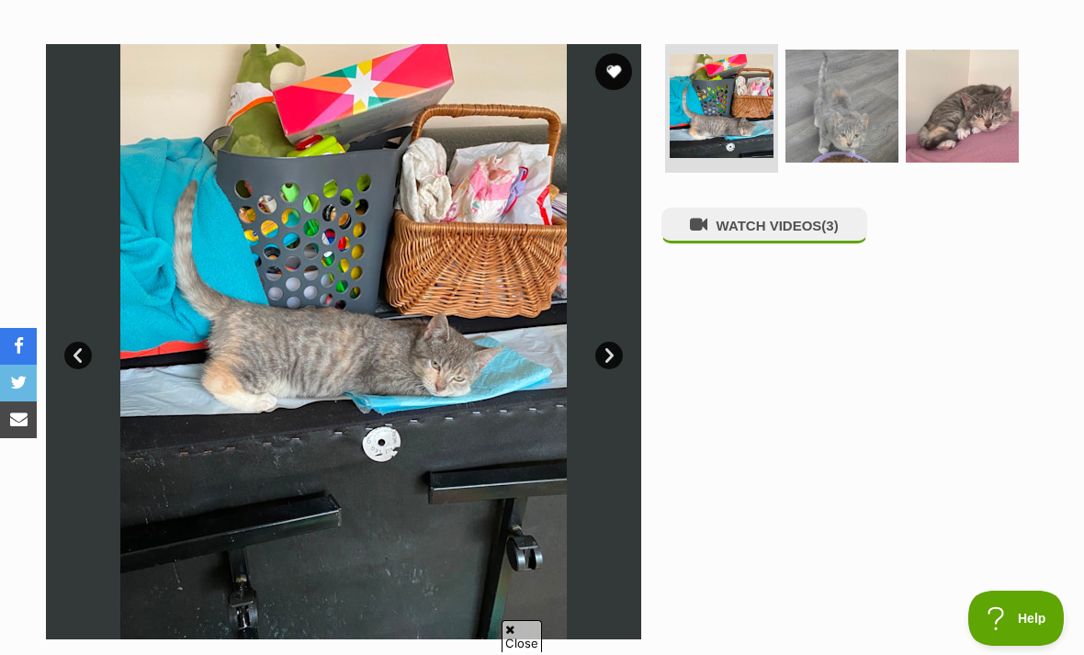
click at [861, 113] on img at bounding box center [841, 106] width 113 height 113
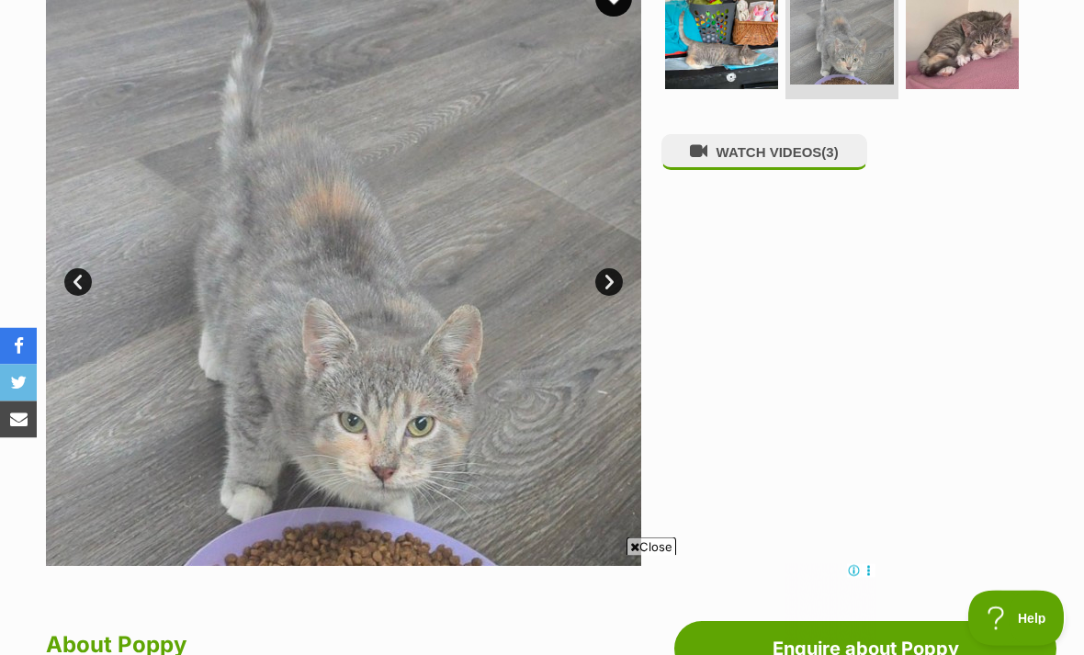
scroll to position [411, 0]
click at [989, 37] on img at bounding box center [962, 32] width 113 height 113
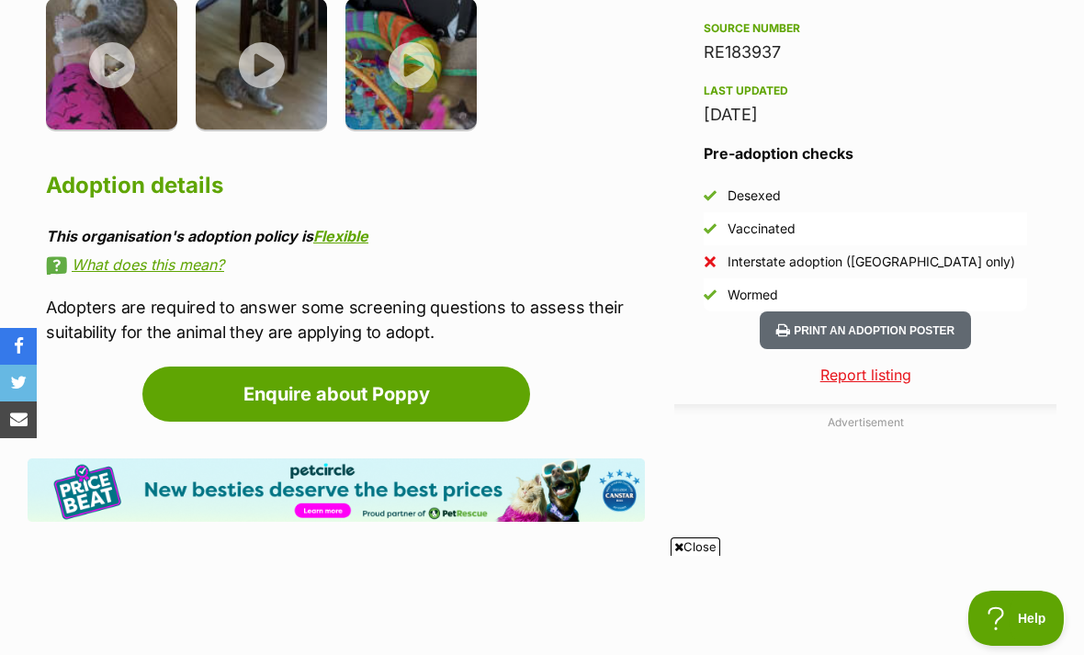
scroll to position [1622, 0]
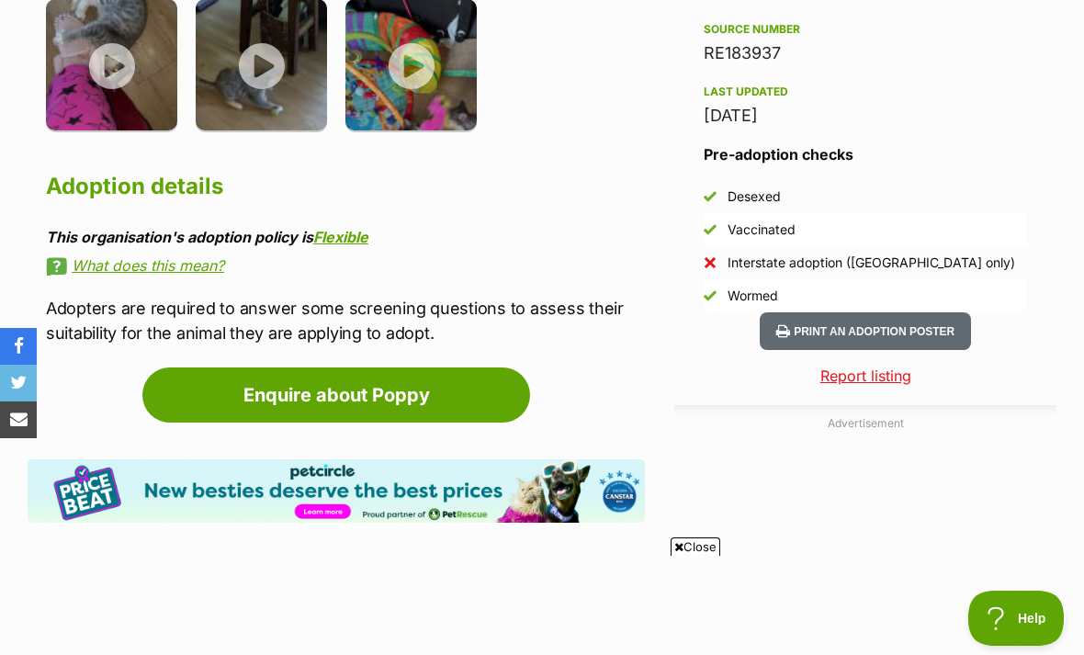
click at [253, 65] on img at bounding box center [261, 64] width 131 height 131
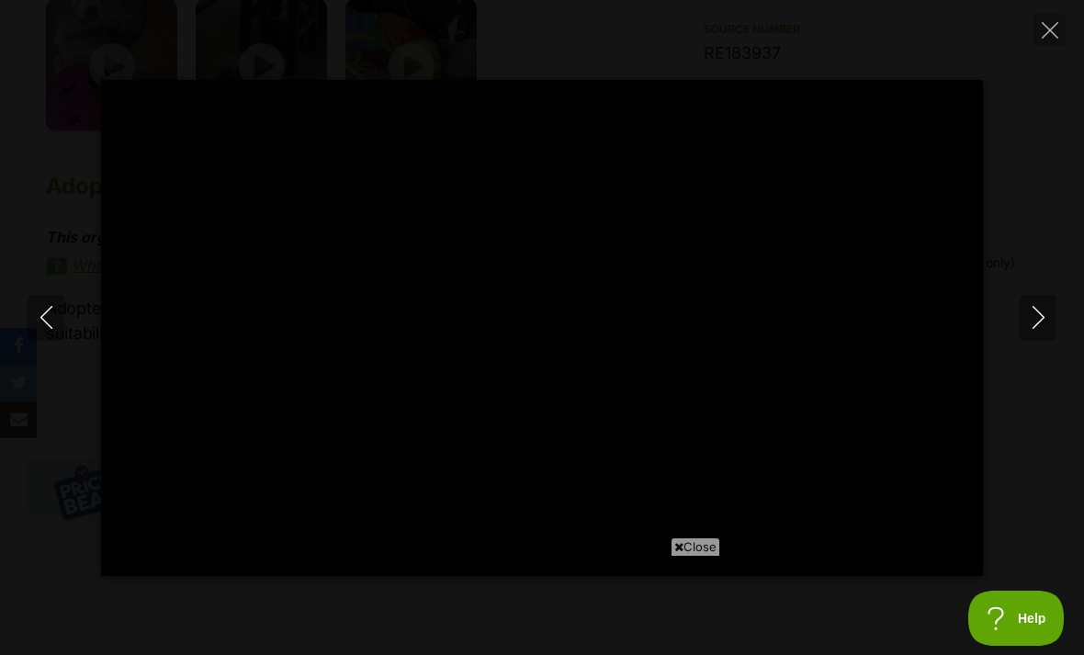
type input "21.37"
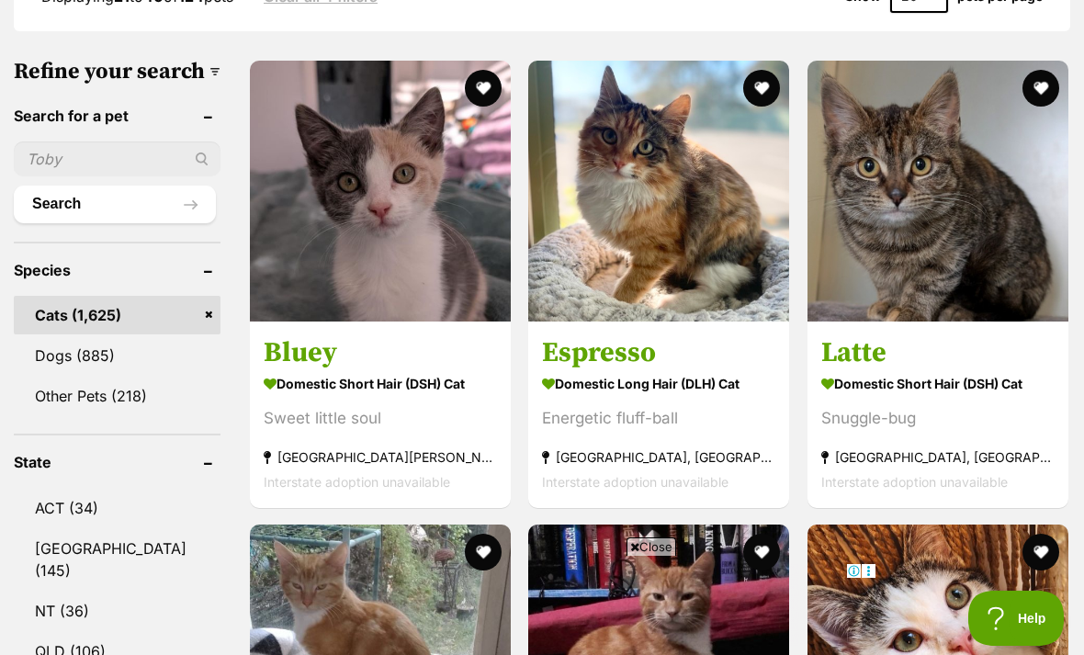
click at [963, 201] on img at bounding box center [937, 191] width 261 height 261
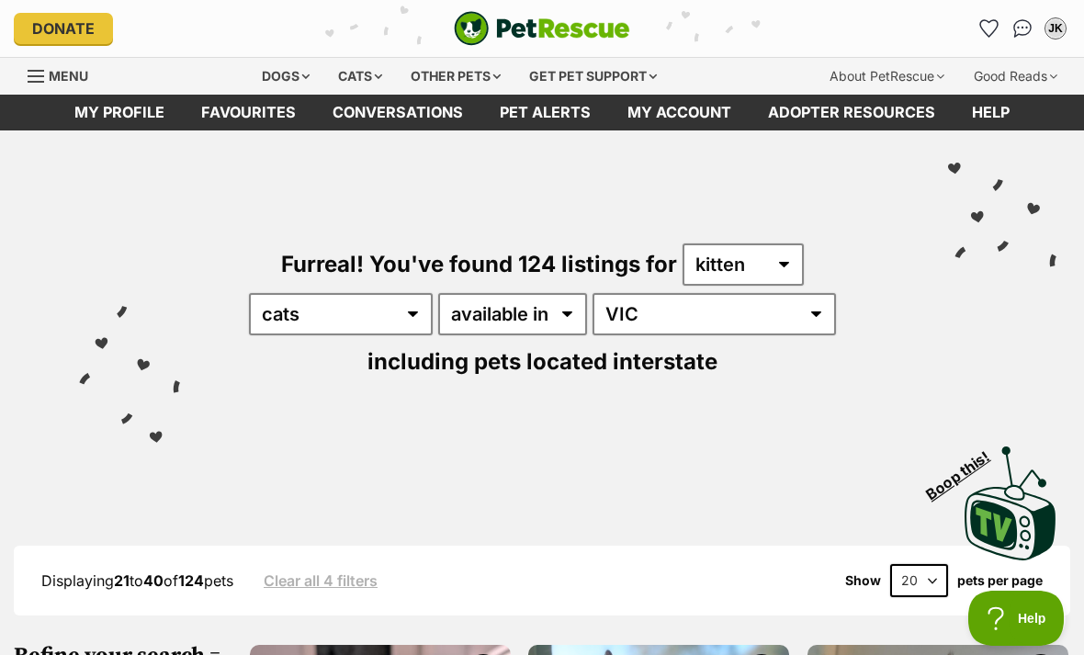
scroll to position [643, 0]
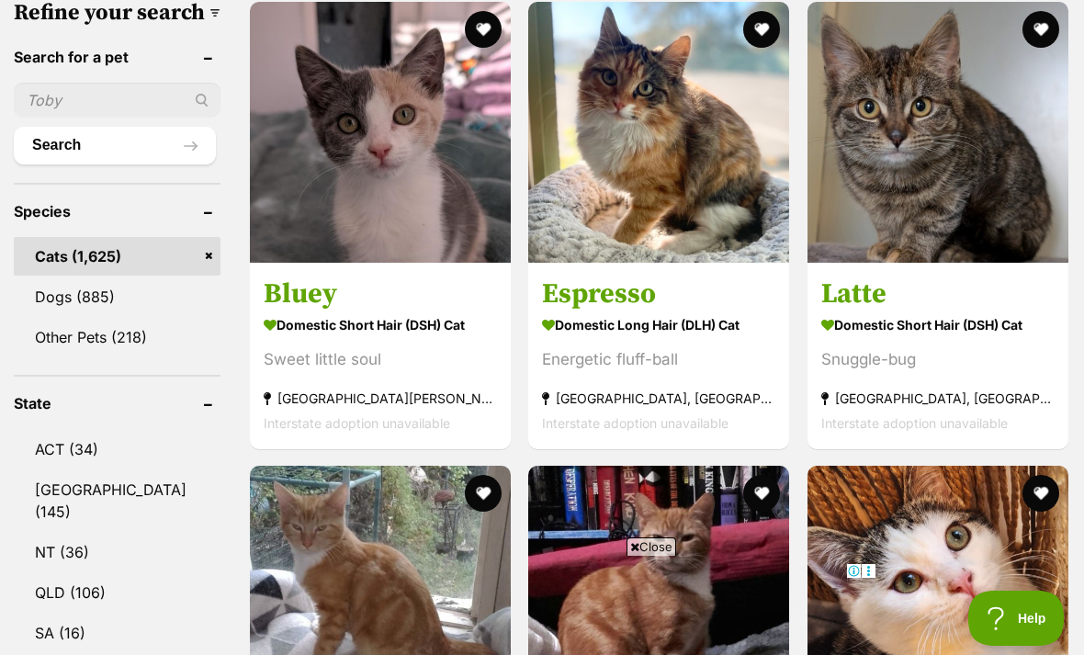
click at [1043, 24] on button "favourite" at bounding box center [1040, 29] width 37 height 37
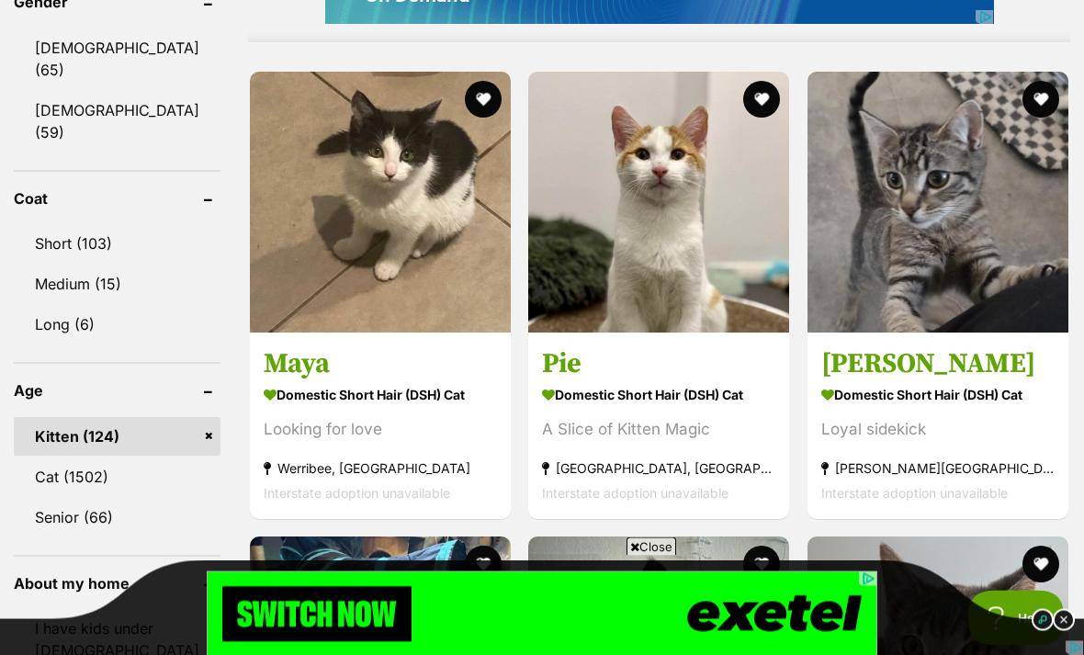
scroll to position [0, 0]
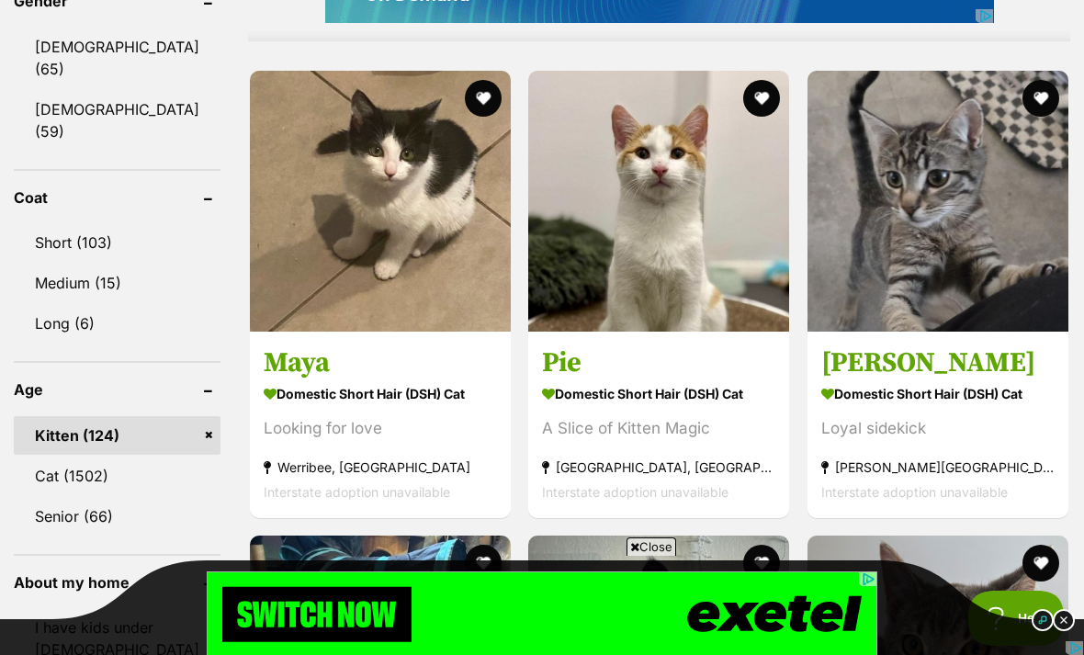
click at [306, 276] on img at bounding box center [380, 201] width 261 height 261
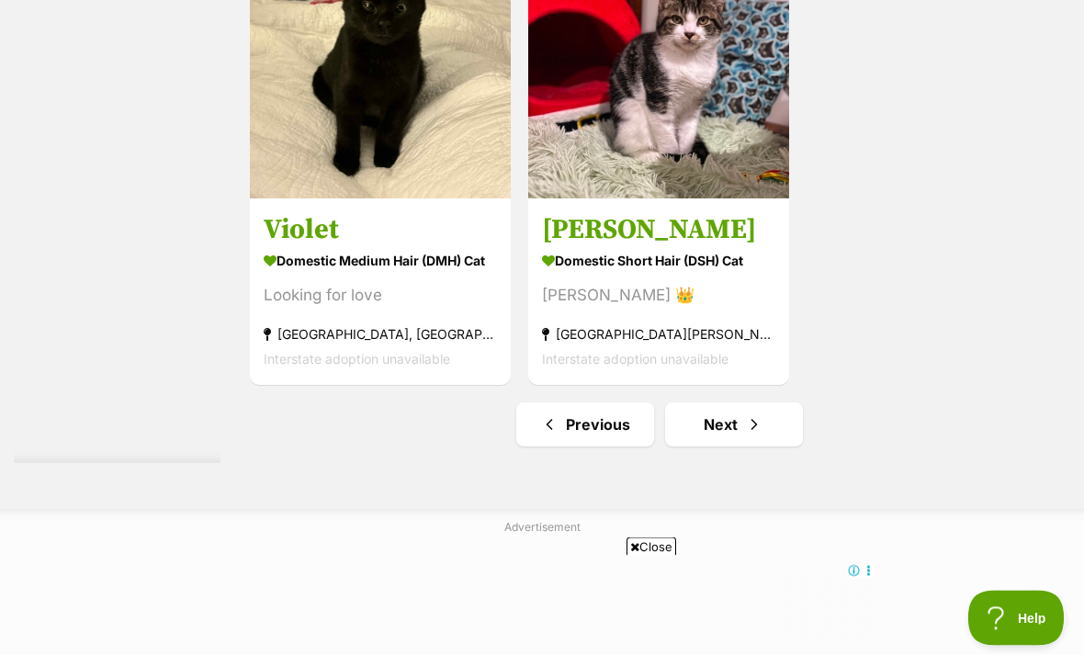
scroll to position [4016, 0]
click at [316, 182] on img at bounding box center [380, 68] width 261 height 261
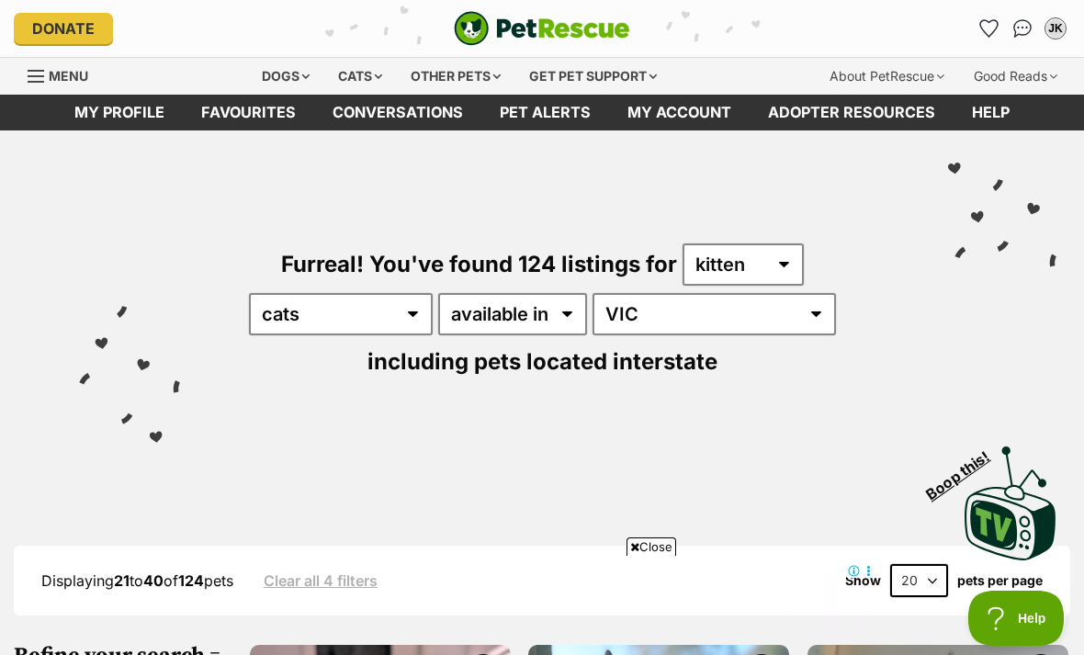
scroll to position [4075, 0]
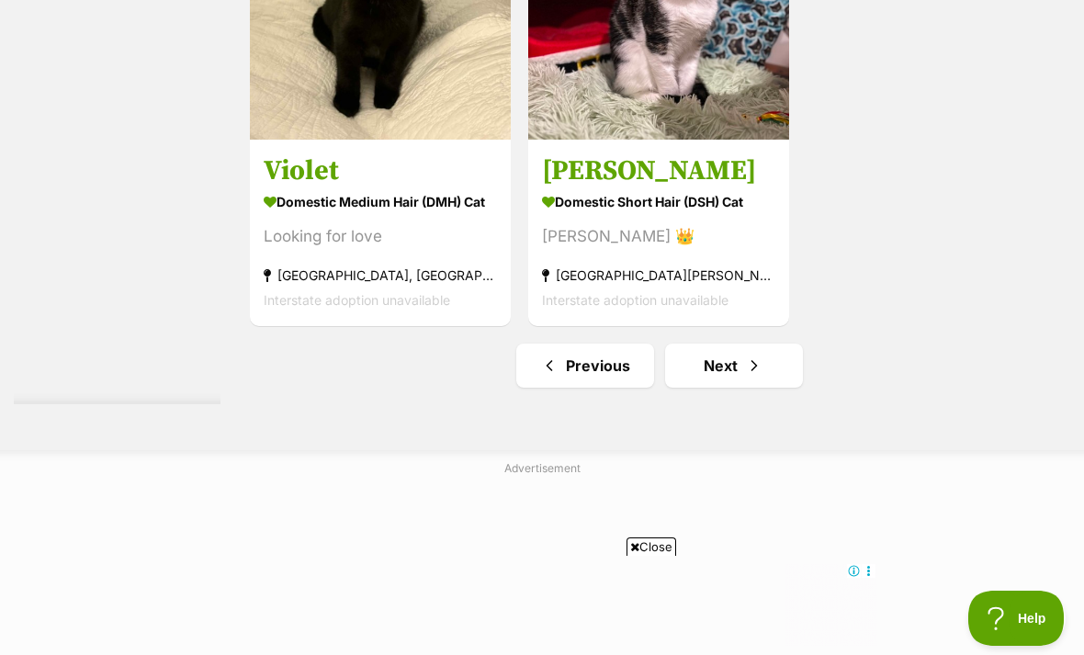
click at [745, 377] on span "Next page" at bounding box center [754, 366] width 18 height 22
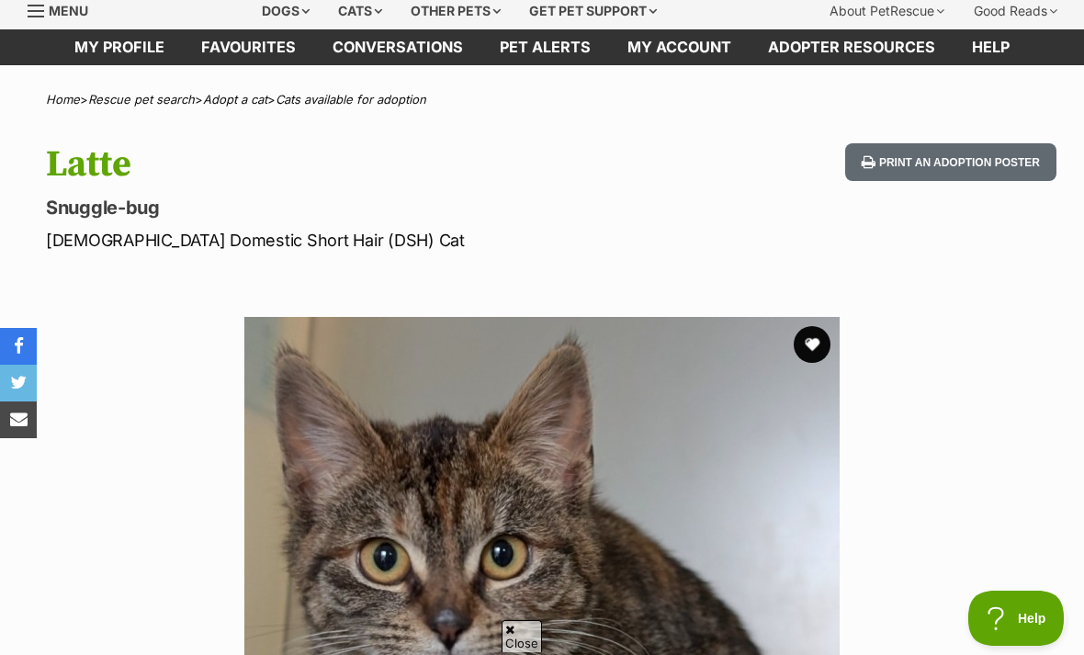
scroll to position [49, 0]
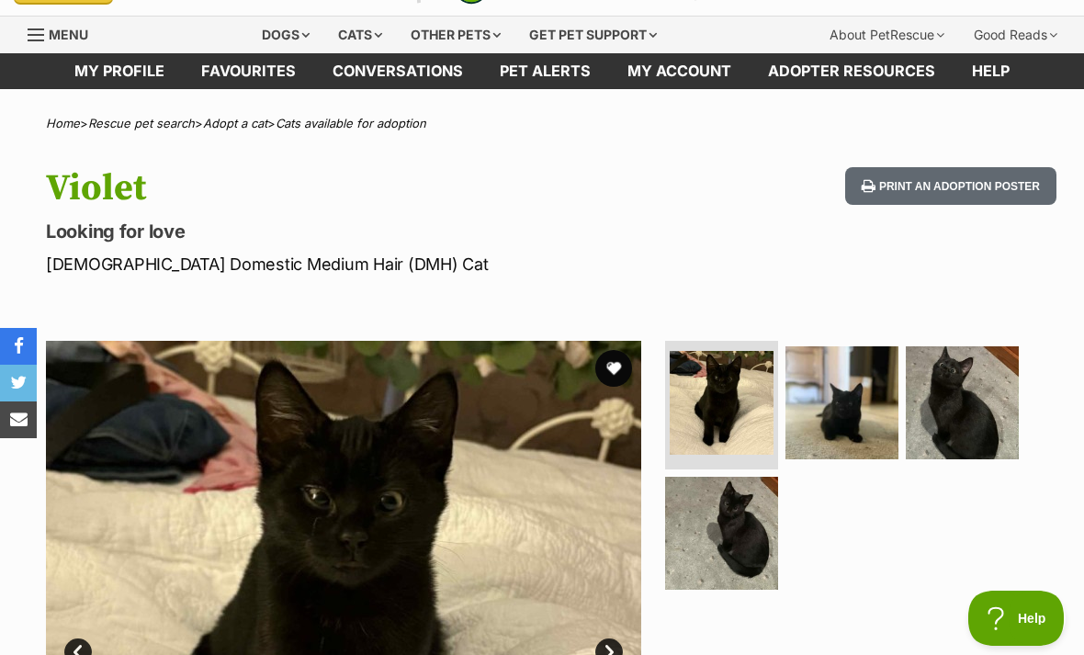
scroll to position [42, 0]
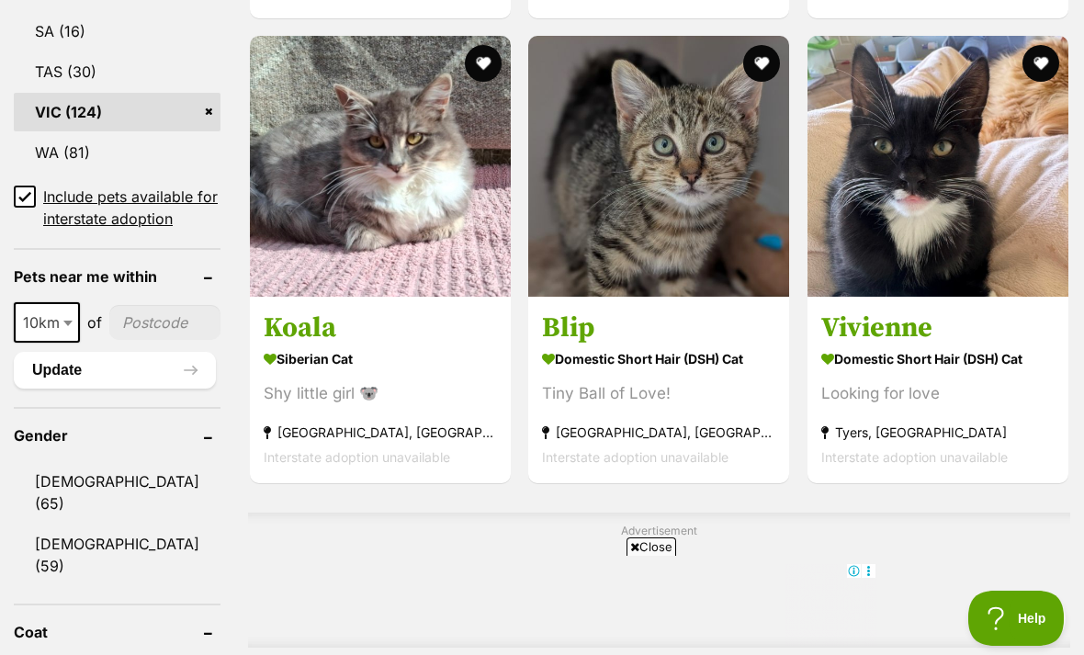
click at [465, 82] on button "favourite" at bounding box center [483, 63] width 37 height 37
click at [361, 253] on img at bounding box center [380, 166] width 261 height 261
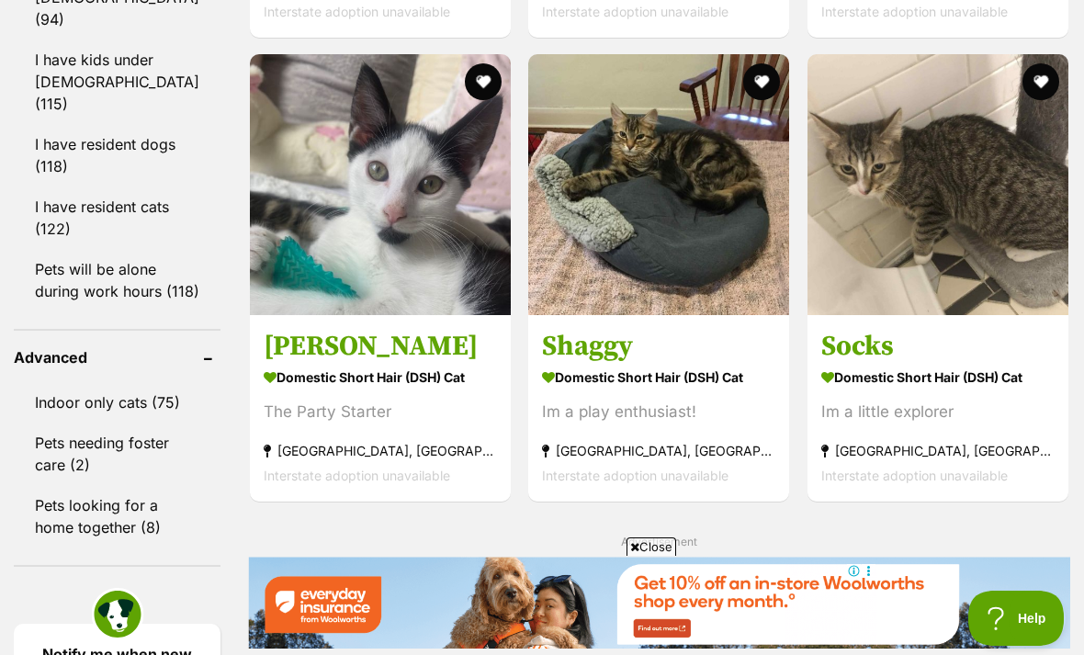
scroll to position [2336, 0]
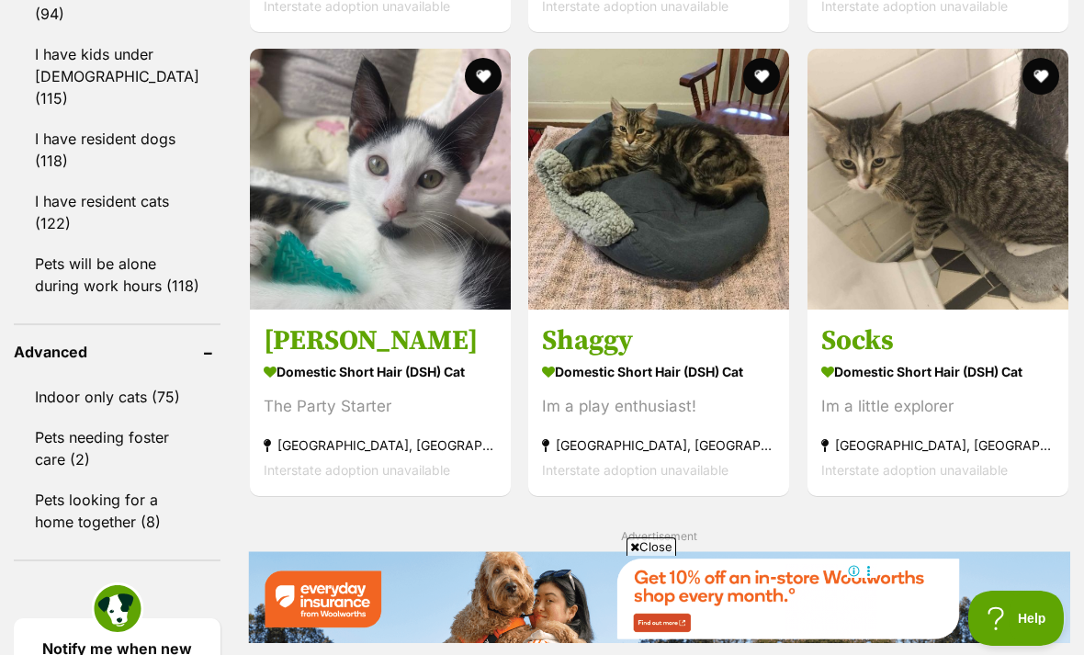
click at [744, 95] on button "favourite" at bounding box center [762, 76] width 37 height 37
click at [615, 176] on img at bounding box center [658, 179] width 261 height 261
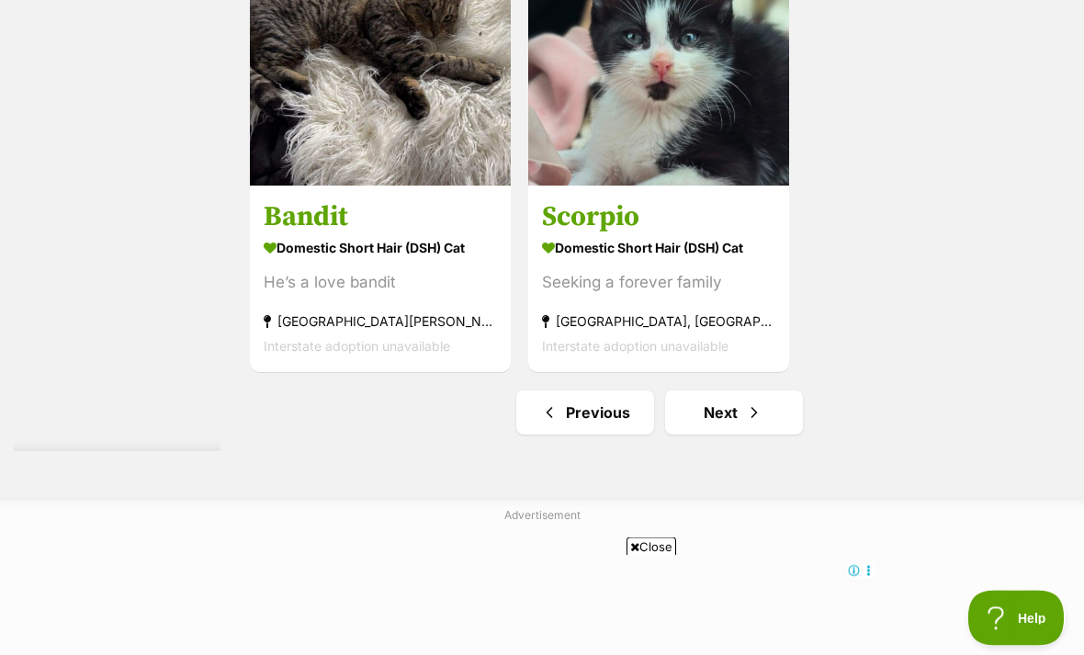
scroll to position [4205, 0]
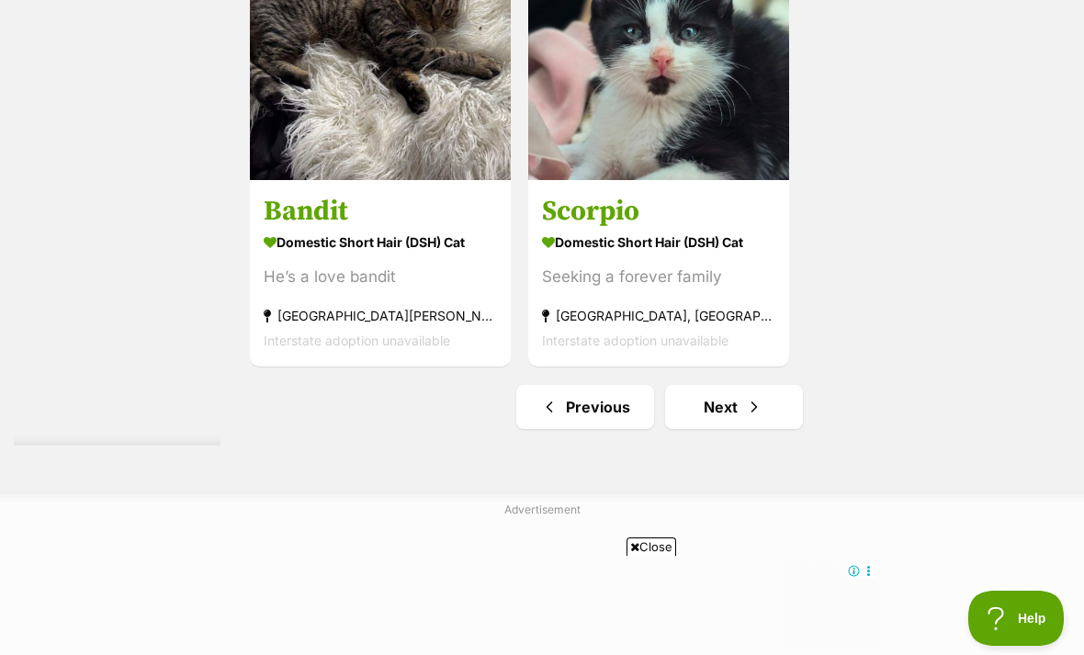
click at [745, 418] on span "Next page" at bounding box center [754, 407] width 18 height 22
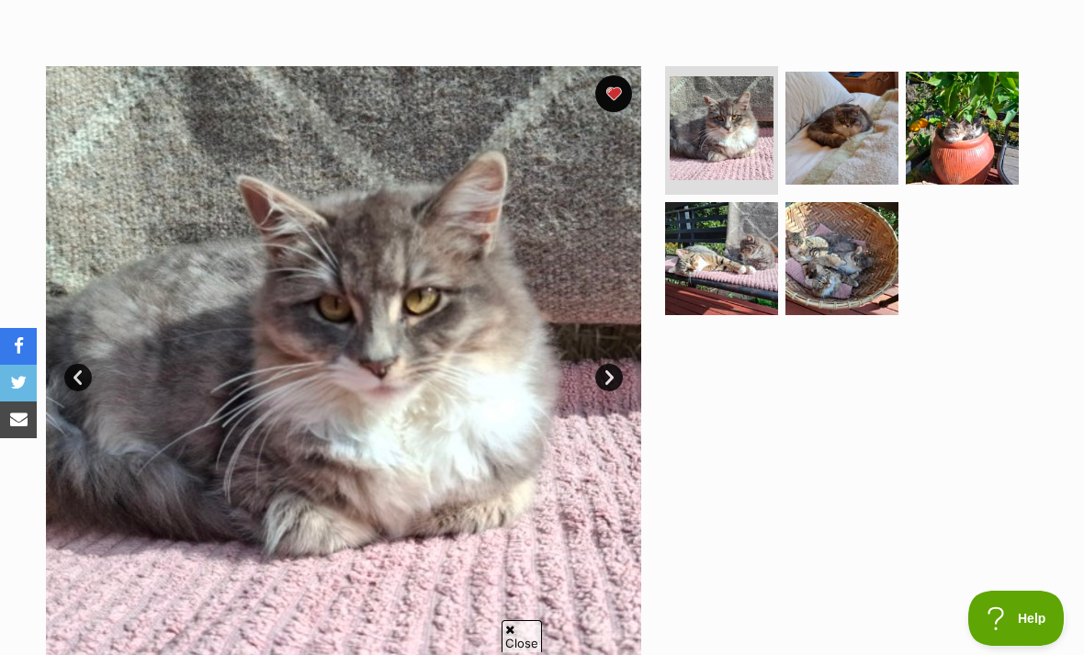
click at [869, 126] on img at bounding box center [841, 128] width 113 height 113
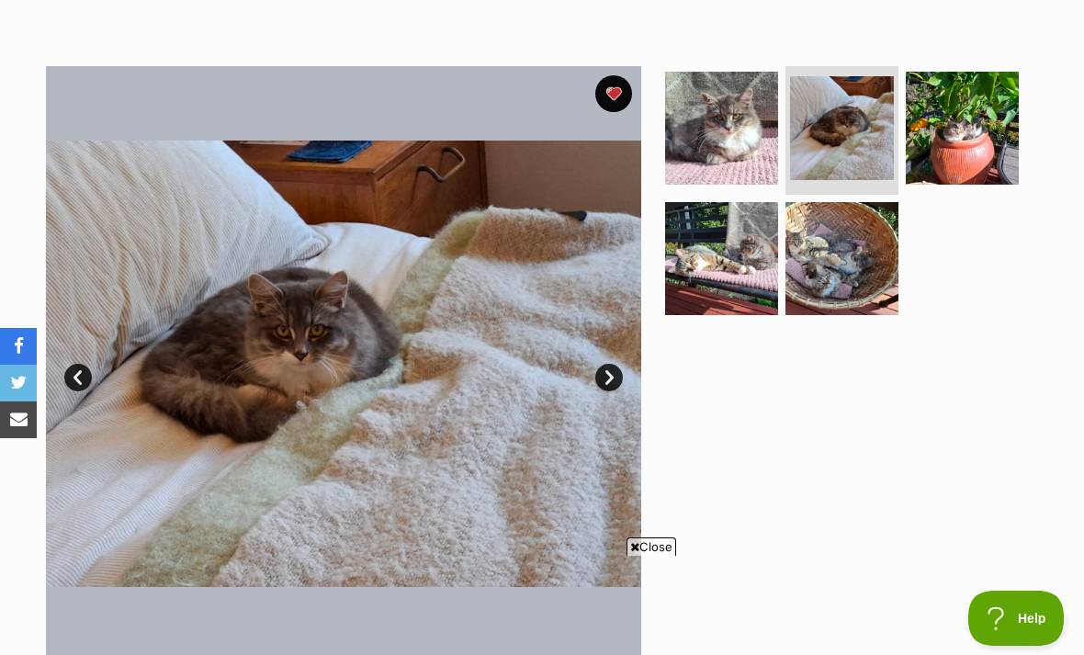
click at [979, 141] on img at bounding box center [962, 128] width 113 height 113
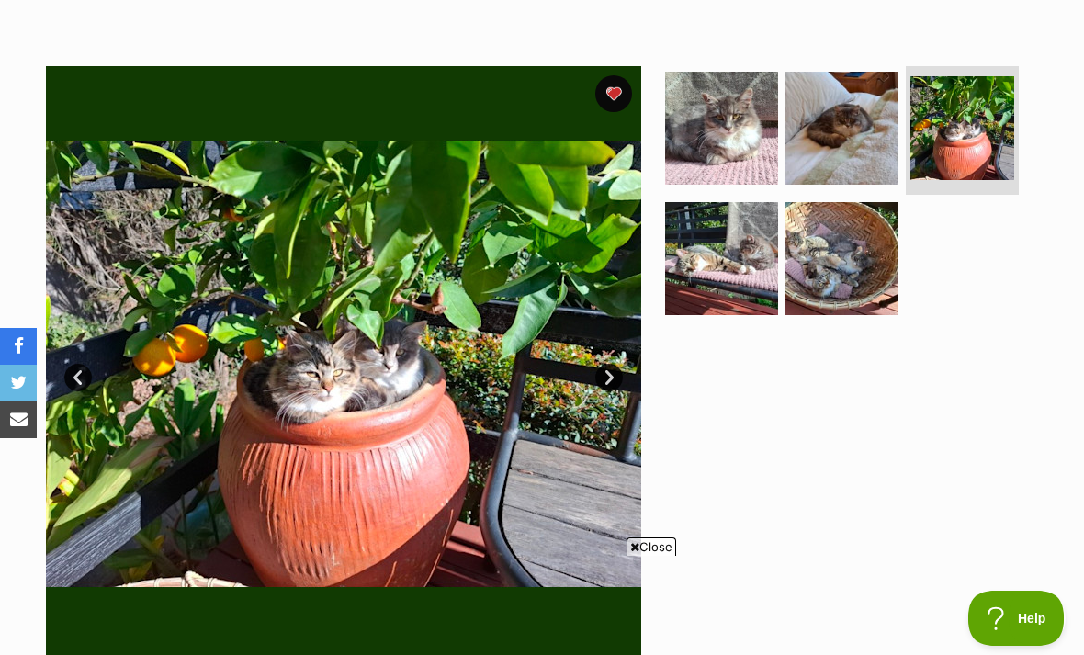
click at [744, 264] on img at bounding box center [721, 258] width 113 height 113
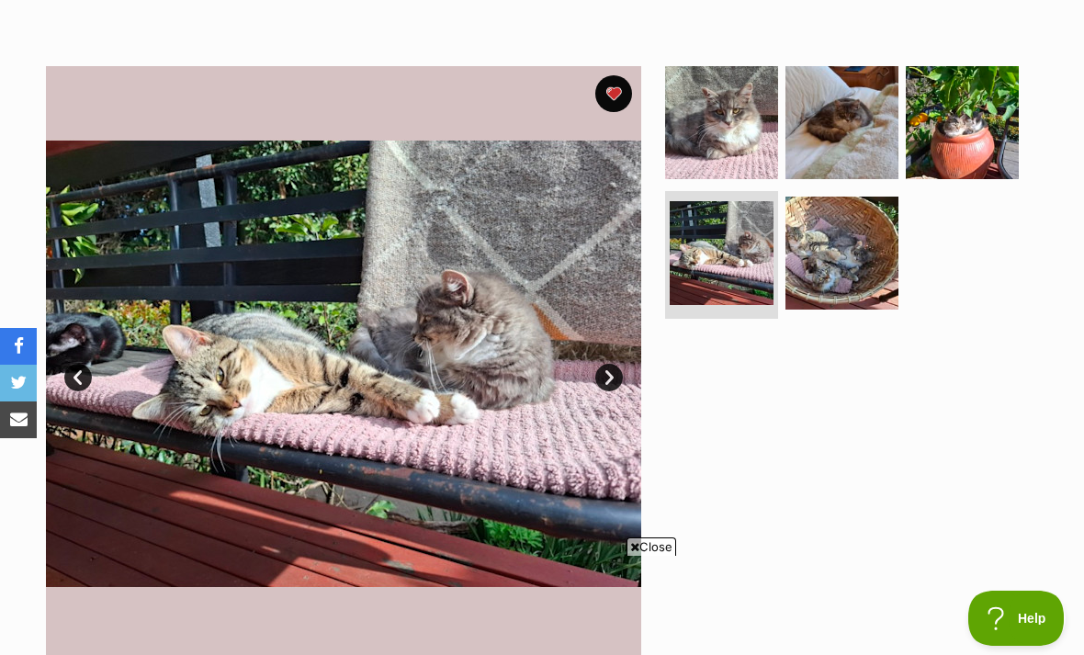
click at [850, 264] on img at bounding box center [841, 253] width 113 height 113
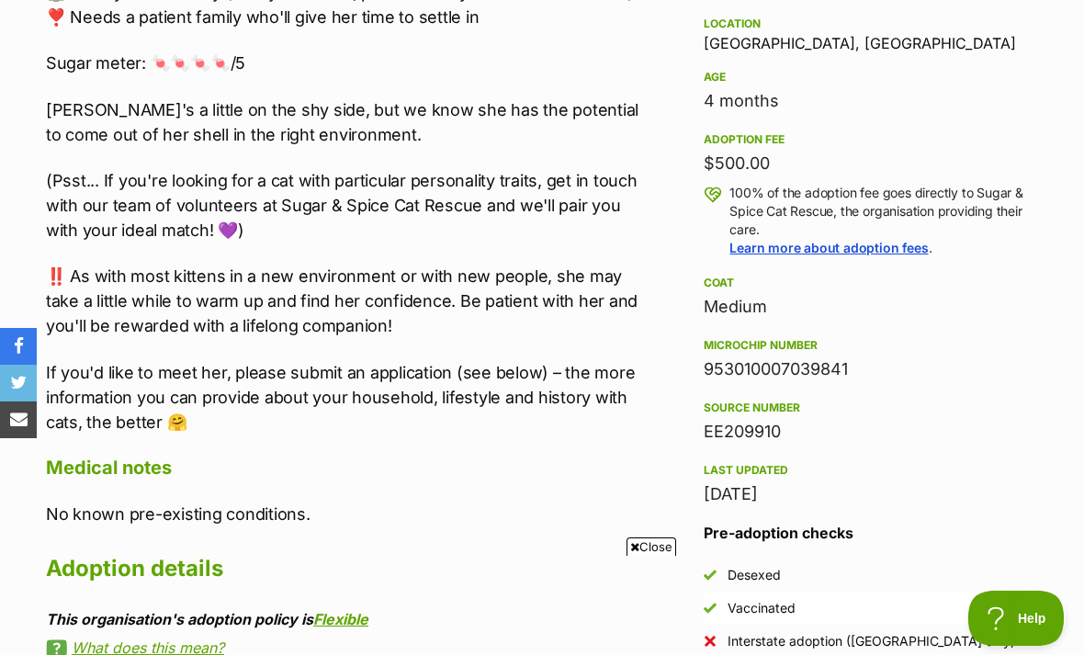
click at [985, 459] on div "Last updated 18 Aug, 2025" at bounding box center [865, 483] width 323 height 48
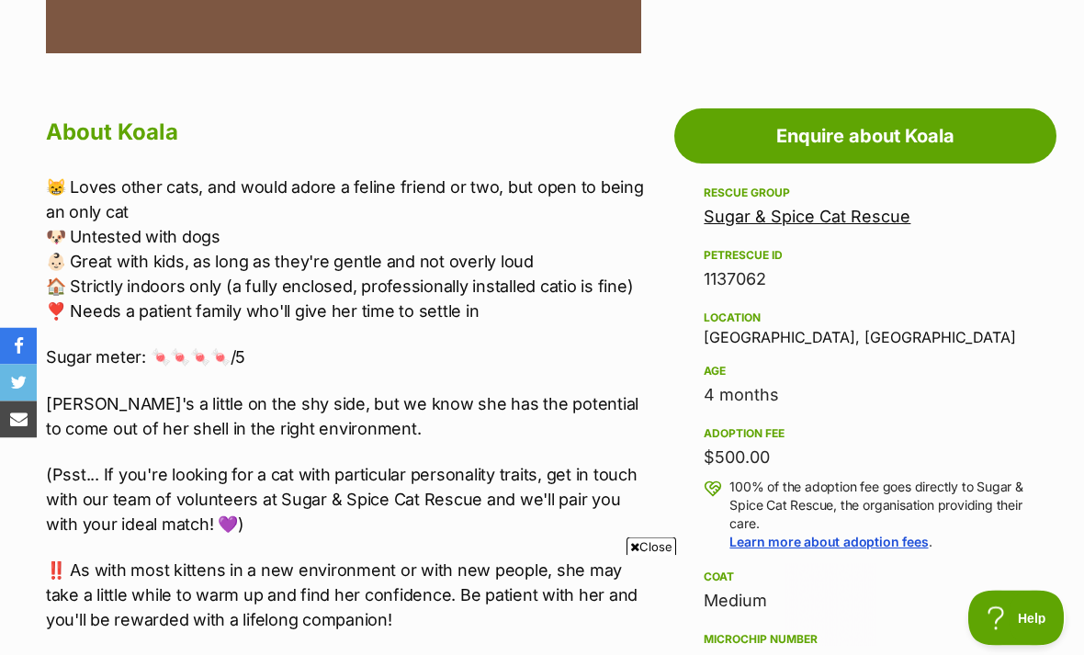
scroll to position [923, 0]
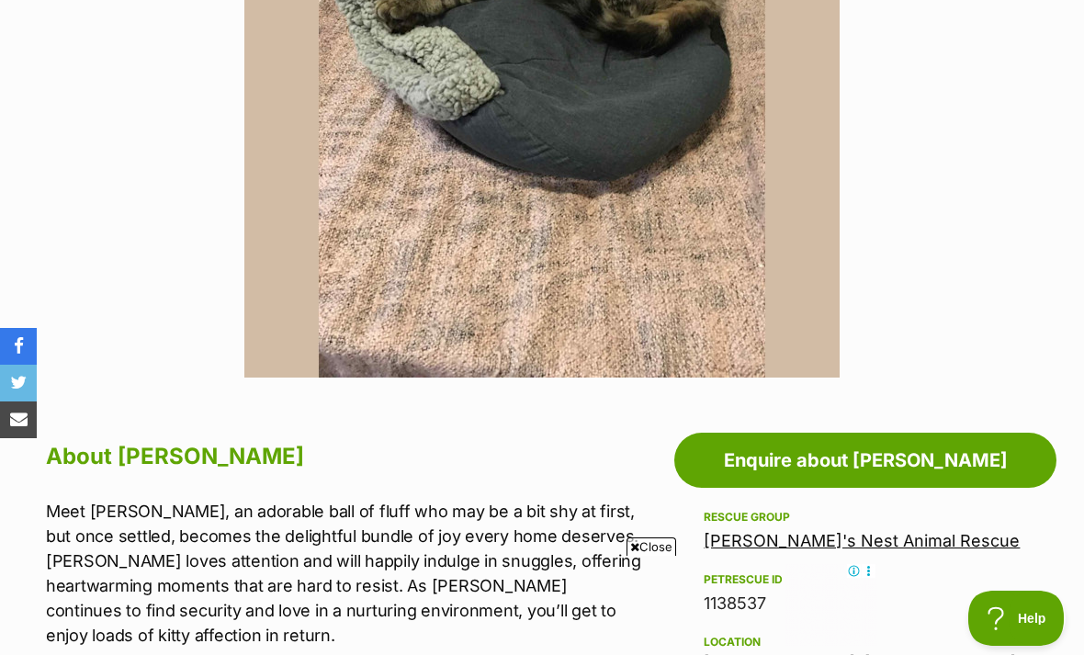
scroll to position [571, 0]
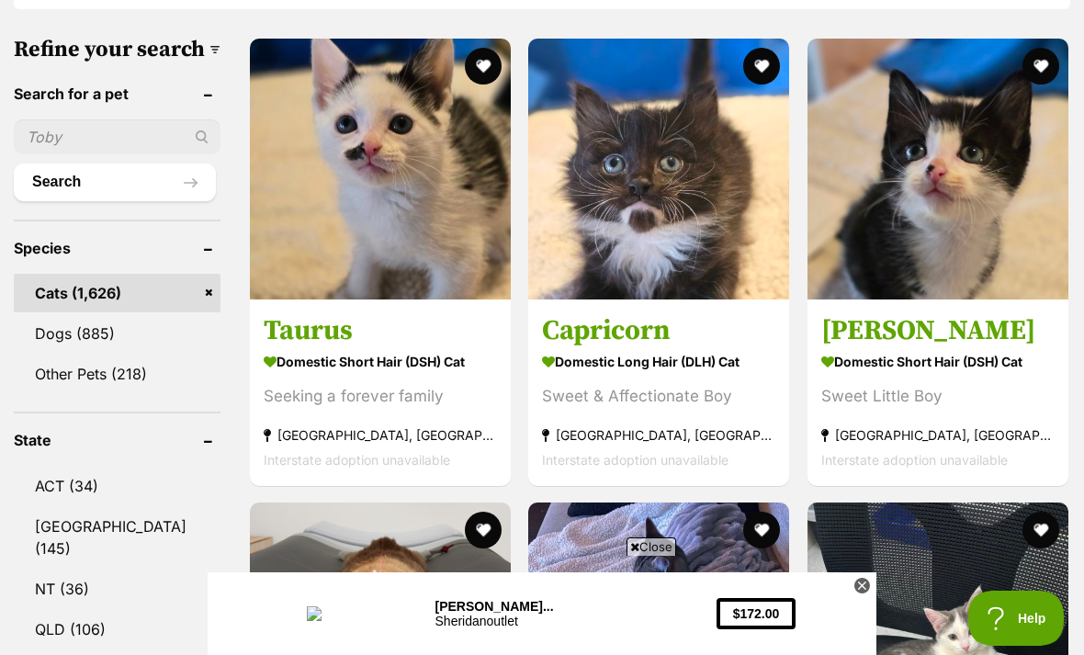
click at [747, 81] on button "favourite" at bounding box center [762, 66] width 37 height 37
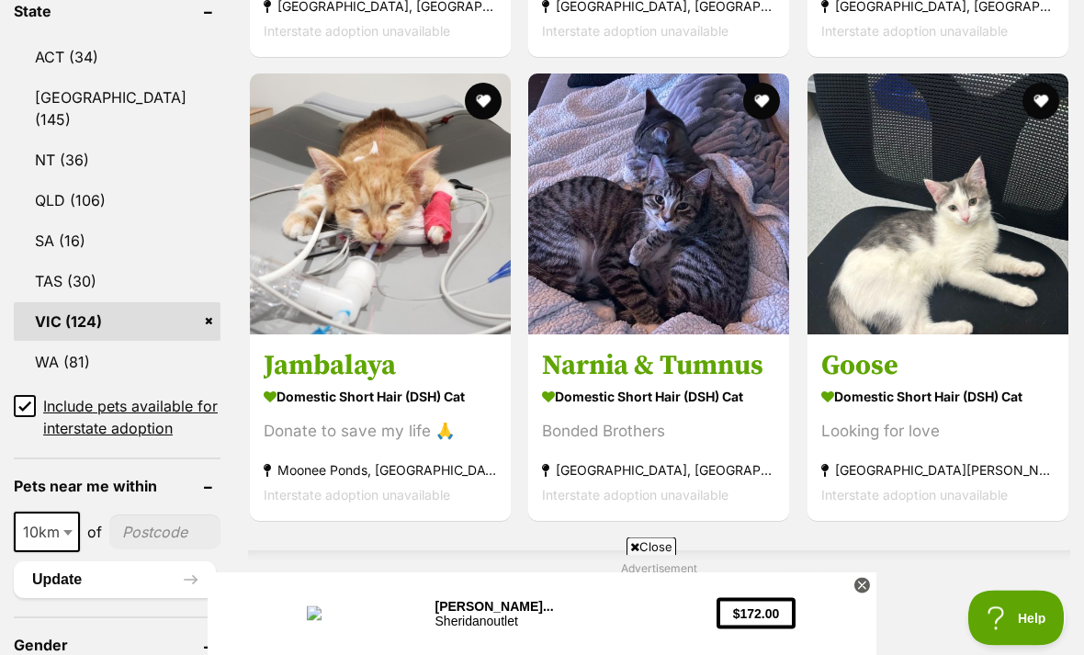
scroll to position [1035, 0]
click at [972, 305] on img at bounding box center [937, 203] width 261 height 261
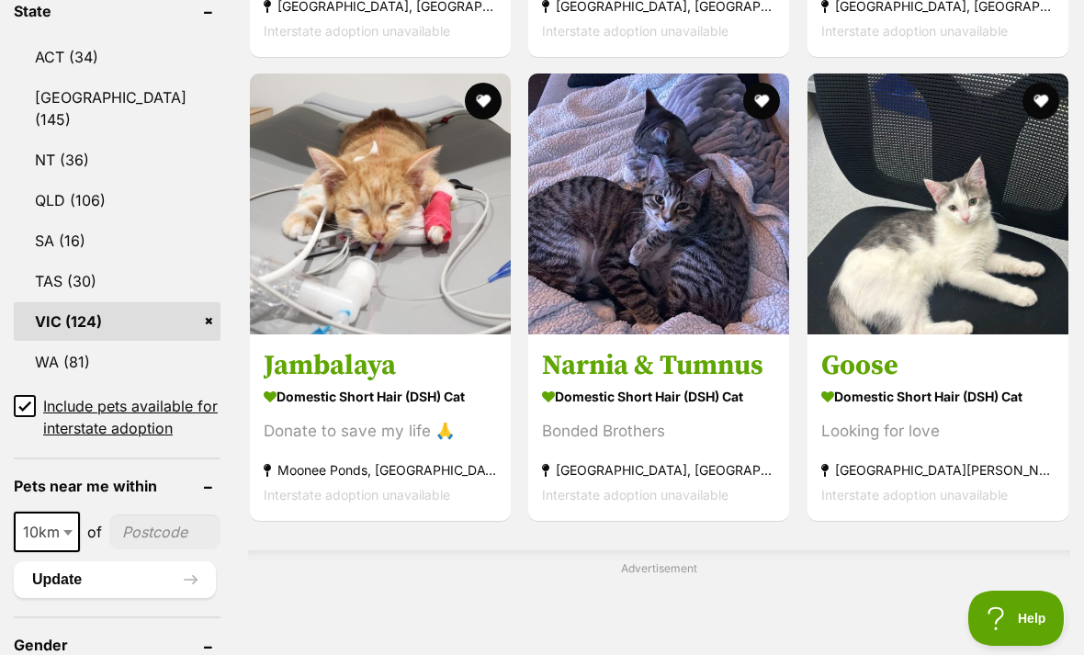
scroll to position [1094, 0]
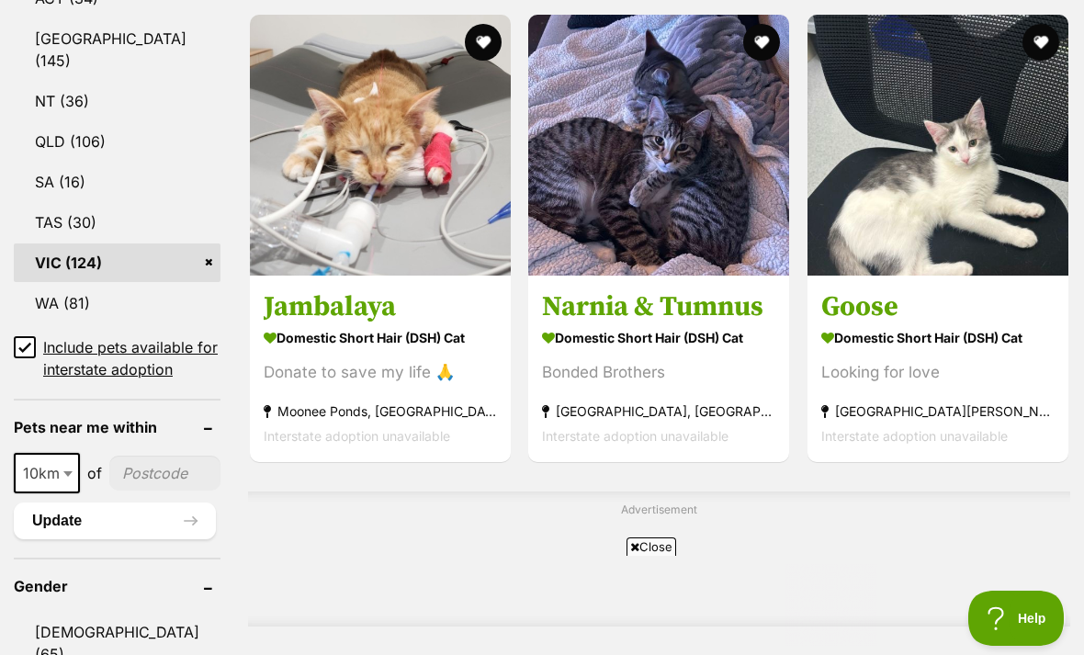
click at [1036, 52] on button "favourite" at bounding box center [1040, 42] width 37 height 37
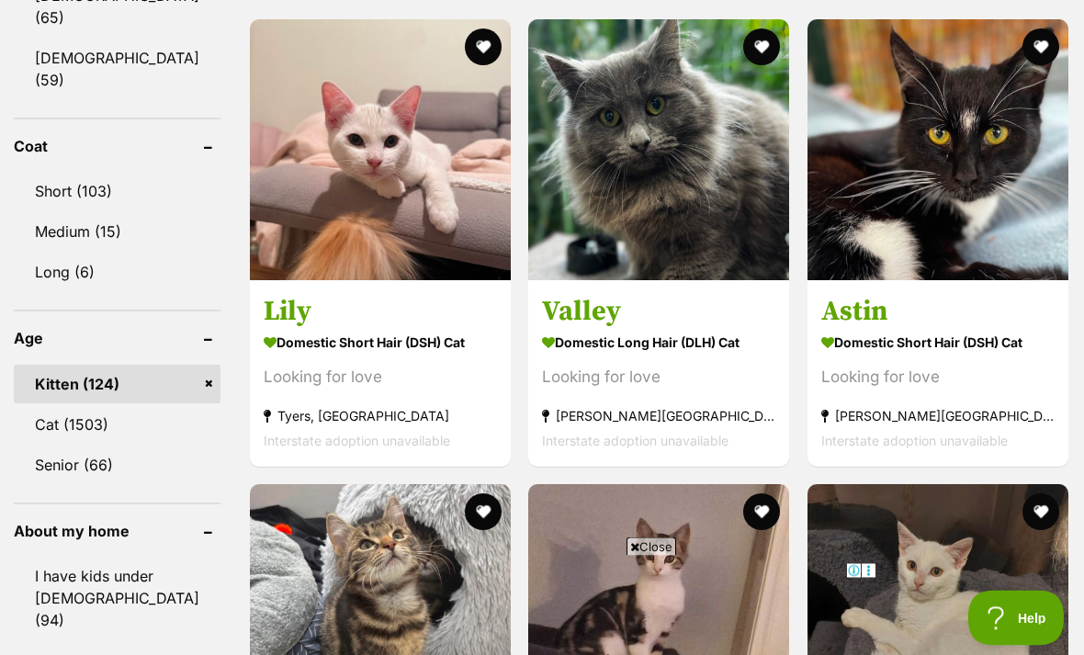
scroll to position [1730, 0]
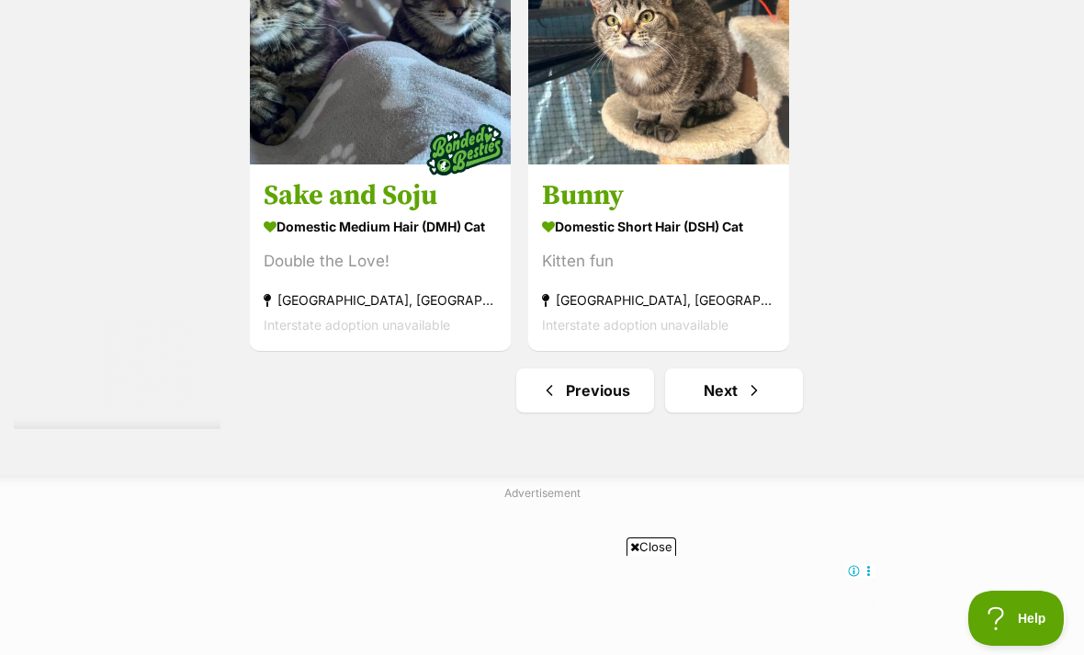
scroll to position [4274, 0]
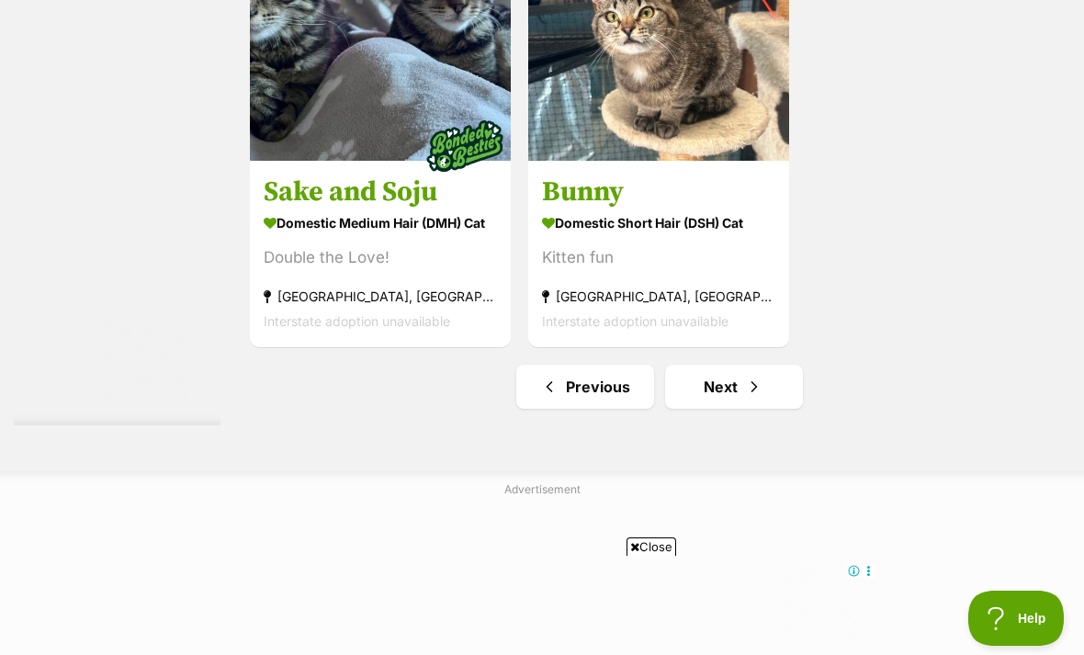
click at [745, 398] on span "Next page" at bounding box center [754, 387] width 18 height 22
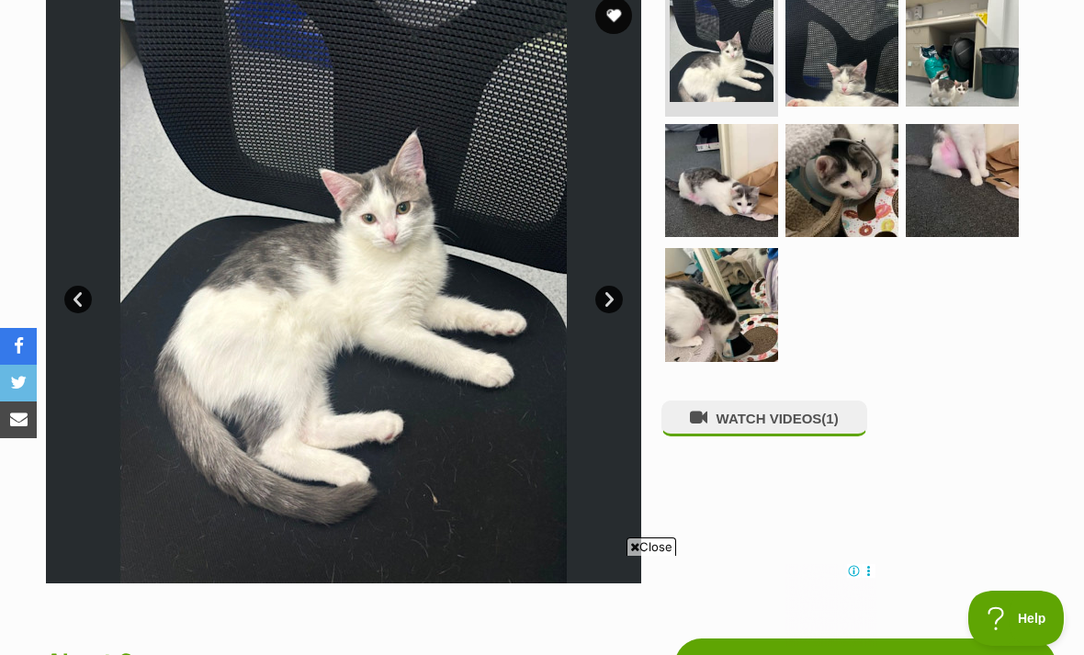
scroll to position [393, 0]
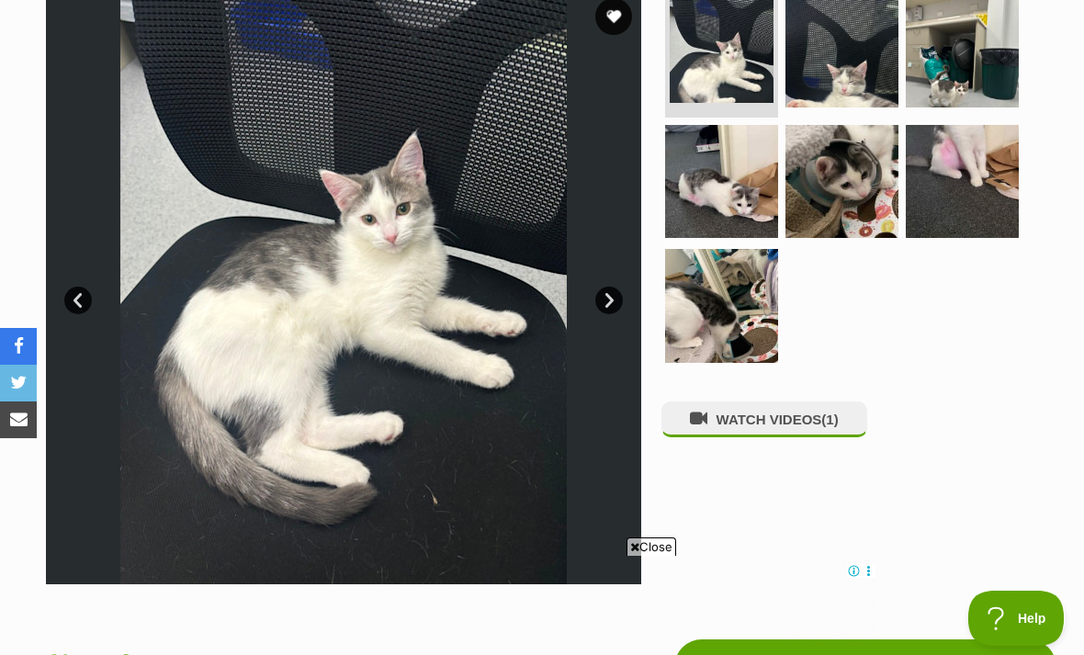
click at [850, 72] on img at bounding box center [841, 50] width 113 height 113
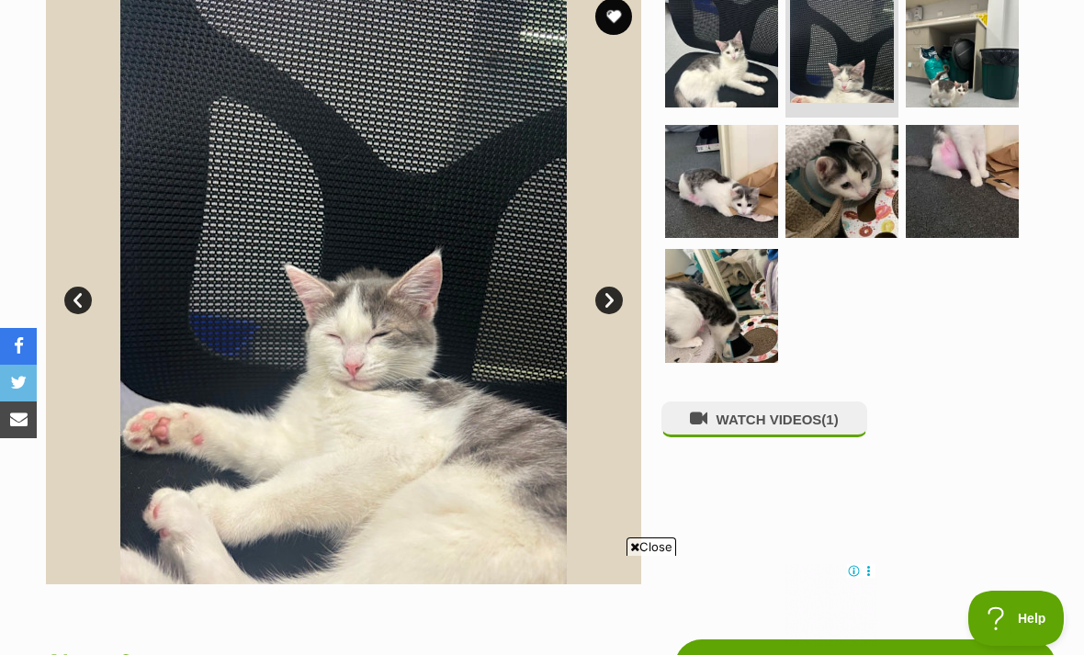
click at [954, 38] on img at bounding box center [962, 50] width 113 height 113
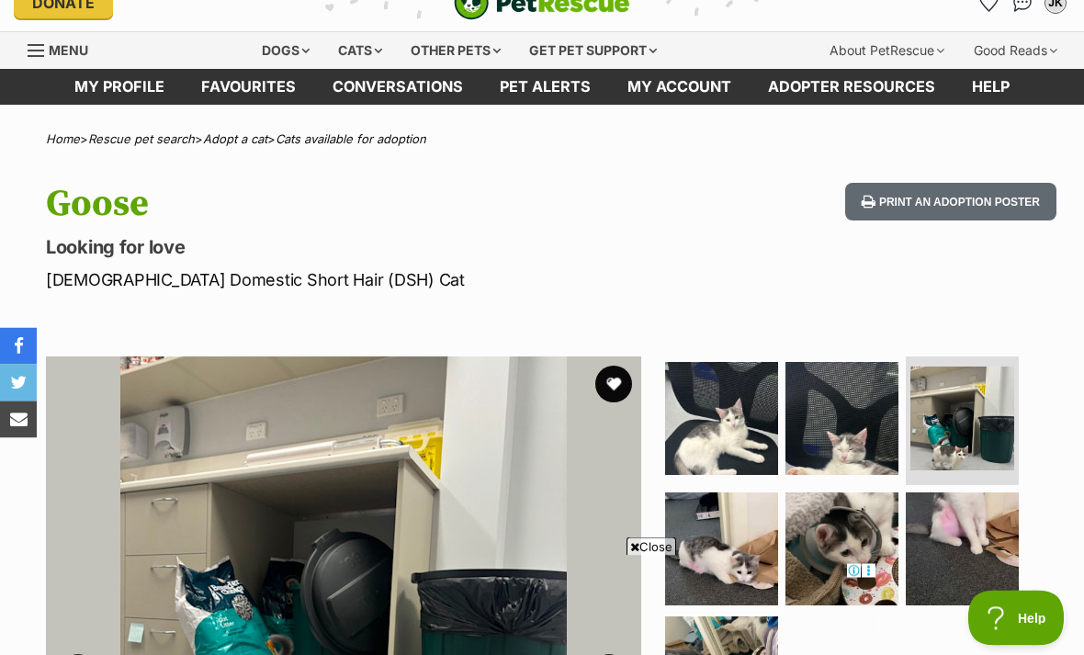
scroll to position [0, 0]
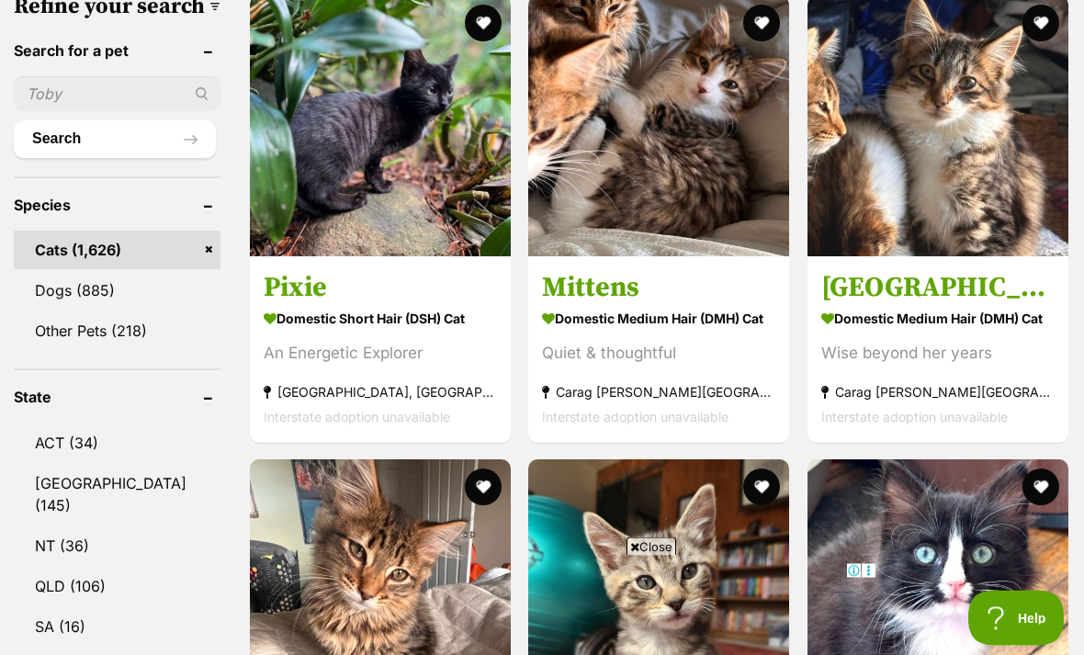
scroll to position [650, 0]
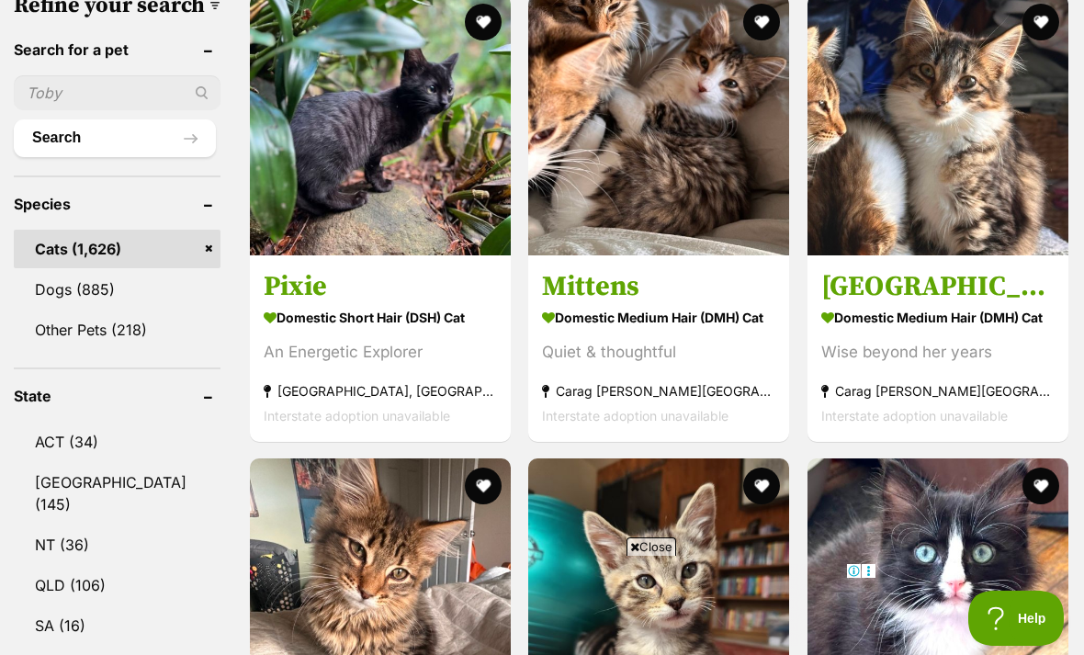
click at [648, 118] on img at bounding box center [658, 124] width 261 height 261
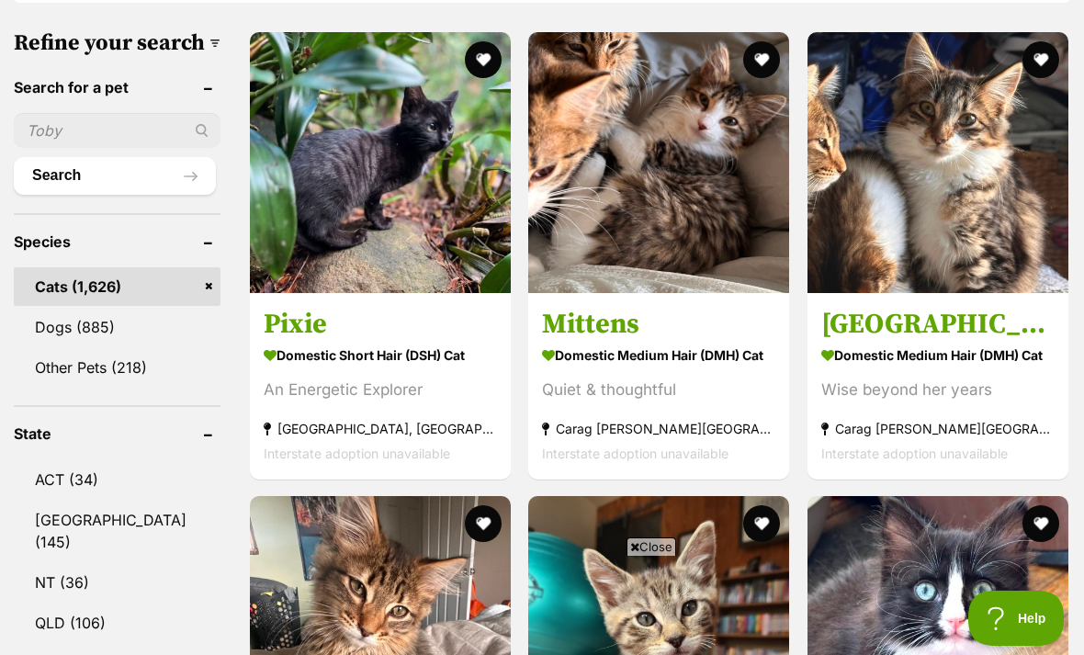
scroll to position [0, 0]
click at [744, 51] on button "favourite" at bounding box center [762, 59] width 37 height 37
click at [1036, 50] on button "favourite" at bounding box center [1040, 59] width 37 height 37
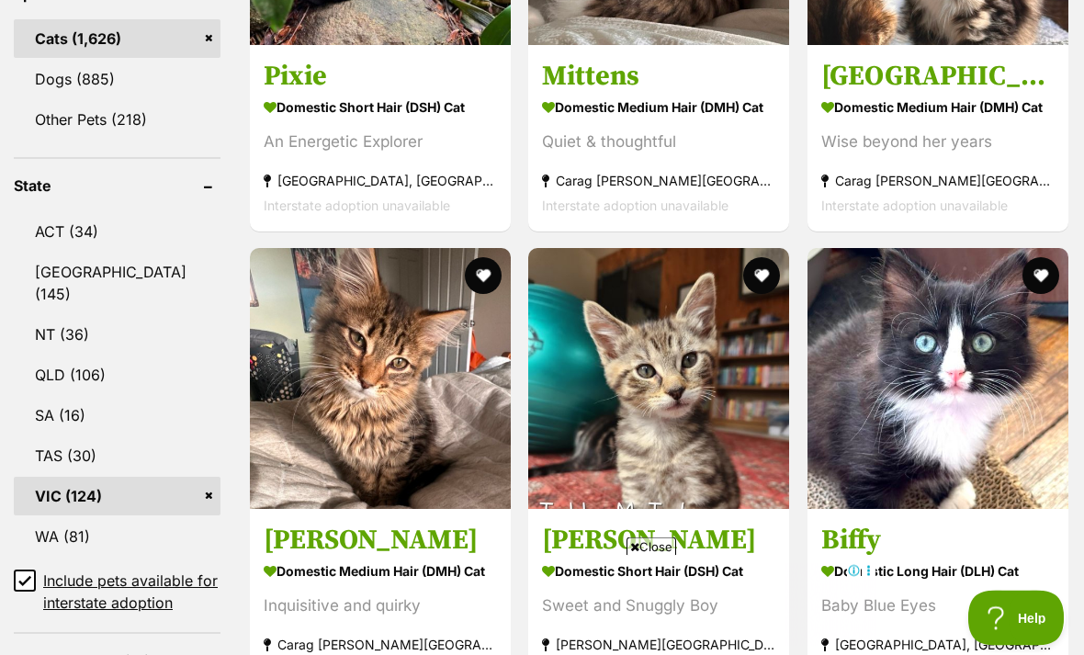
scroll to position [865, 0]
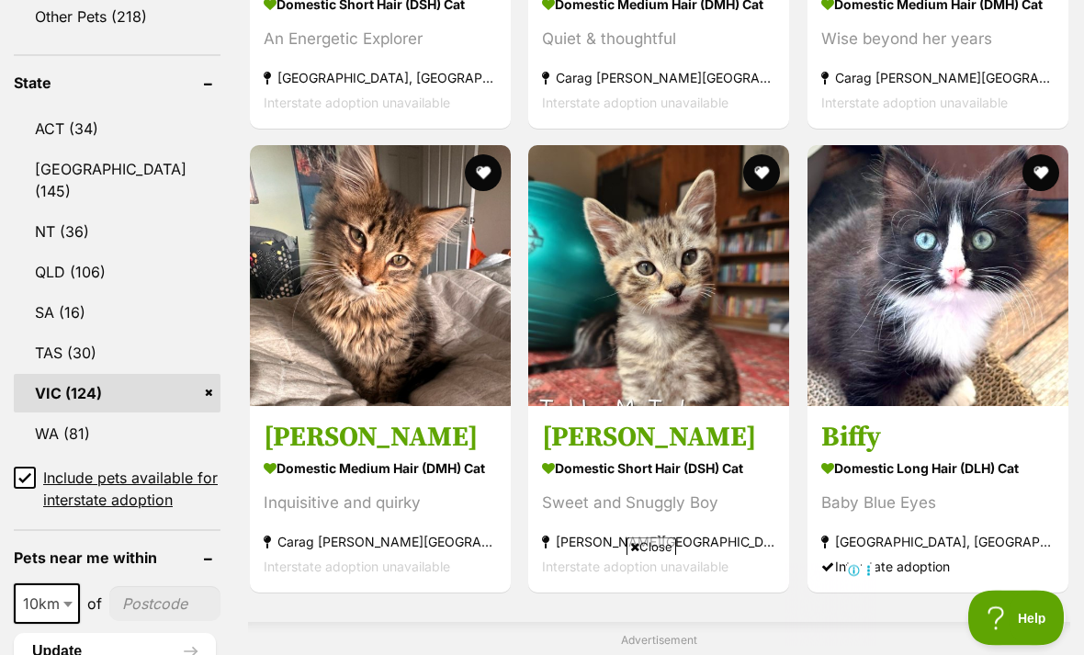
click at [465, 187] on button "favourite" at bounding box center [483, 173] width 37 height 37
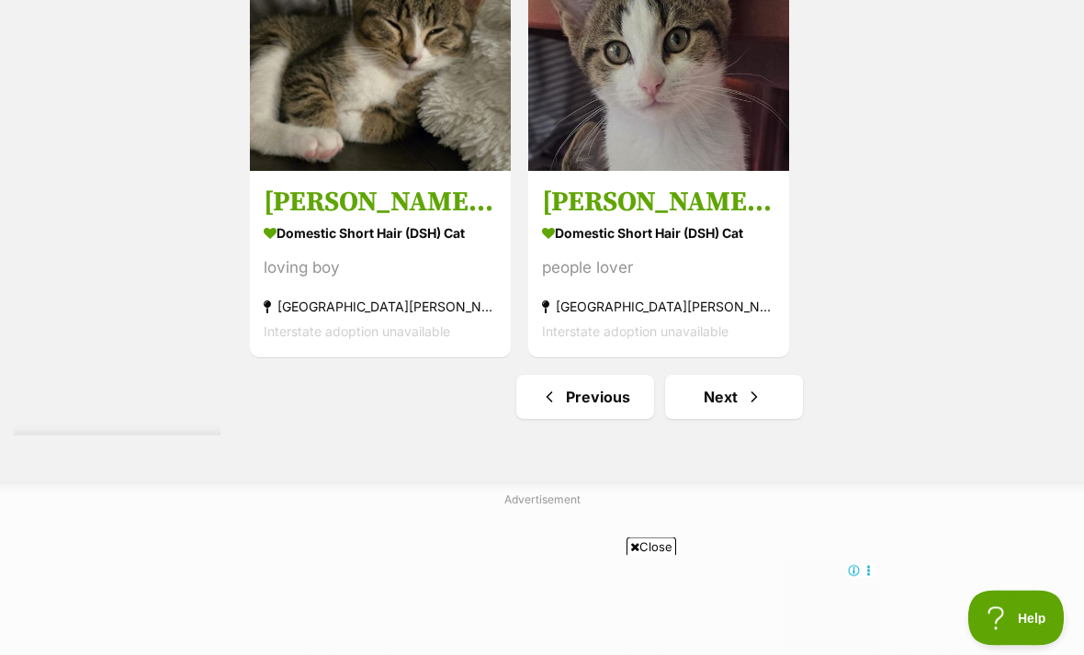
scroll to position [4044, 0]
click at [754, 419] on link "Next" at bounding box center [734, 397] width 138 height 44
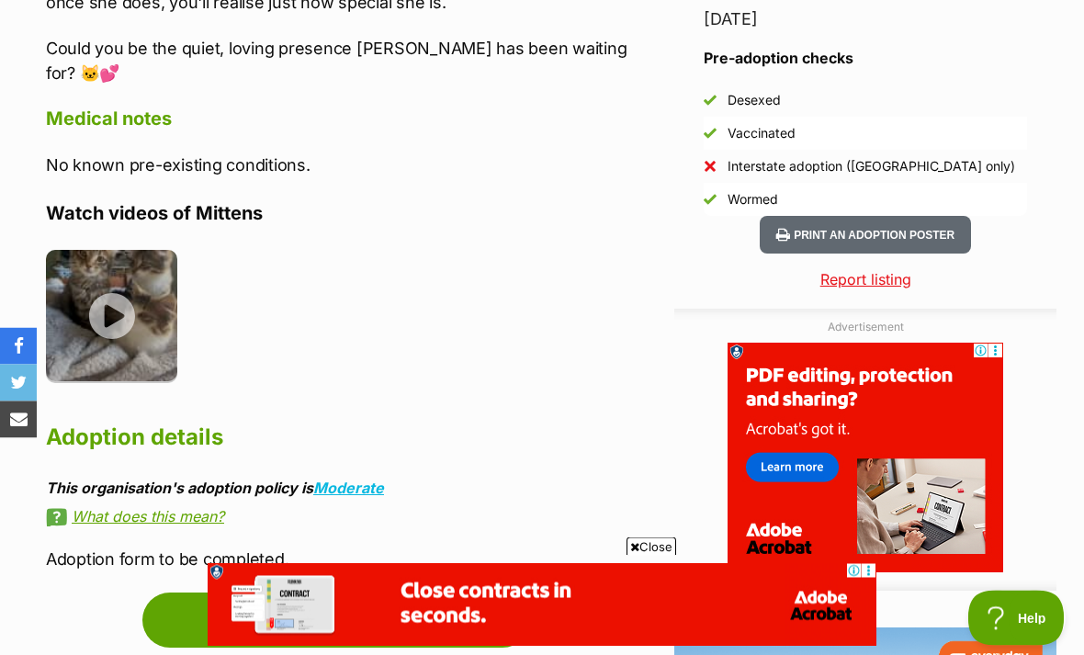
scroll to position [1755, 0]
click at [118, 293] on img at bounding box center [111, 315] width 131 height 131
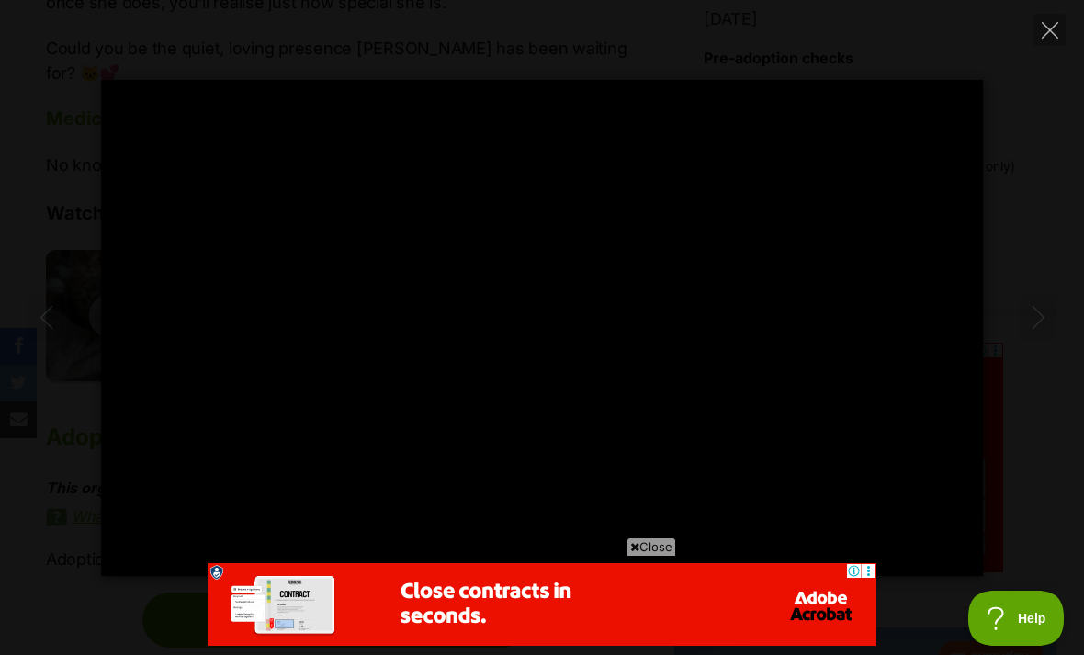
click at [1047, 34] on icon "Close" at bounding box center [1049, 30] width 17 height 17
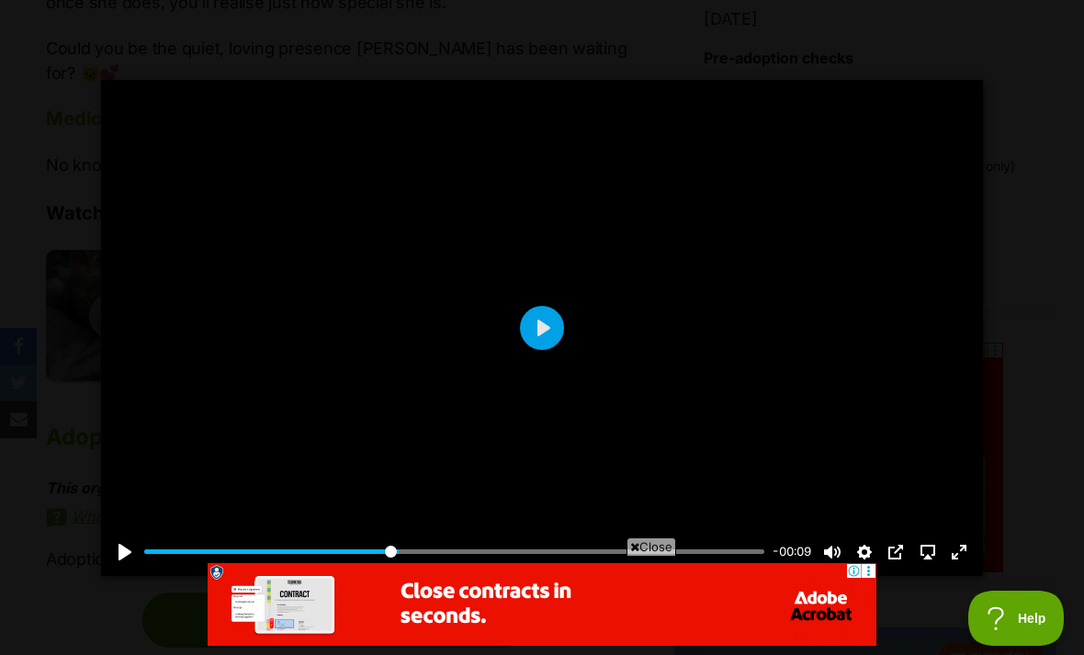
type input "41.11"
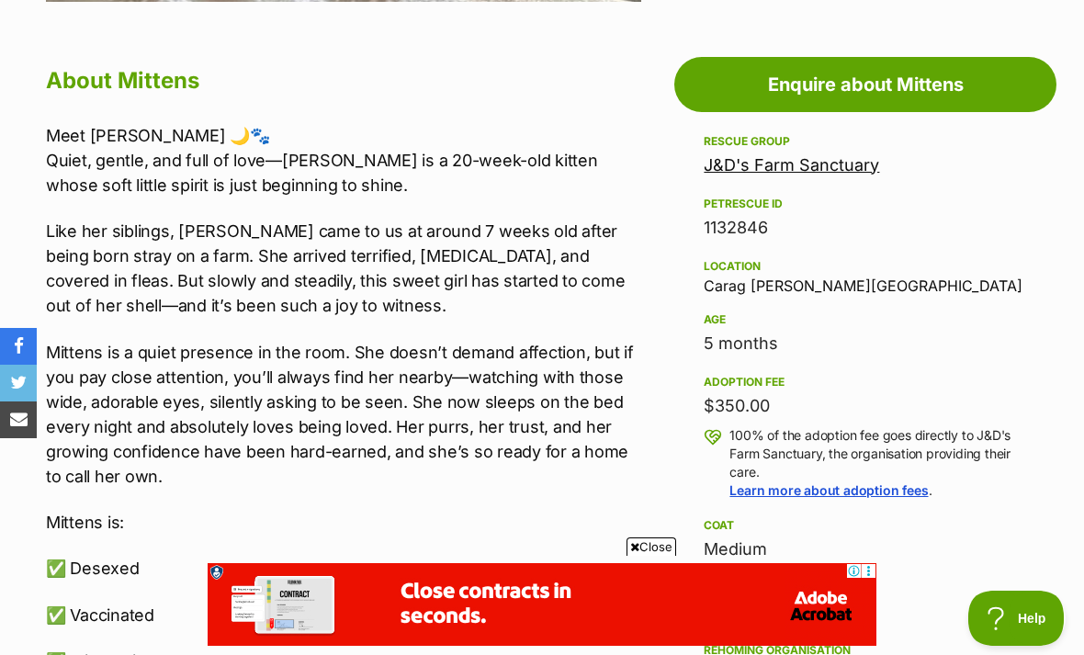
scroll to position [974, 0]
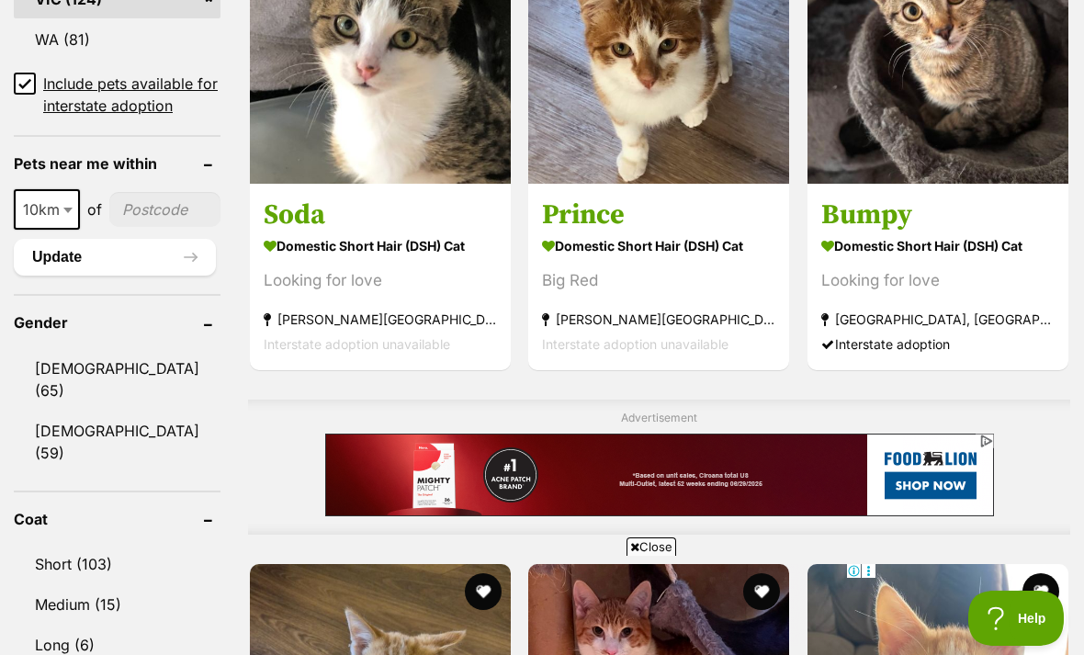
scroll to position [1359, 0]
